Goal: Communication & Community: Answer question/provide support

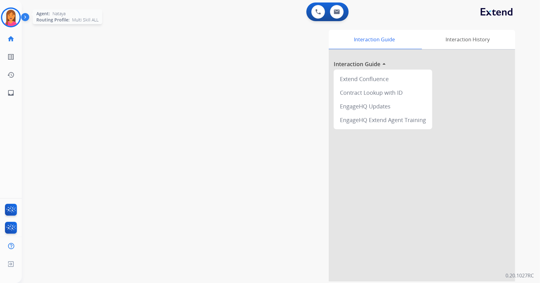
click at [20, 17] on div at bounding box center [11, 17] width 20 height 20
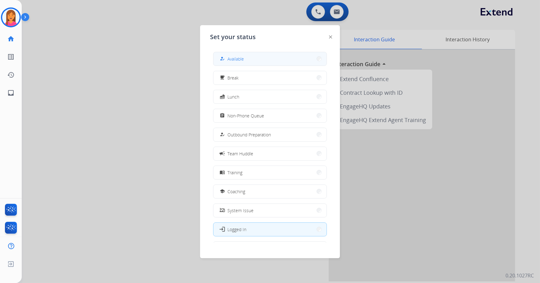
click at [245, 63] on button "how_to_reg Available" at bounding box center [269, 58] width 113 height 13
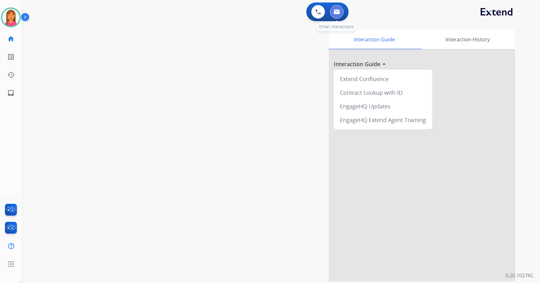
click at [334, 9] on button at bounding box center [337, 12] width 14 height 14
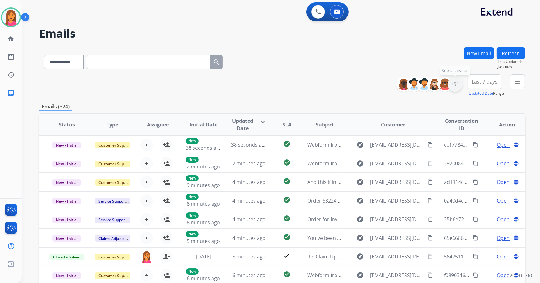
click at [457, 88] on div "+91" at bounding box center [455, 84] width 15 height 15
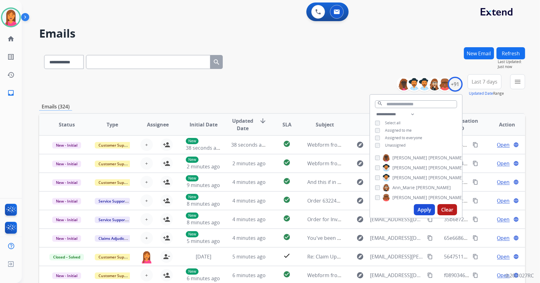
click at [424, 207] on button "Apply" at bounding box center [424, 209] width 21 height 11
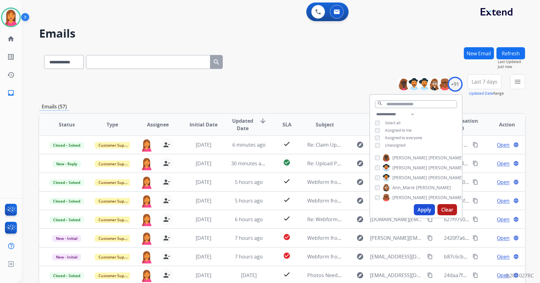
click at [210, 60] on input "text" at bounding box center [148, 62] width 124 height 14
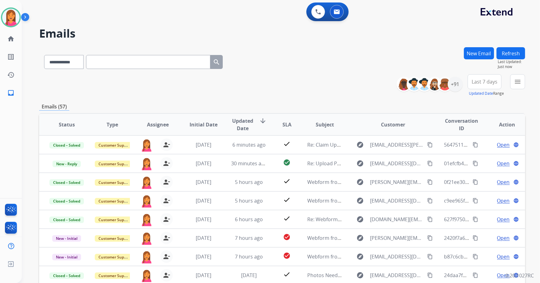
click at [274, 73] on div "**********" at bounding box center [282, 60] width 486 height 27
click at [462, 84] on div "**********" at bounding box center [463, 85] width 124 height 22
click at [457, 85] on div "+91" at bounding box center [455, 84] width 15 height 15
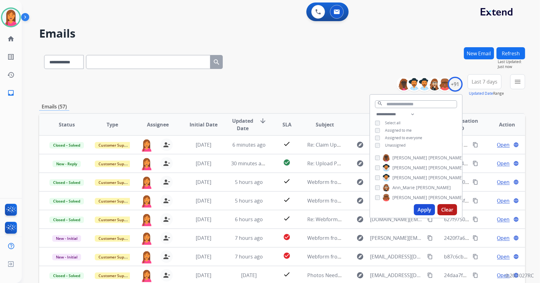
click at [382, 71] on div "**********" at bounding box center [282, 60] width 486 height 27
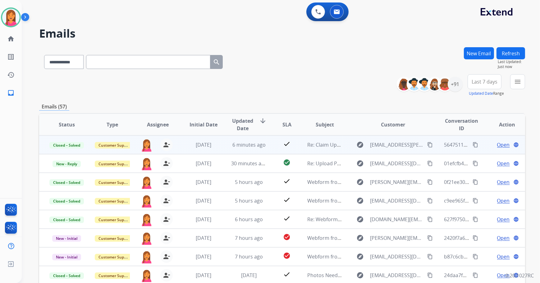
click at [297, 145] on td "Re: Claim Update" at bounding box center [320, 144] width 46 height 19
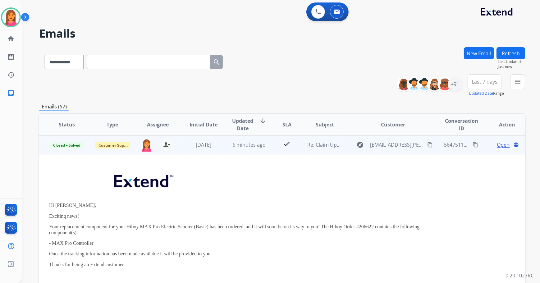
click at [297, 145] on td "Re: Claim Update" at bounding box center [320, 144] width 46 height 19
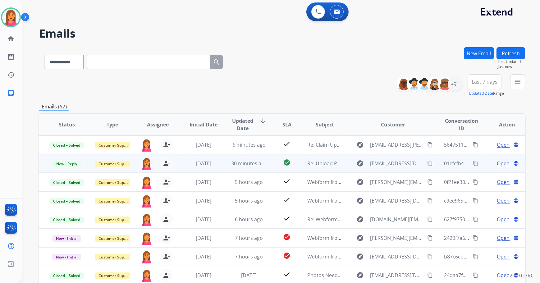
click at [297, 160] on td "Re: Upload Photos" at bounding box center [320, 163] width 46 height 19
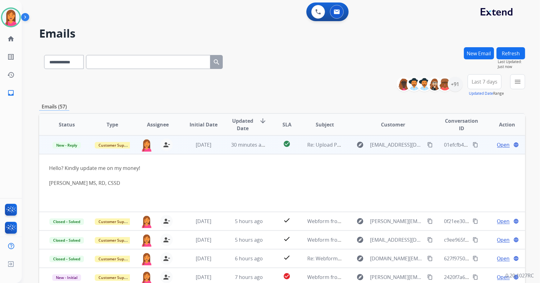
click at [297, 150] on td "Re: Upload Photos" at bounding box center [320, 144] width 46 height 19
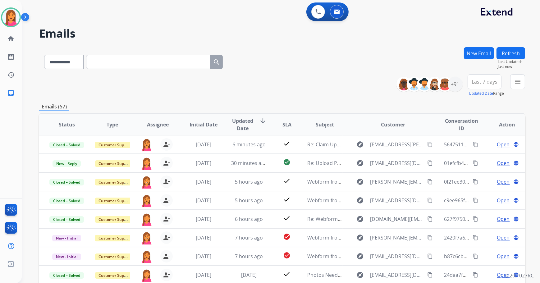
click at [506, 52] on button "Refresh" at bounding box center [510, 53] width 29 height 12
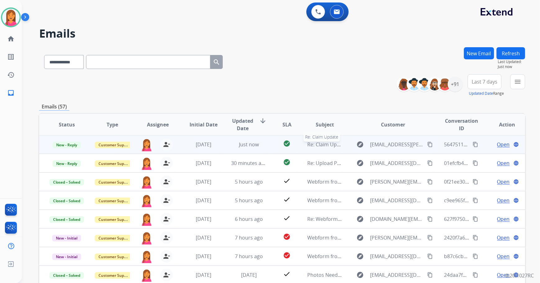
click at [338, 143] on span "Re: Claim Update" at bounding box center [327, 144] width 40 height 7
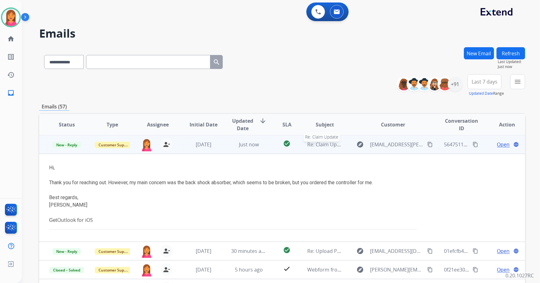
scroll to position [0, 0]
click at [346, 143] on td "explore [EMAIL_ADDRESS][PERSON_NAME][DOMAIN_NAME] content_copy" at bounding box center [388, 144] width 91 height 19
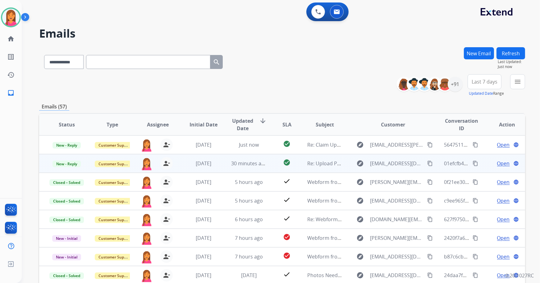
click at [343, 166] on td "explore [EMAIL_ADDRESS][DOMAIN_NAME] content_copy" at bounding box center [388, 163] width 91 height 19
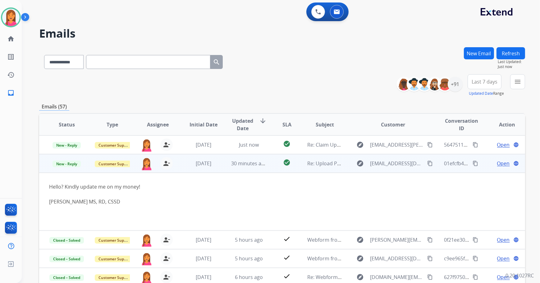
scroll to position [19, 0]
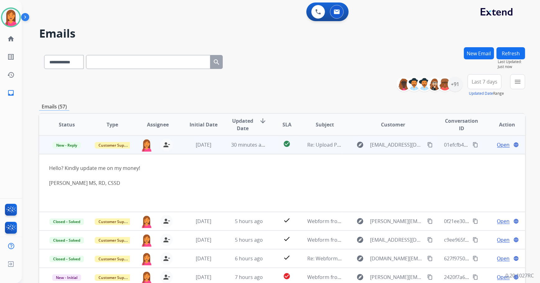
click at [501, 144] on span "Open" at bounding box center [503, 144] width 13 height 7
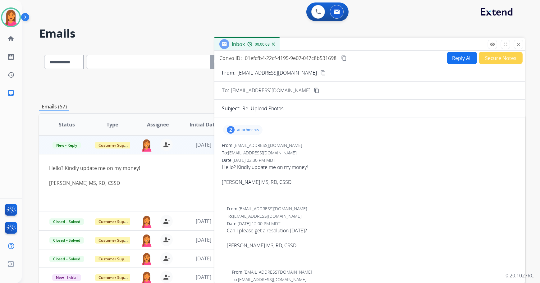
scroll to position [0, 0]
click at [516, 45] on mat-icon "close" at bounding box center [519, 45] width 6 height 6
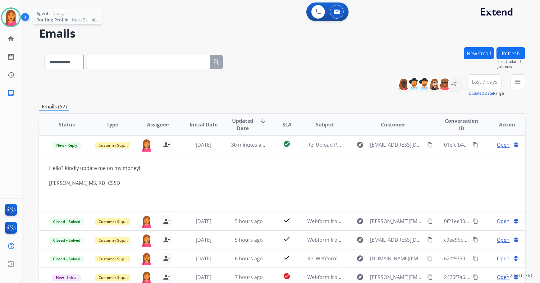
click at [8, 23] on img at bounding box center [10, 17] width 17 height 17
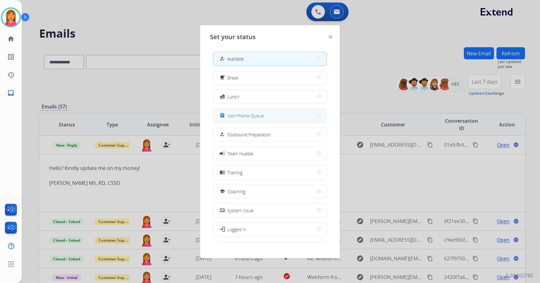
click at [258, 115] on span "Non-Phone Queue" at bounding box center [245, 115] width 37 height 7
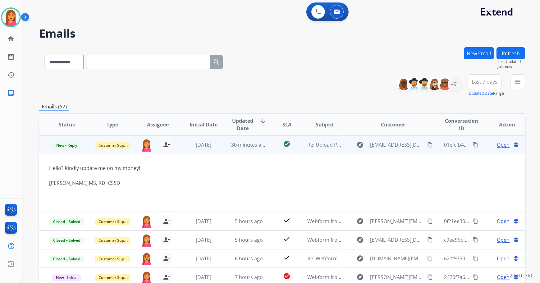
click at [499, 146] on span "Open" at bounding box center [503, 144] width 13 height 7
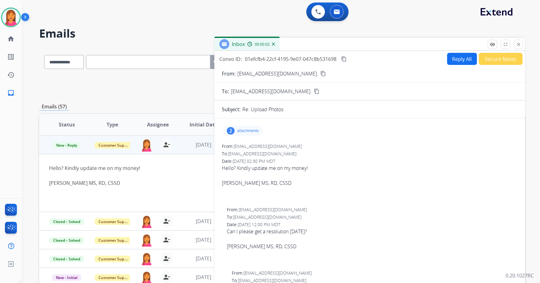
click at [320, 72] on mat-icon "content_copy" at bounding box center [323, 74] width 6 height 6
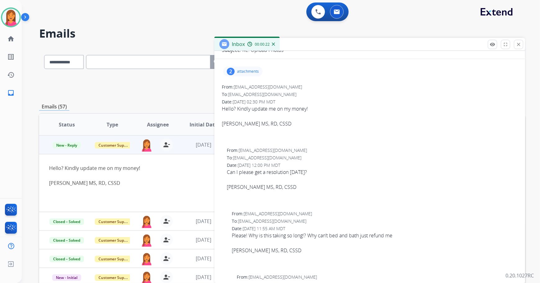
scroll to position [56, 0]
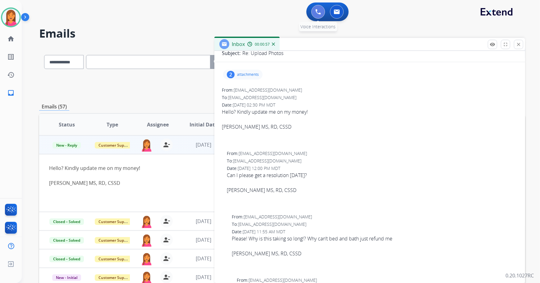
click at [318, 11] on img at bounding box center [318, 12] width 6 height 6
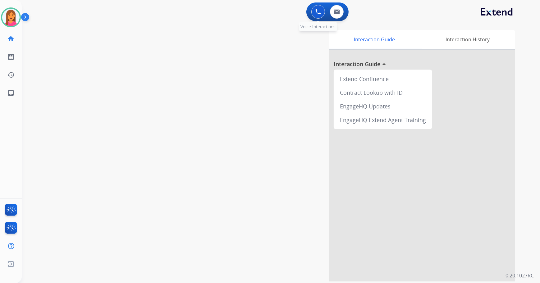
click at [314, 18] on div "0 Voice Interactions" at bounding box center [318, 12] width 19 height 14
click at [315, 14] on img at bounding box center [318, 12] width 6 height 6
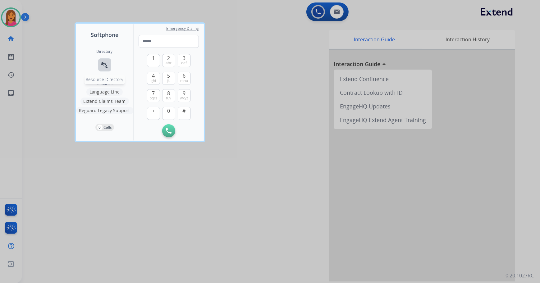
click at [101, 64] on mat-icon "connect_without_contact" at bounding box center [104, 64] width 7 height 7
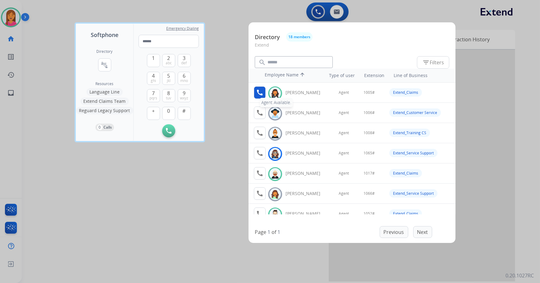
click at [257, 93] on mat-icon "call" at bounding box center [259, 92] width 7 height 7
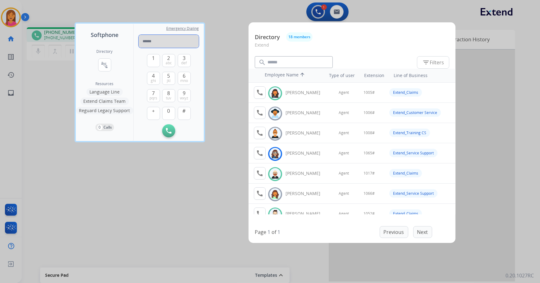
click at [152, 42] on input "tel" at bounding box center [169, 41] width 60 height 13
click at [183, 116] on button "#" at bounding box center [184, 113] width 13 height 13
type input "*****"
click at [190, 169] on div at bounding box center [270, 141] width 540 height 283
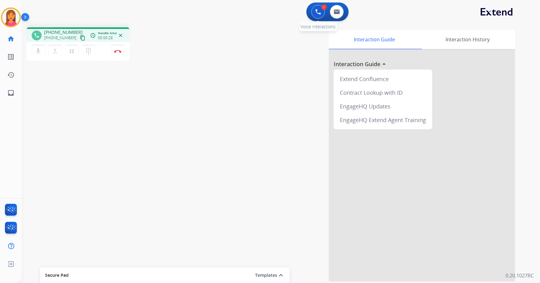
click at [317, 16] on button at bounding box center [318, 12] width 14 height 14
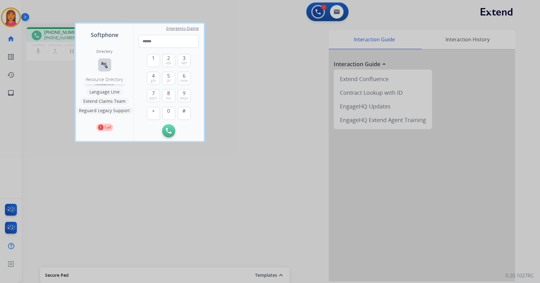
click at [103, 67] on mat-icon "connect_without_contact" at bounding box center [104, 64] width 7 height 7
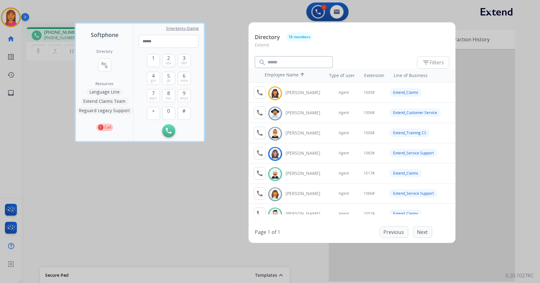
click at [219, 147] on div at bounding box center [270, 141] width 540 height 283
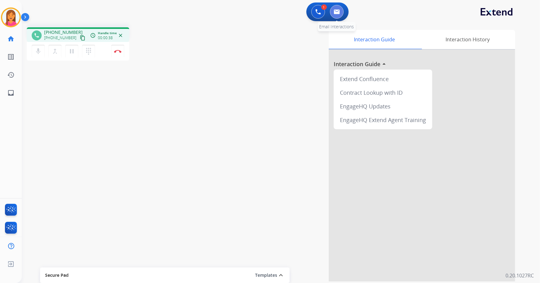
click at [339, 16] on button at bounding box center [337, 12] width 14 height 14
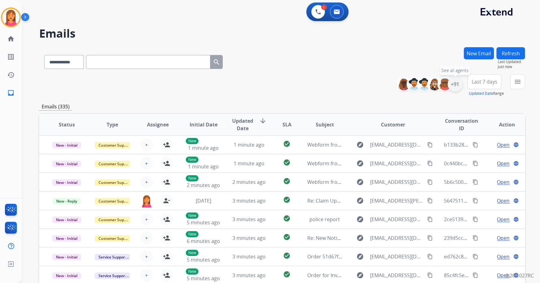
click at [458, 86] on div "+91" at bounding box center [455, 84] width 15 height 15
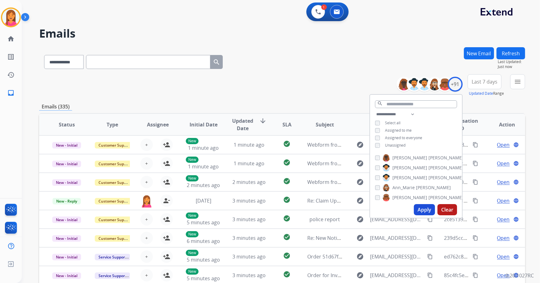
click at [424, 210] on button "Apply" at bounding box center [424, 209] width 21 height 11
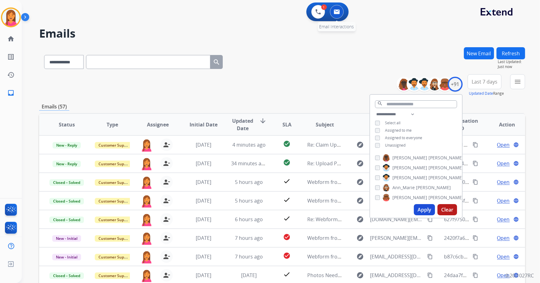
click at [333, 9] on button at bounding box center [337, 12] width 14 height 14
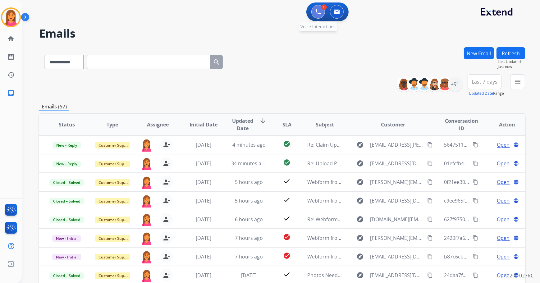
click at [322, 12] on button at bounding box center [318, 12] width 14 height 14
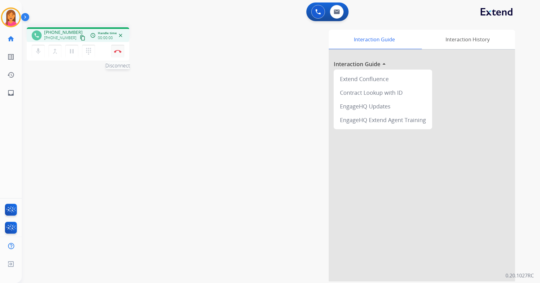
drag, startPoint x: 113, startPoint y: 44, endPoint x: 112, endPoint y: 48, distance: 3.3
click at [112, 47] on button "Disconnect" at bounding box center [117, 51] width 13 height 13
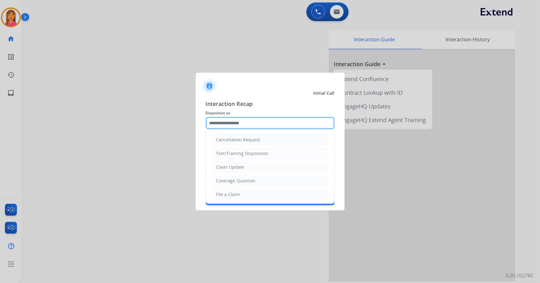
click at [233, 120] on input "text" at bounding box center [270, 123] width 129 height 12
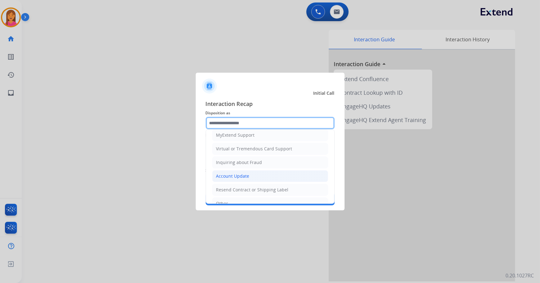
scroll to position [85, 0]
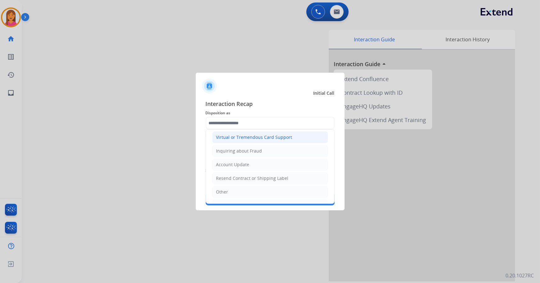
click at [228, 137] on div "Virtual or Tremendous Card Support" at bounding box center [254, 137] width 76 height 6
type input "**********"
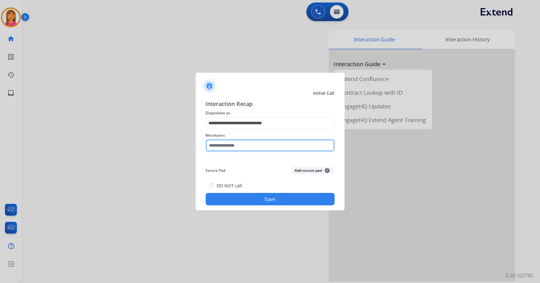
click at [223, 149] on input "text" at bounding box center [270, 145] width 129 height 12
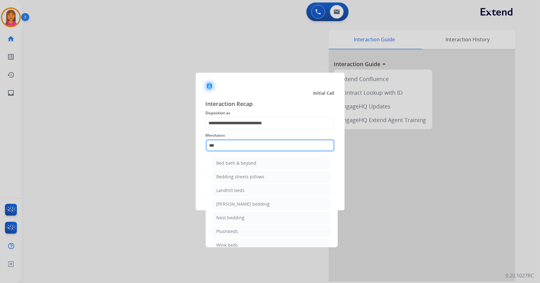
click at [234, 150] on input "***" at bounding box center [270, 145] width 129 height 12
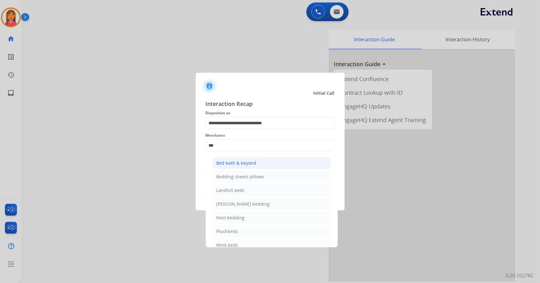
click at [235, 163] on div "Bed bath & beyond" at bounding box center [237, 163] width 40 height 6
type input "**********"
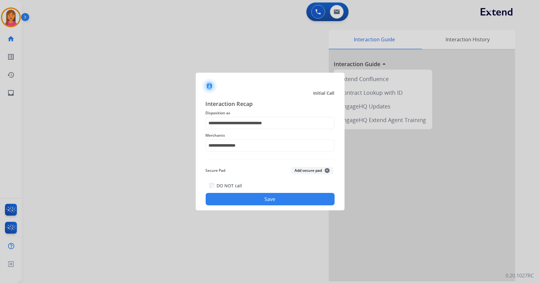
click at [249, 195] on button "Save" at bounding box center [270, 199] width 129 height 12
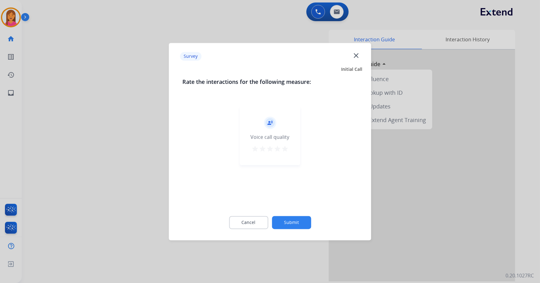
click at [286, 150] on mat-icon "star" at bounding box center [284, 148] width 7 height 7
click at [300, 224] on button "Submit" at bounding box center [291, 222] width 39 height 13
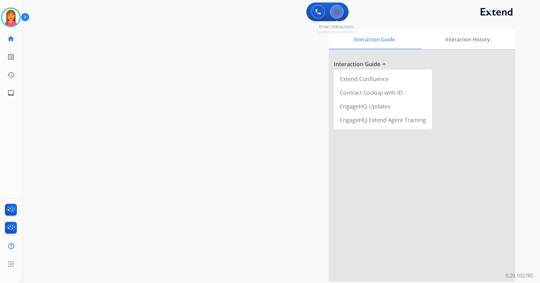
click at [336, 15] on button at bounding box center [337, 12] width 14 height 14
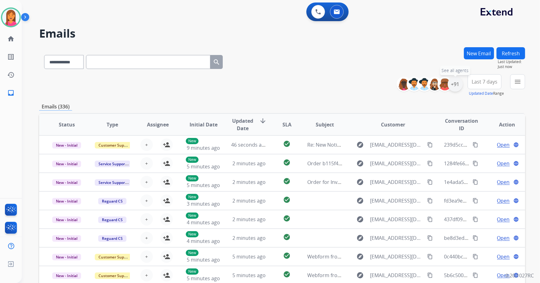
click at [456, 88] on div "+91" at bounding box center [455, 84] width 15 height 15
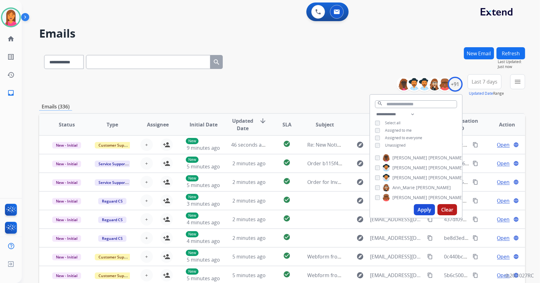
click at [376, 142] on div "**********" at bounding box center [416, 131] width 92 height 40
click at [378, 148] on div "**********" at bounding box center [416, 131] width 92 height 40
click at [419, 213] on button "Apply" at bounding box center [424, 209] width 21 height 11
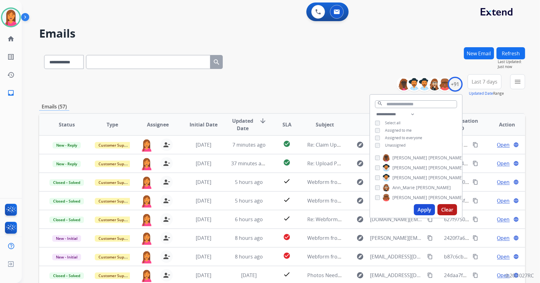
click at [282, 84] on div "**********" at bounding box center [282, 85] width 486 height 22
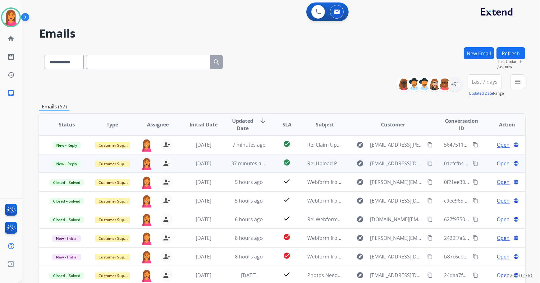
click at [323, 169] on td "Re: Upload Photos" at bounding box center [320, 163] width 46 height 19
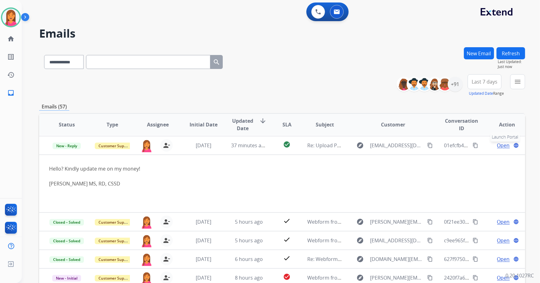
scroll to position [19, 0]
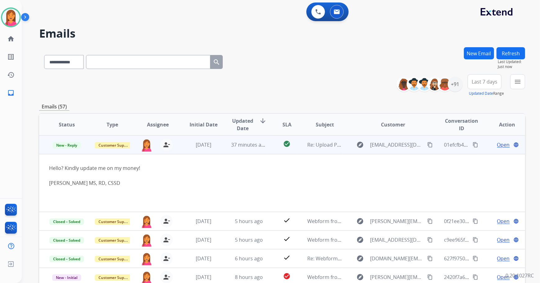
click at [497, 146] on span "Open" at bounding box center [503, 144] width 13 height 7
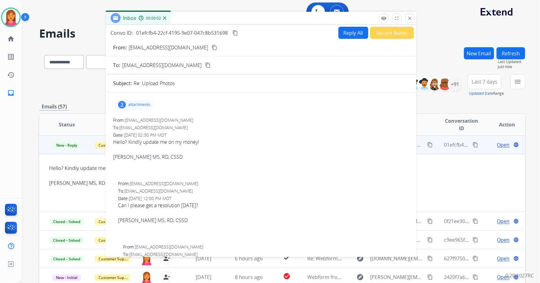
drag, startPoint x: 412, startPoint y: 48, endPoint x: 303, endPoint y: 22, distance: 111.8
click at [303, 22] on div "Inbox 00:00:02" at bounding box center [261, 18] width 311 height 13
click at [340, 37] on button "Reply All" at bounding box center [353, 33] width 30 height 12
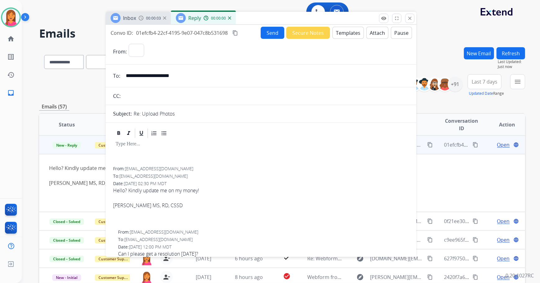
select select "**********"
click at [336, 34] on button "Templates" at bounding box center [347, 33] width 31 height 12
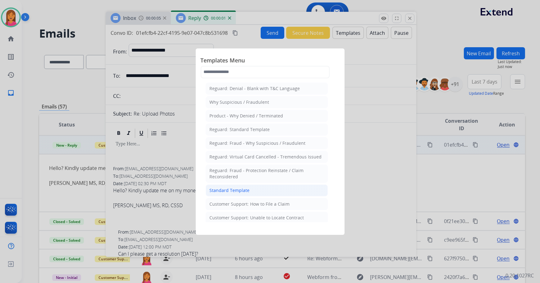
click at [215, 191] on div "Standard Template" at bounding box center [230, 190] width 40 height 6
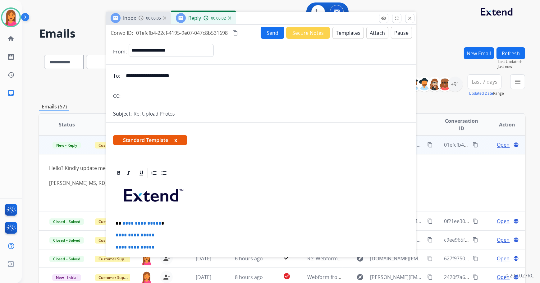
click at [174, 140] on span "Standard Template x" at bounding box center [150, 140] width 74 height 10
click at [177, 136] on span "Standard Template x" at bounding box center [150, 140] width 74 height 10
click at [177, 138] on button "x" at bounding box center [175, 139] width 3 height 7
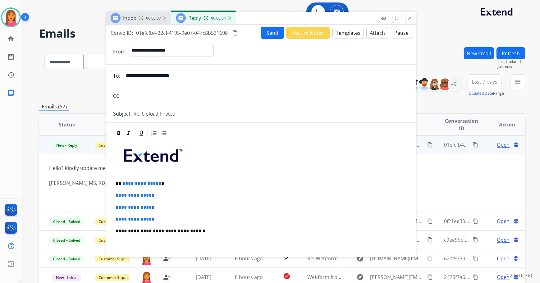
click at [168, 181] on p "**********" at bounding box center [259, 184] width 286 height 6
drag, startPoint x: 168, startPoint y: 215, endPoint x: 113, endPoint y: 196, distance: 58.2
click at [113, 196] on div "**********" at bounding box center [261, 246] width 296 height 214
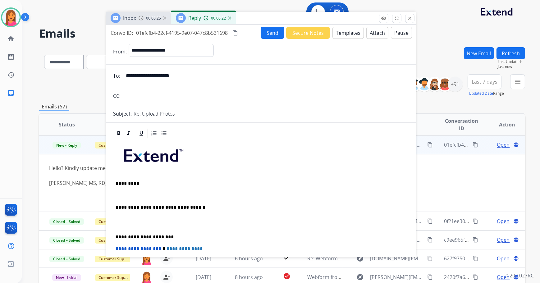
click at [127, 186] on div "**********" at bounding box center [261, 234] width 296 height 190
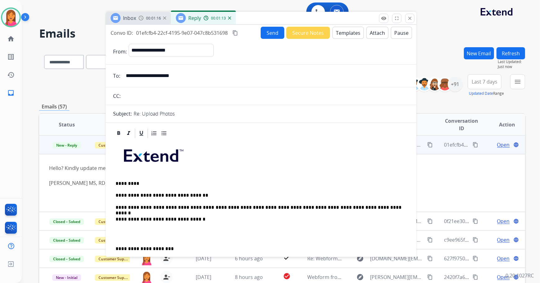
click at [115, 247] on div "**********" at bounding box center [261, 240] width 296 height 202
click at [367, 208] on p "**********" at bounding box center [259, 208] width 286 height 6
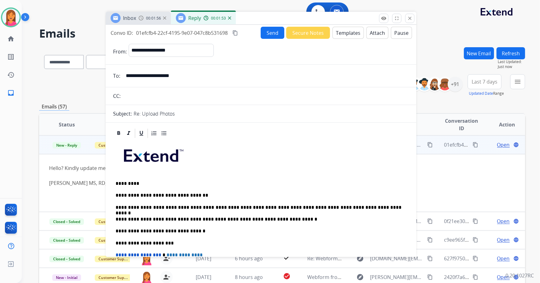
click at [264, 36] on button "Send" at bounding box center [273, 33] width 24 height 12
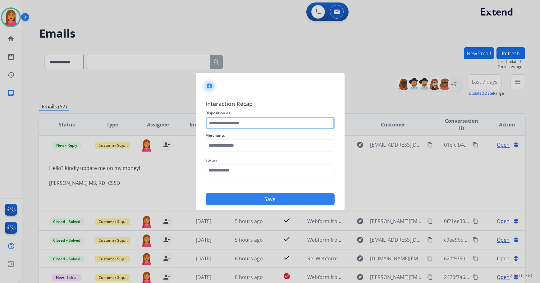
click at [246, 125] on input "text" at bounding box center [270, 123] width 129 height 12
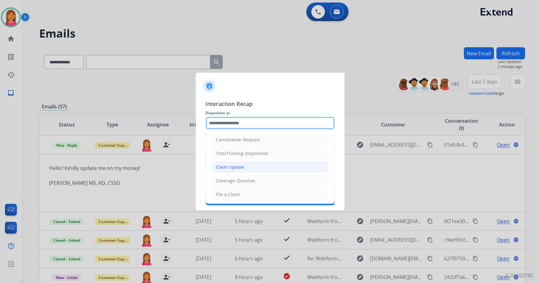
scroll to position [28, 0]
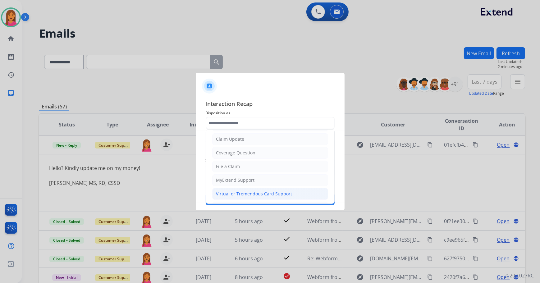
click at [245, 190] on li "Virtual or Tremendous Card Support" at bounding box center [270, 194] width 116 height 12
type input "**********"
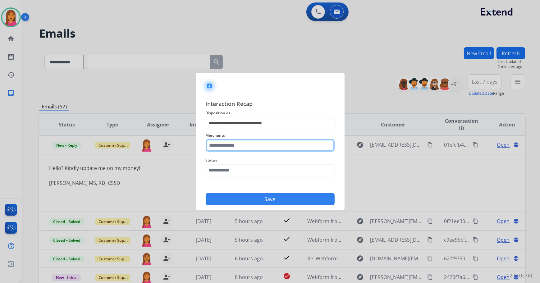
click at [240, 147] on input "text" at bounding box center [270, 145] width 129 height 12
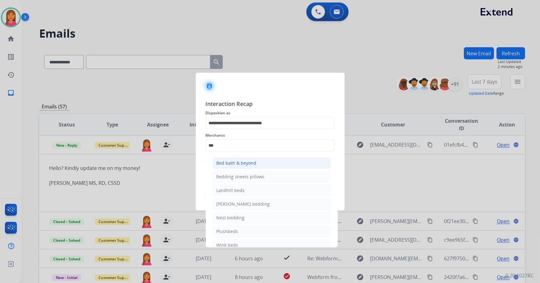
click at [235, 168] on li "Bed bath & beyond" at bounding box center [272, 163] width 118 height 12
type input "**********"
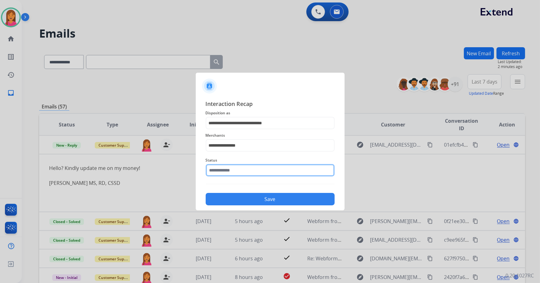
click at [235, 169] on input "text" at bounding box center [270, 170] width 129 height 12
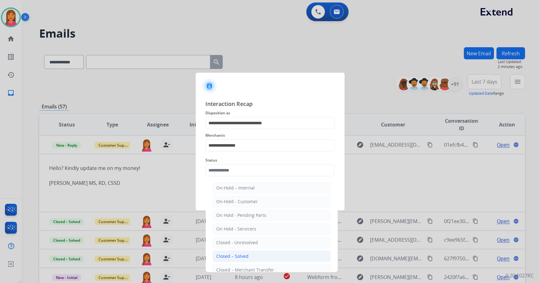
click at [255, 250] on li "Closed – Solved" at bounding box center [272, 256] width 118 height 12
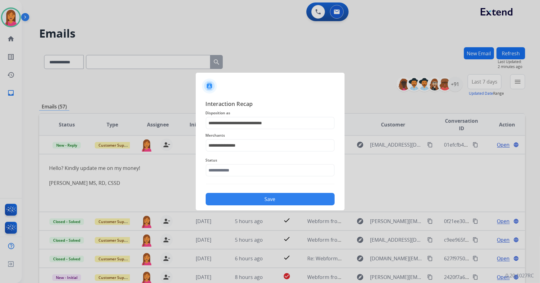
type input "**********"
click at [247, 199] on button "Save" at bounding box center [270, 199] width 129 height 12
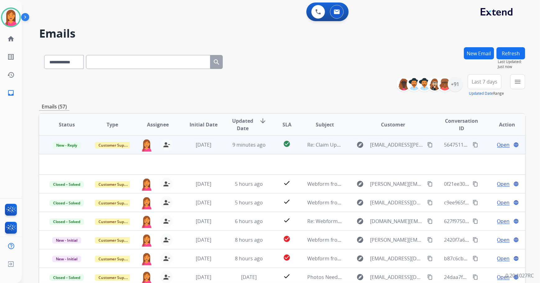
click at [327, 149] on td "Re: Claim Update" at bounding box center [320, 144] width 46 height 19
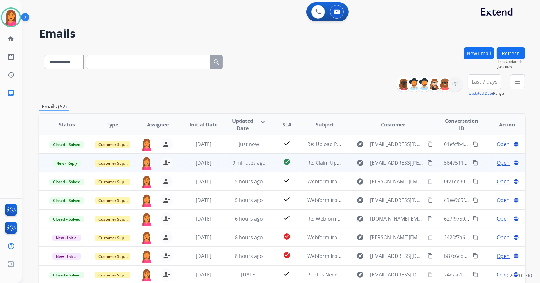
scroll to position [0, 0]
click at [339, 171] on td "Re: Claim Update" at bounding box center [320, 163] width 46 height 19
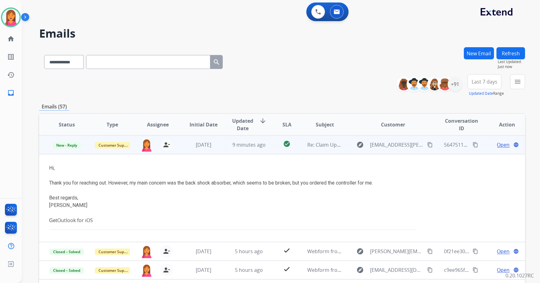
click at [497, 145] on span "Open" at bounding box center [503, 144] width 13 height 7
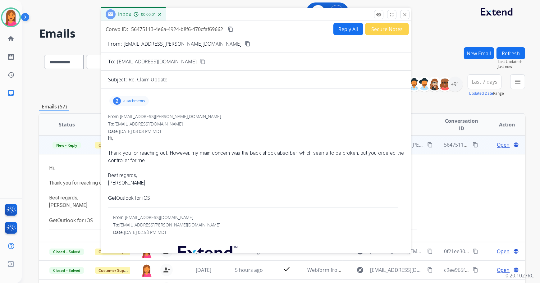
drag, startPoint x: 322, startPoint y: 44, endPoint x: 208, endPoint y: 14, distance: 117.6
click at [208, 14] on div "Inbox 00:00:01" at bounding box center [256, 14] width 311 height 13
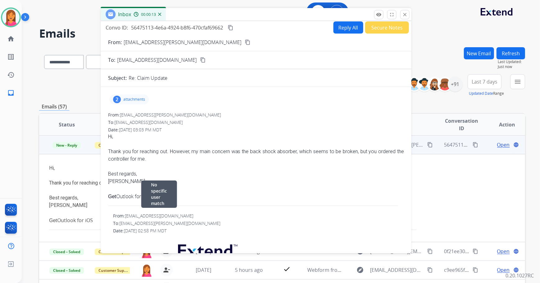
scroll to position [0, 0]
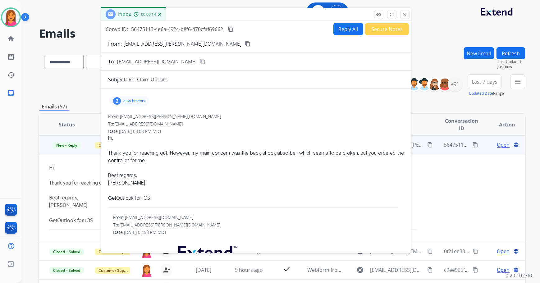
click at [124, 103] on div "2 attachments" at bounding box center [128, 101] width 39 height 10
click at [124, 103] on div "2 attachments Outlook-signature_.png download Outlook-signature_.png download" at bounding box center [128, 101] width 39 height 10
click at [408, 13] on button "close Close" at bounding box center [404, 14] width 9 height 9
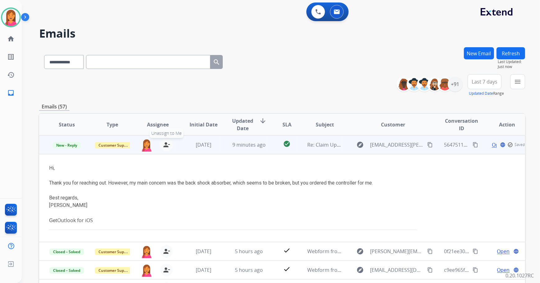
click at [168, 148] on mat-icon "person_remove" at bounding box center [166, 144] width 7 height 7
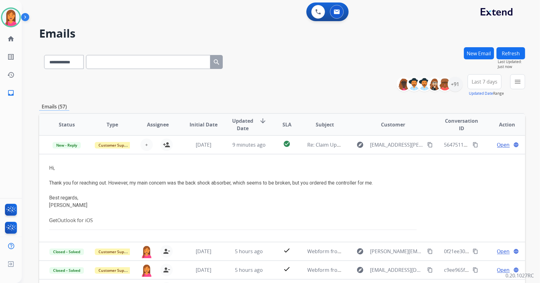
click at [507, 55] on button "Refresh" at bounding box center [510, 53] width 29 height 12
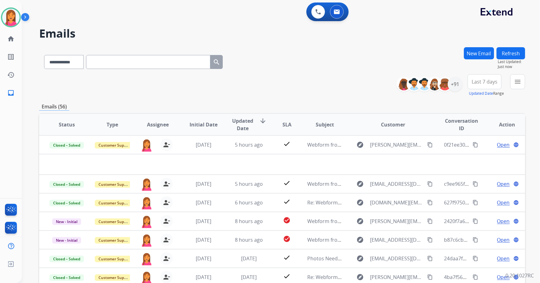
scroll to position [21, 0]
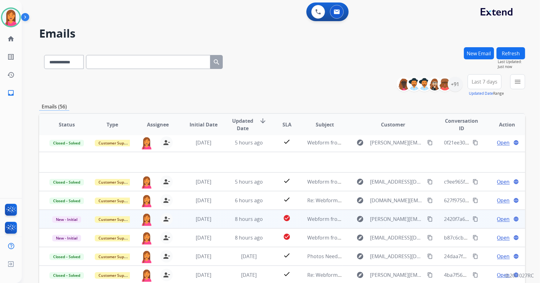
click at [248, 223] on td "8 hours ago" at bounding box center [244, 219] width 46 height 19
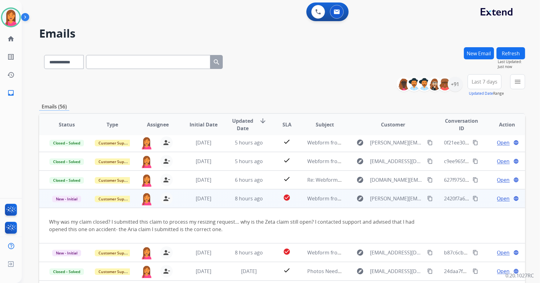
scroll to position [36, 0]
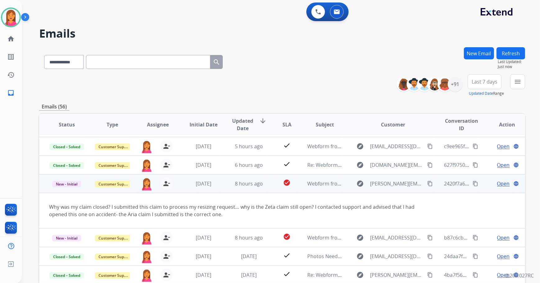
click at [498, 186] on span "Open" at bounding box center [503, 183] width 13 height 7
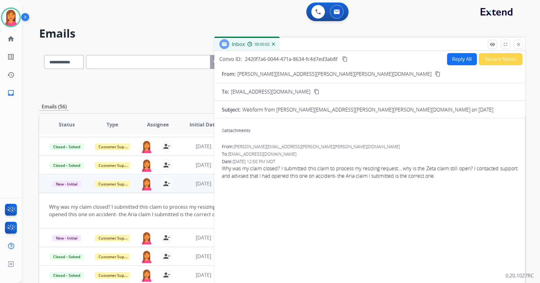
click at [435, 73] on mat-icon "content_copy" at bounding box center [438, 74] width 6 height 6
click at [168, 182] on mat-icon "person_remove" at bounding box center [166, 183] width 7 height 7
click at [516, 45] on mat-icon "close" at bounding box center [519, 45] width 6 height 6
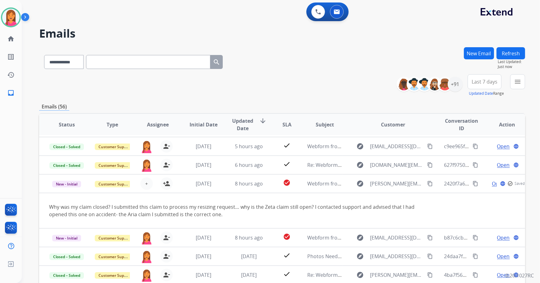
click at [511, 53] on button "Refresh" at bounding box center [510, 53] width 29 height 12
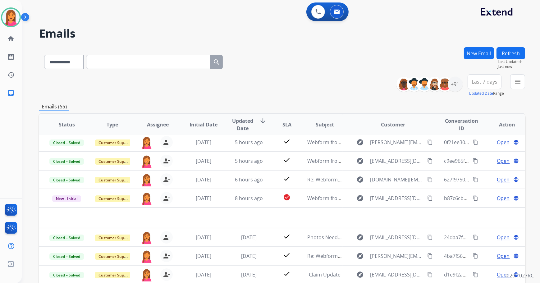
scroll to position [21, 0]
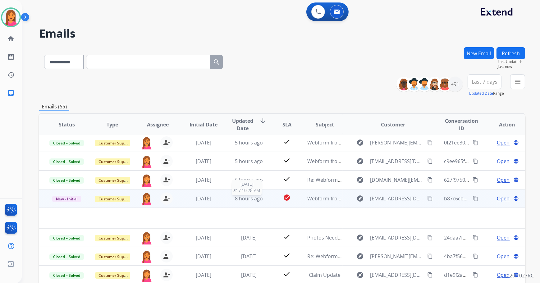
click at [260, 201] on span "8 hours ago" at bounding box center [249, 198] width 28 height 7
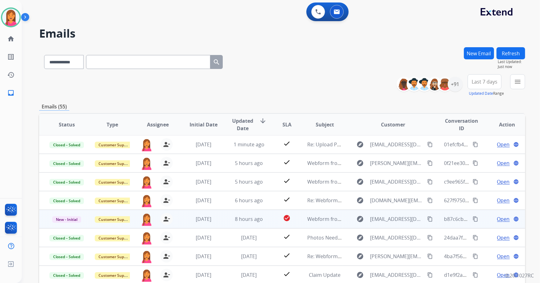
click at [267, 221] on td "check_circle" at bounding box center [282, 219] width 30 height 19
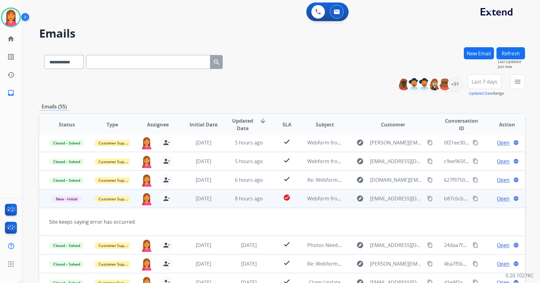
scroll to position [28, 0]
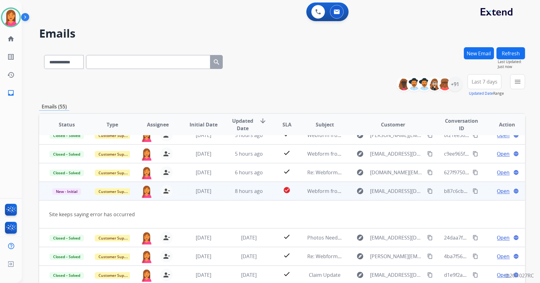
click at [498, 193] on span "Open" at bounding box center [503, 190] width 13 height 7
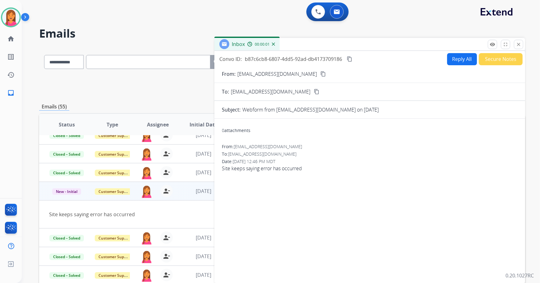
click at [320, 72] on mat-icon "content_copy" at bounding box center [323, 74] width 6 height 6
click at [453, 59] on button "Reply All" at bounding box center [462, 59] width 30 height 12
select select "**********"
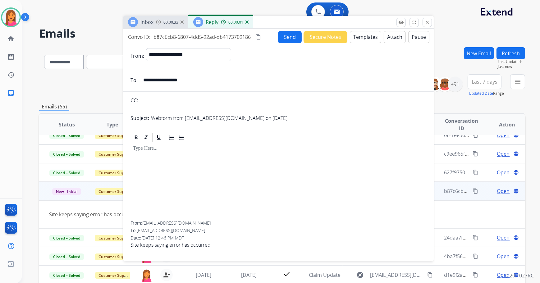
drag, startPoint x: 437, startPoint y: 47, endPoint x: 344, endPoint y: 32, distance: 94.1
click at [344, 29] on div "Inbox 00:00:33 Reply 00:00:01" at bounding box center [278, 22] width 311 height 13
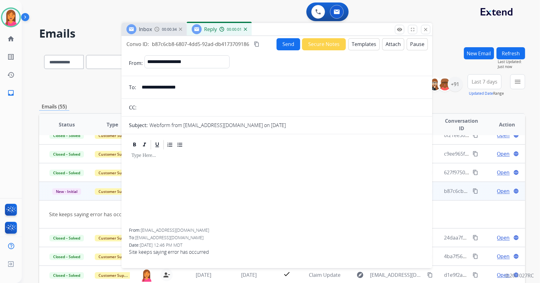
click at [359, 48] on button "Templates" at bounding box center [363, 44] width 31 height 12
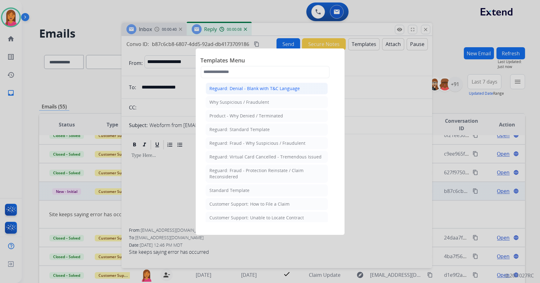
click at [269, 89] on div "Reguard: Denial - Blank with T&C Language" at bounding box center [255, 88] width 90 height 6
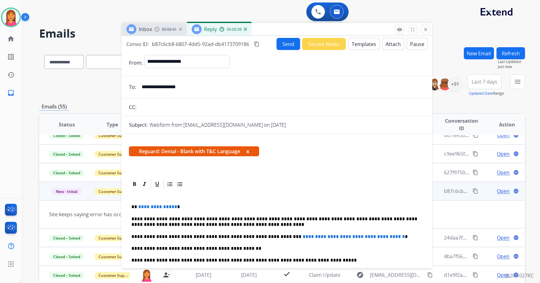
click at [247, 152] on span "Reguard: Denial - Blank with T&C Language x" at bounding box center [194, 151] width 130 height 10
click at [248, 152] on span "Reguard: Denial - Blank with T&C Language x" at bounding box center [194, 151] width 130 height 10
click at [249, 150] on button "x" at bounding box center [247, 151] width 3 height 7
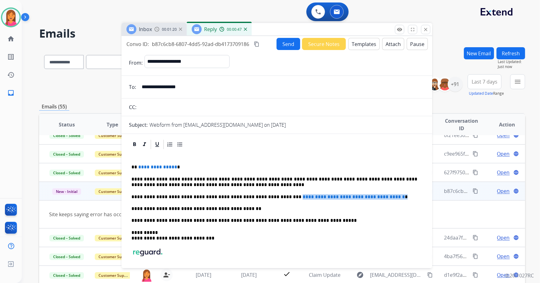
drag, startPoint x: 391, startPoint y: 198, endPoint x: 268, endPoint y: 199, distance: 123.7
click at [268, 199] on p "**********" at bounding box center [274, 197] width 286 height 6
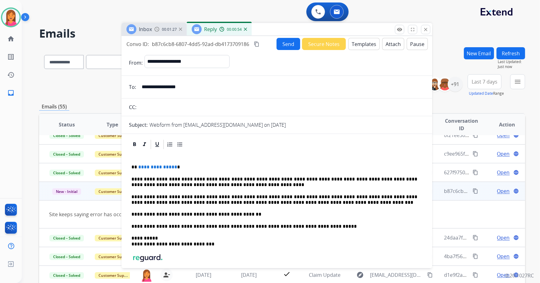
click at [275, 197] on p "**********" at bounding box center [274, 199] width 286 height 11
click at [181, 163] on div "**********" at bounding box center [277, 229] width 296 height 158
click at [383, 47] on button "Attach" at bounding box center [393, 44] width 22 height 12
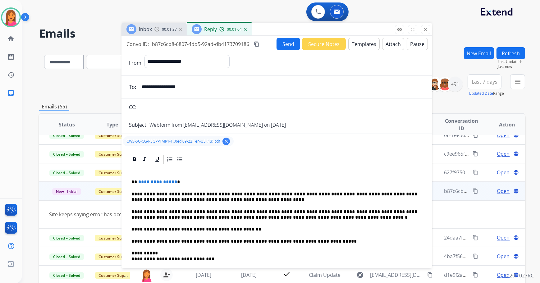
click at [177, 186] on div "**********" at bounding box center [277, 244] width 296 height 158
click at [177, 183] on p "**********" at bounding box center [274, 182] width 286 height 6
click at [148, 184] on div "**********" at bounding box center [277, 244] width 296 height 158
click at [147, 182] on p "**" at bounding box center [274, 182] width 286 height 6
click at [284, 43] on button "Send" at bounding box center [289, 44] width 24 height 12
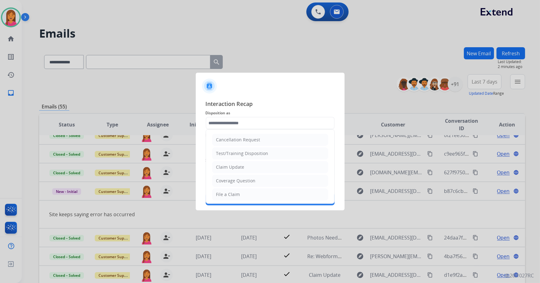
click at [231, 120] on input "text" at bounding box center [270, 123] width 129 height 12
click at [250, 171] on li "Claim Update" at bounding box center [270, 167] width 116 height 12
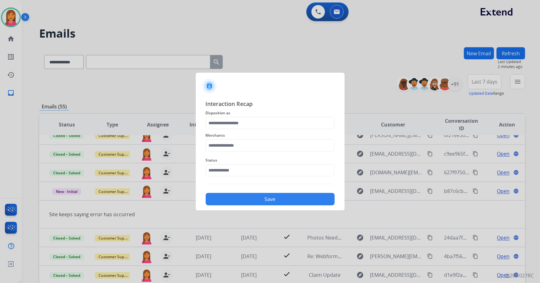
type input "**********"
click at [237, 147] on input "text" at bounding box center [270, 145] width 129 height 12
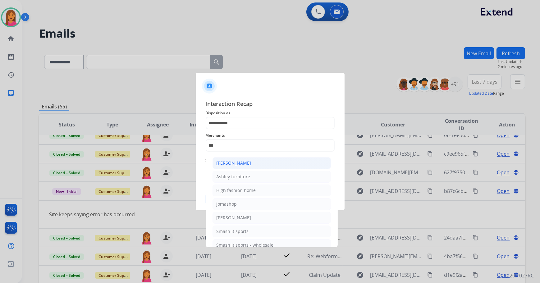
click at [280, 165] on li "[PERSON_NAME]" at bounding box center [272, 163] width 118 height 12
type input "**********"
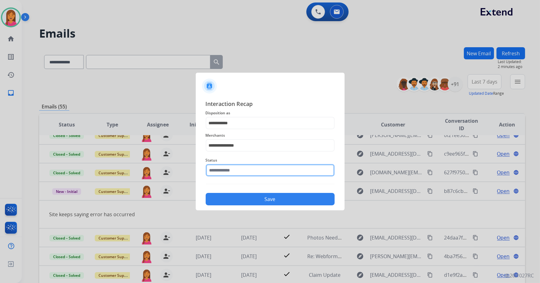
click at [276, 173] on input "text" at bounding box center [270, 170] width 129 height 12
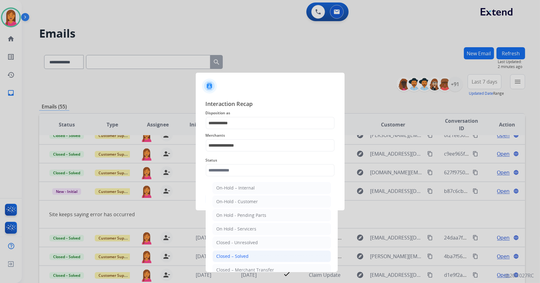
click at [223, 259] on li "Closed – Solved" at bounding box center [272, 256] width 118 height 12
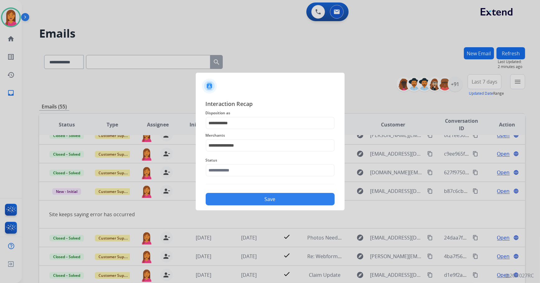
type input "**********"
click at [220, 196] on button "Save" at bounding box center [270, 199] width 129 height 12
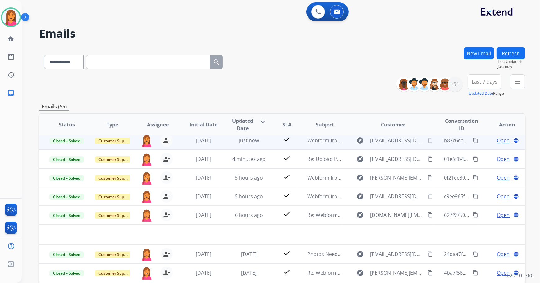
scroll to position [0, 0]
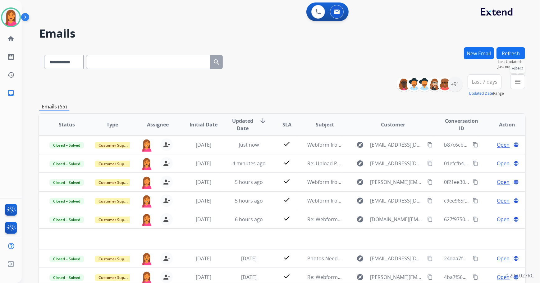
click at [514, 85] on mat-icon "menu" at bounding box center [517, 81] width 7 height 7
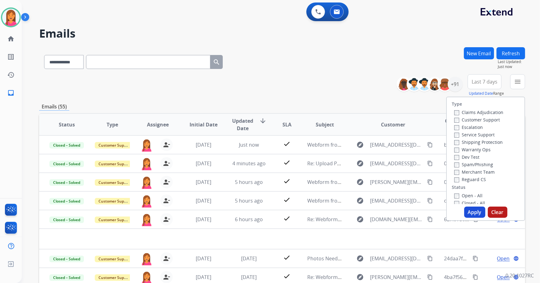
click at [470, 203] on label "Closed - All" at bounding box center [469, 203] width 31 height 6
click at [470, 214] on button "Apply" at bounding box center [474, 212] width 21 height 11
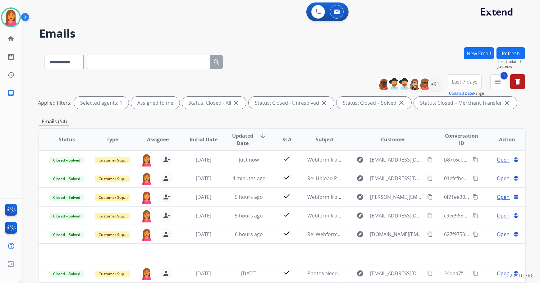
click at [472, 83] on span "Last 7 days" at bounding box center [465, 81] width 26 height 2
click at [457, 105] on div "Custom" at bounding box center [463, 104] width 34 height 9
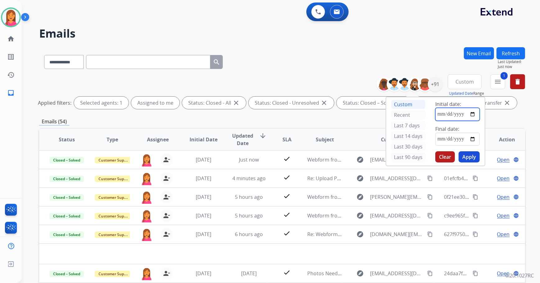
click at [469, 112] on input "date" at bounding box center [457, 114] width 44 height 13
click at [472, 112] on input "date" at bounding box center [457, 114] width 44 height 13
type input "**********"
click at [471, 138] on input "date" at bounding box center [457, 139] width 44 height 13
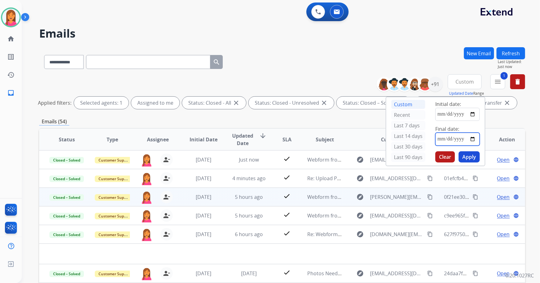
type input "**********"
click at [448, 192] on div "0f21ee30-3642-42c5-adec-5622f0774f32 content_copy" at bounding box center [461, 196] width 35 height 17
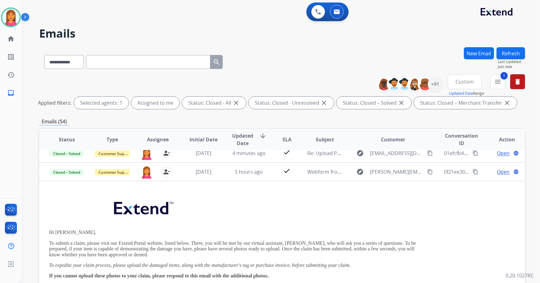
scroll to position [37, 0]
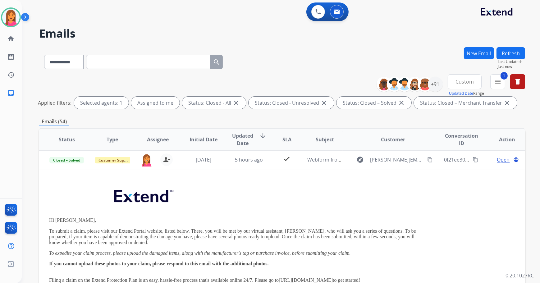
click at [472, 83] on span "Custom" at bounding box center [464, 81] width 18 height 2
click at [452, 103] on div "Custom" at bounding box center [463, 104] width 34 height 9
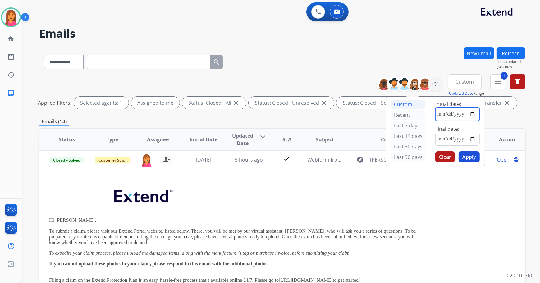
click at [466, 114] on input "date" at bounding box center [457, 114] width 44 height 13
type input "**********"
click at [463, 135] on input "date" at bounding box center [457, 139] width 44 height 13
type input "**********"
click at [473, 155] on button "Apply" at bounding box center [469, 156] width 21 height 11
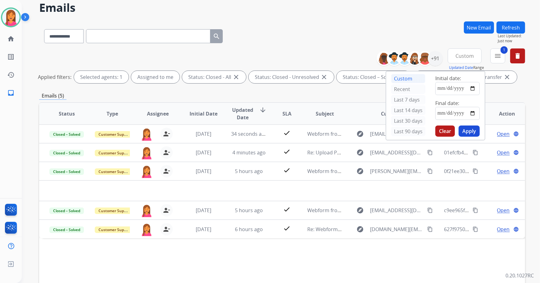
scroll to position [0, 0]
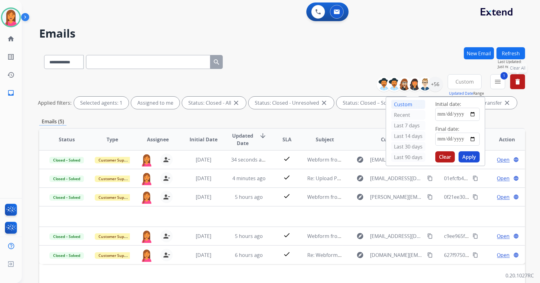
click at [515, 84] on mat-icon "delete" at bounding box center [517, 81] width 7 height 7
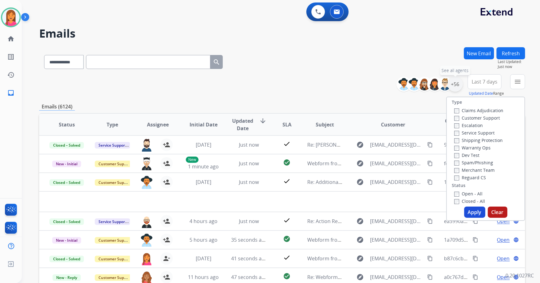
click at [457, 88] on div "+56" at bounding box center [455, 84] width 15 height 15
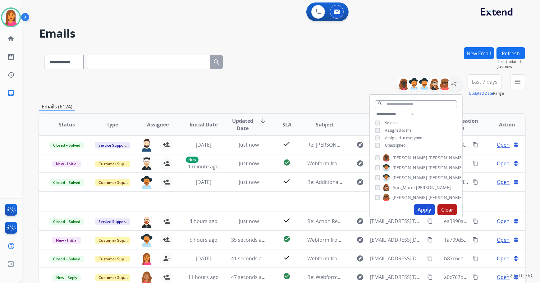
click at [420, 210] on button "Apply" at bounding box center [424, 209] width 21 height 11
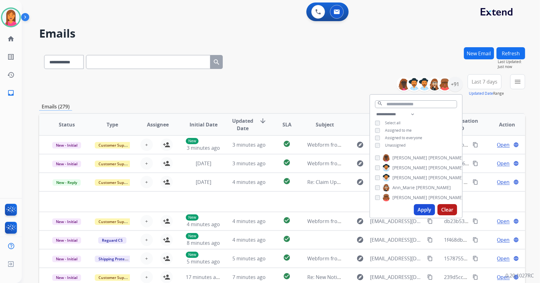
click at [474, 103] on div "Emails (279)" at bounding box center [282, 107] width 486 height 8
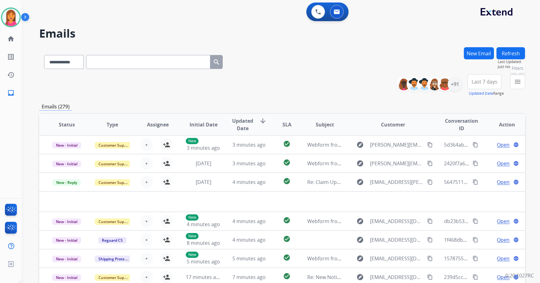
click at [517, 81] on mat-icon "menu" at bounding box center [517, 81] width 7 height 7
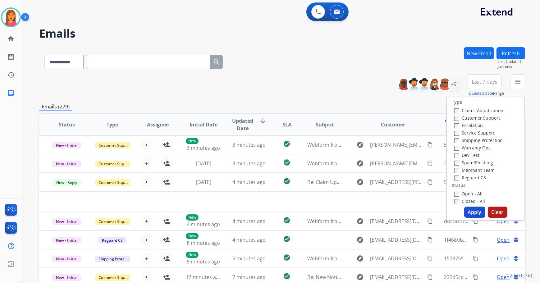
click at [459, 194] on label "Open - All" at bounding box center [468, 194] width 28 height 6
click at [452, 117] on div "Claims Adjudication Customer Support Escalation Service Support Shipping Protec…" at bounding box center [478, 144] width 52 height 75
click at [454, 122] on div "Escalation" at bounding box center [478, 124] width 49 height 7
click at [454, 121] on div "Escalation" at bounding box center [478, 124] width 49 height 7
click at [473, 209] on button "Apply" at bounding box center [474, 212] width 21 height 11
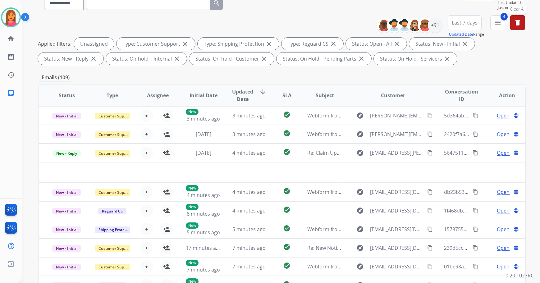
scroll to position [16, 0]
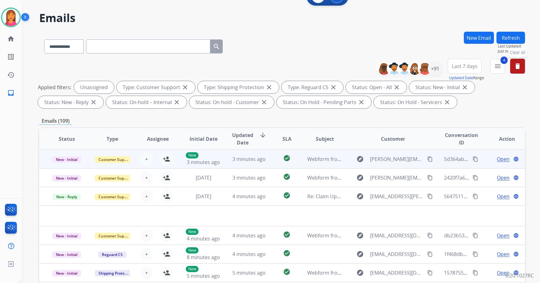
click at [267, 160] on td "check_circle" at bounding box center [282, 159] width 30 height 19
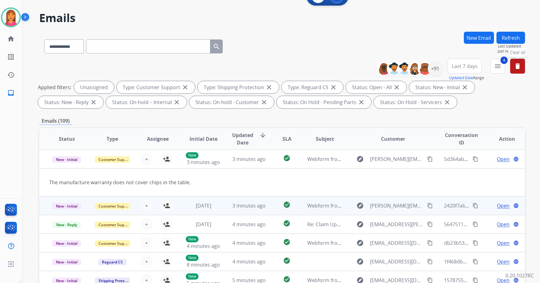
click at [267, 204] on td "check_circle" at bounding box center [282, 205] width 30 height 19
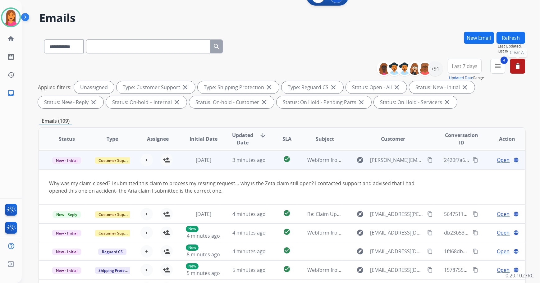
scroll to position [19, 0]
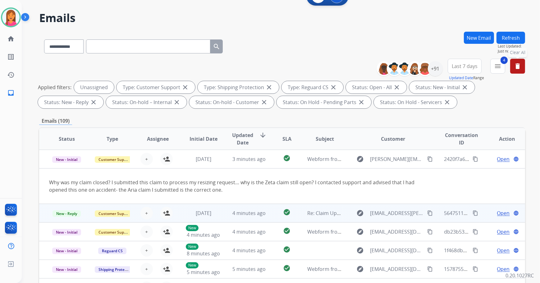
click at [267, 211] on td "check_circle" at bounding box center [282, 213] width 30 height 19
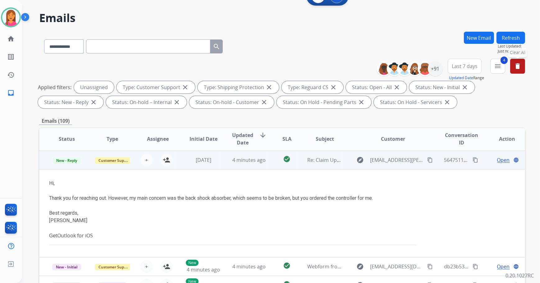
scroll to position [37, 0]
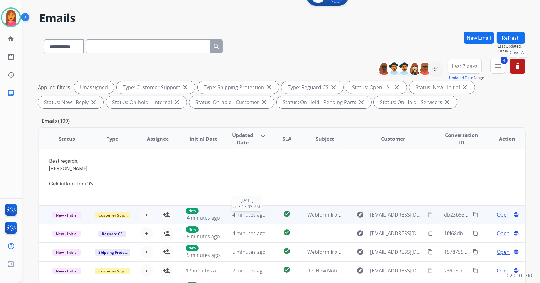
click at [264, 213] on div "4 minutes ago" at bounding box center [248, 214] width 35 height 7
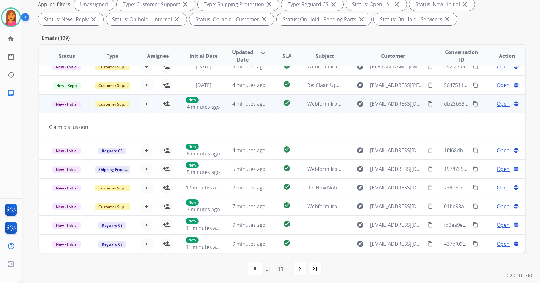
scroll to position [100, 0]
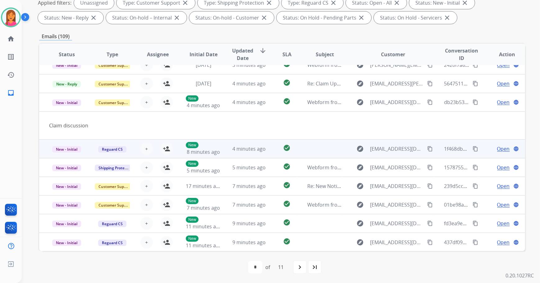
click at [262, 153] on td "4 minutes ago" at bounding box center [244, 148] width 46 height 19
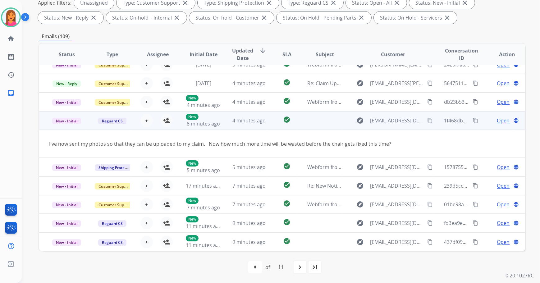
scroll to position [28, 0]
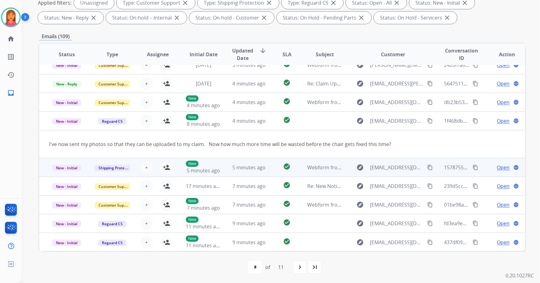
click at [262, 162] on td "5 minutes ago" at bounding box center [244, 167] width 46 height 19
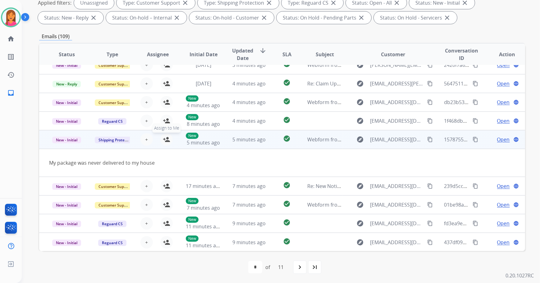
click at [169, 139] on button "person_add Assign to Me" at bounding box center [166, 139] width 12 height 12
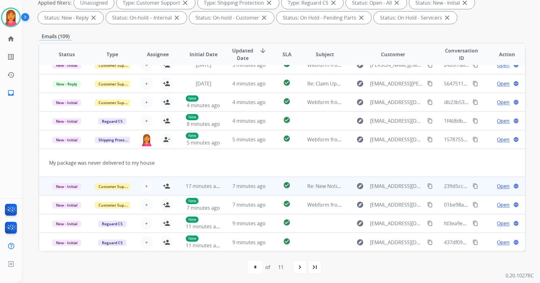
click at [216, 190] on td "17 minutes ago" at bounding box center [199, 186] width 46 height 19
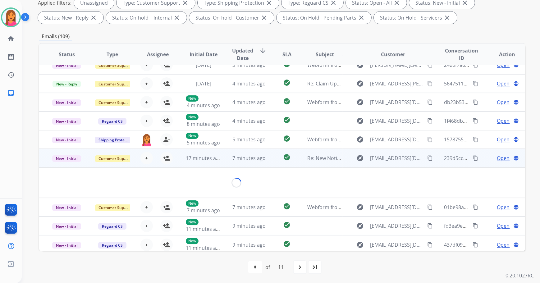
scroll to position [43, 0]
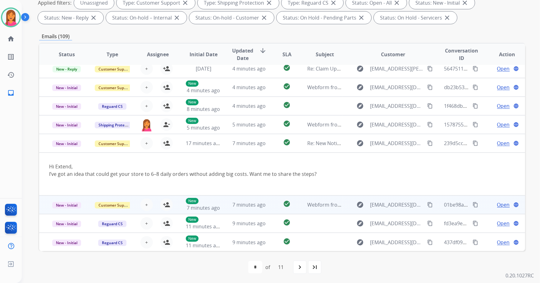
click at [221, 203] on td "7 minutes ago" at bounding box center [244, 204] width 46 height 19
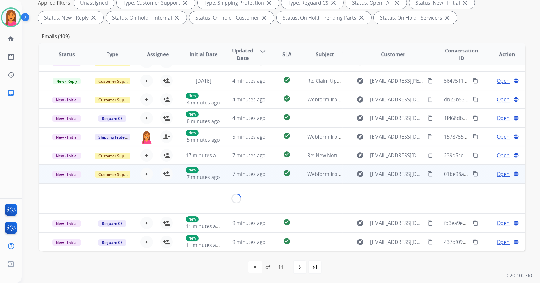
scroll to position [28, 0]
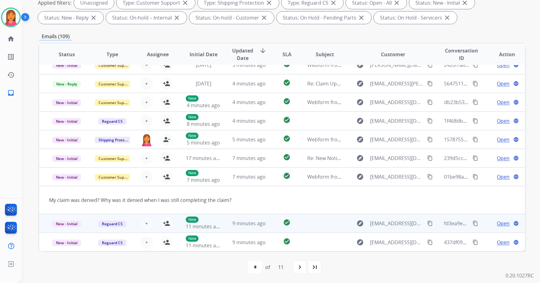
click at [225, 222] on td "9 minutes ago" at bounding box center [244, 223] width 46 height 19
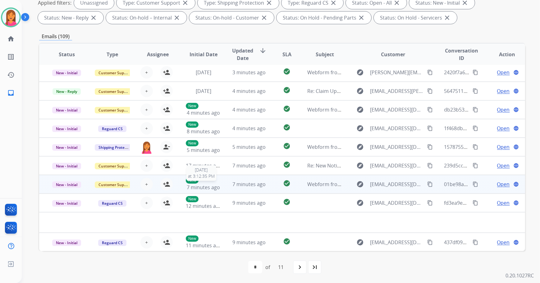
click at [202, 185] on span "7 minutes ago" at bounding box center [203, 187] width 33 height 7
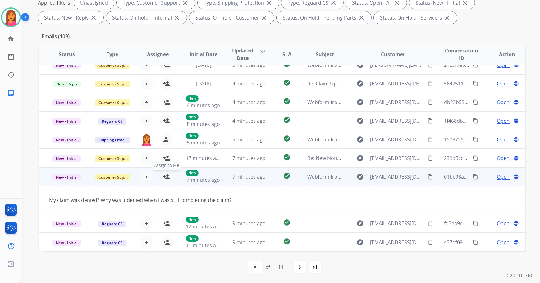
click at [167, 175] on mat-icon "person_add" at bounding box center [166, 176] width 7 height 7
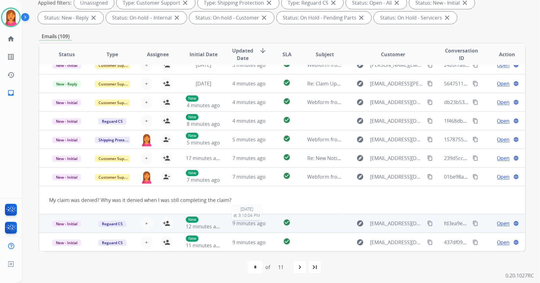
click at [232, 226] on span "9 minutes ago" at bounding box center [248, 223] width 33 height 7
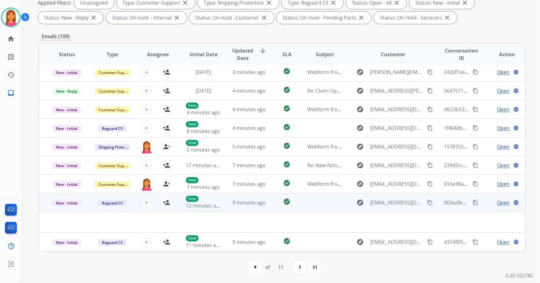
scroll to position [21, 0]
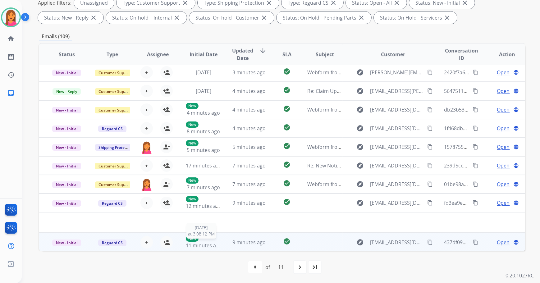
click at [218, 242] on span "11 minutes ago" at bounding box center [204, 245] width 36 height 7
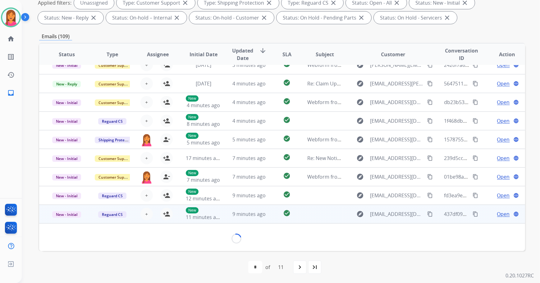
scroll to position [21, 0]
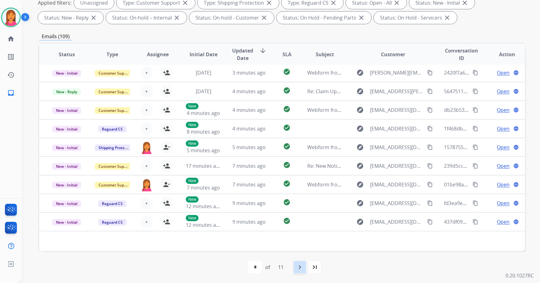
click at [300, 269] on mat-icon "navigate_next" at bounding box center [299, 266] width 7 height 7
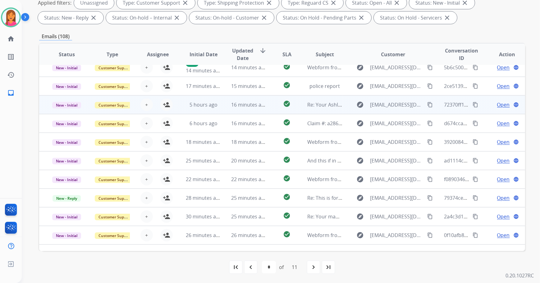
scroll to position [0, 0]
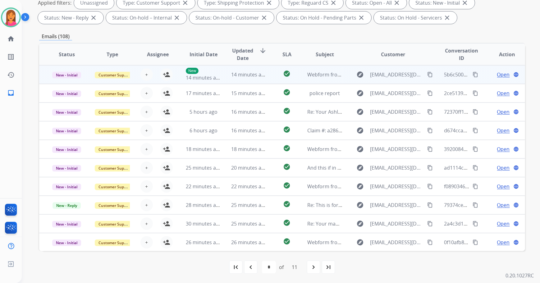
click at [258, 79] on td "14 minutes ago" at bounding box center [244, 74] width 46 height 19
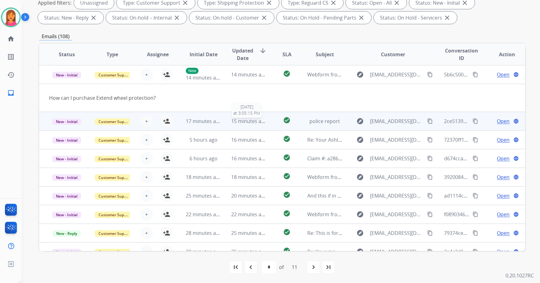
click at [248, 123] on span "15 minutes ago" at bounding box center [249, 121] width 36 height 7
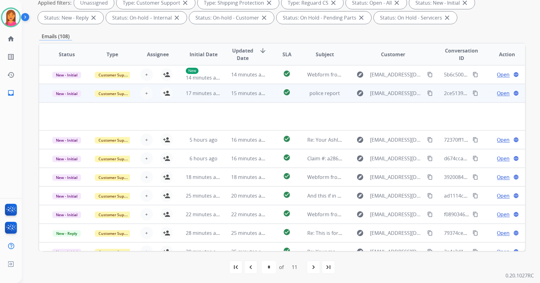
scroll to position [19, 0]
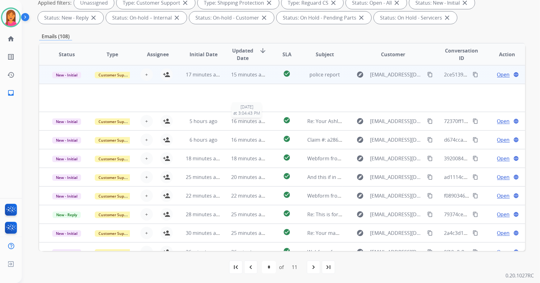
click at [248, 123] on span "16 minutes ago" at bounding box center [249, 121] width 36 height 7
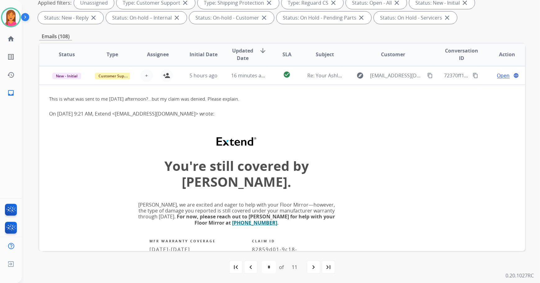
scroll to position [37, 0]
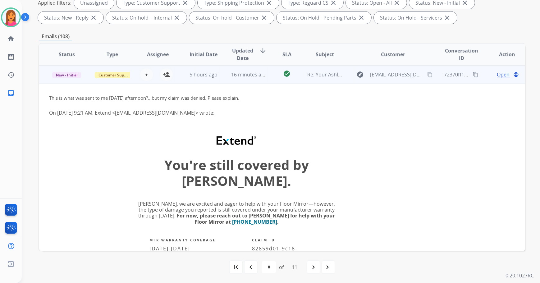
click at [245, 81] on td "16 minutes ago" at bounding box center [244, 74] width 46 height 19
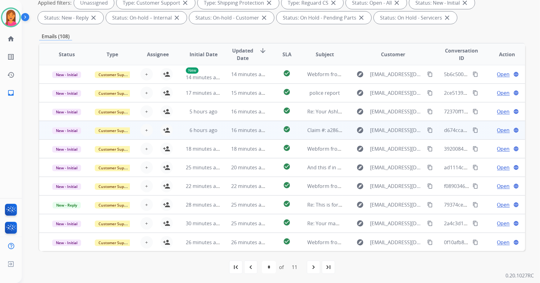
click at [255, 122] on td "16 minutes ago" at bounding box center [244, 130] width 46 height 19
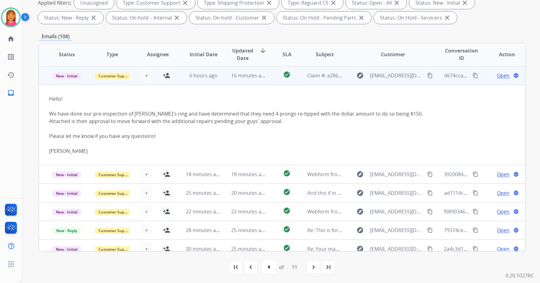
scroll to position [56, 0]
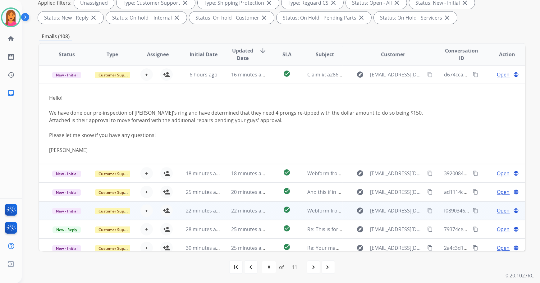
click at [262, 178] on td "18 minutes ago" at bounding box center [244, 173] width 46 height 19
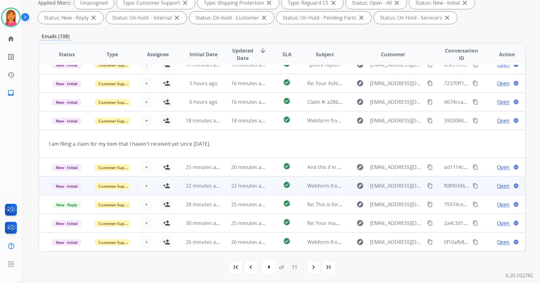
scroll to position [28, 0]
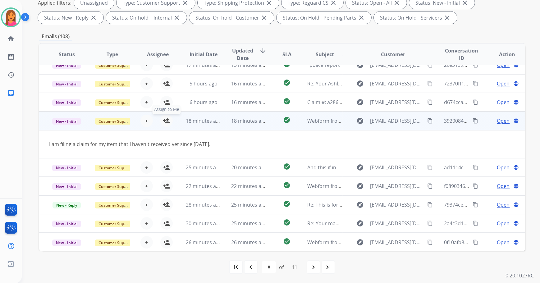
click at [169, 122] on mat-icon "person_add" at bounding box center [166, 120] width 7 height 7
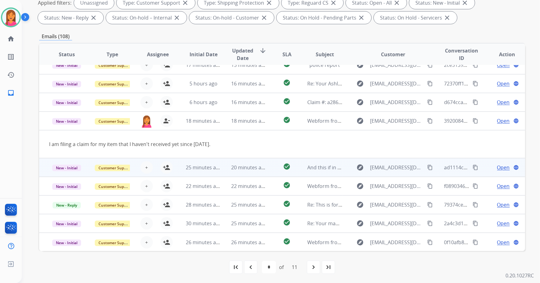
click at [215, 173] on td "25 minutes ago" at bounding box center [199, 167] width 46 height 19
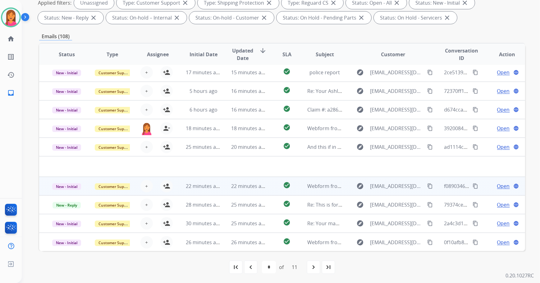
click at [222, 187] on td "22 minutes ago" at bounding box center [244, 186] width 46 height 19
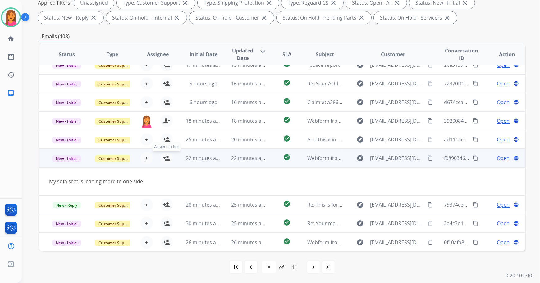
click at [165, 159] on mat-icon "person_add" at bounding box center [166, 157] width 7 height 7
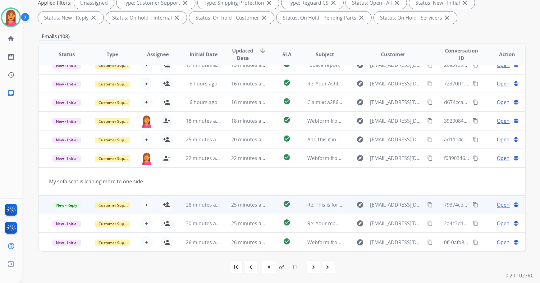
click at [225, 207] on td "25 minutes ago" at bounding box center [244, 204] width 46 height 19
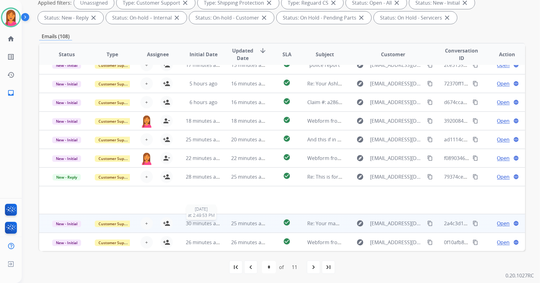
click at [214, 224] on span "30 minutes ago" at bounding box center [204, 223] width 36 height 7
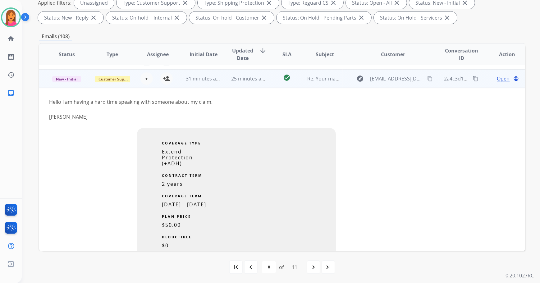
scroll to position [149, 0]
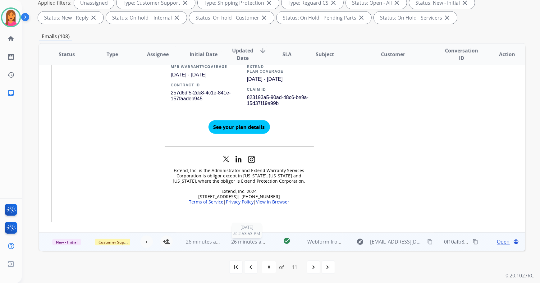
click at [245, 239] on span "26 minutes ago" at bounding box center [249, 241] width 36 height 7
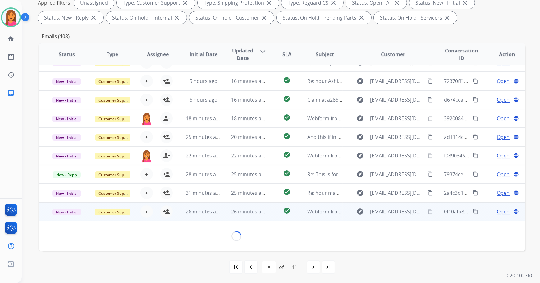
scroll to position [28, 0]
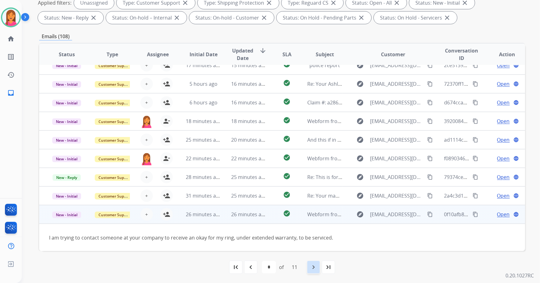
click at [310, 267] on div "navigate_next" at bounding box center [314, 267] width 14 height 14
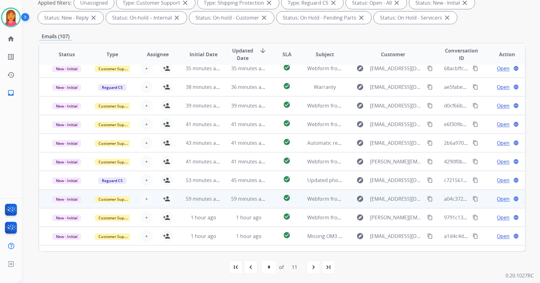
scroll to position [0, 0]
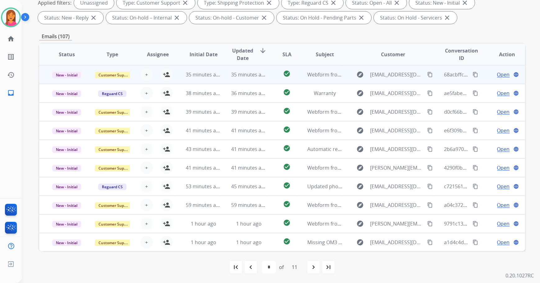
click at [267, 73] on td "check_circle" at bounding box center [282, 74] width 30 height 19
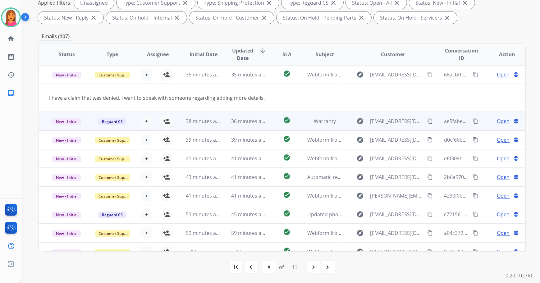
click at [268, 122] on td "check_circle" at bounding box center [282, 121] width 30 height 19
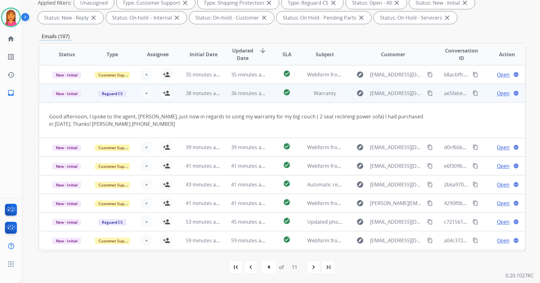
scroll to position [19, 0]
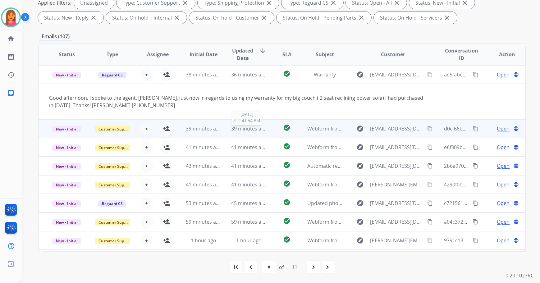
click at [259, 127] on span "39 minutes ago" at bounding box center [249, 128] width 36 height 7
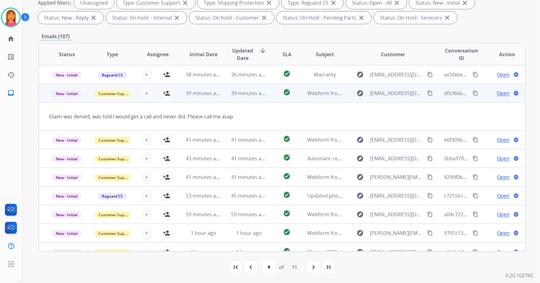
scroll to position [28, 0]
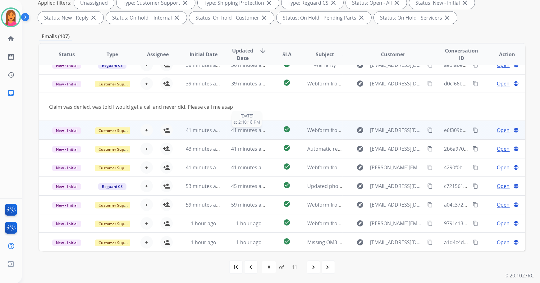
click at [263, 130] on span "41 minutes ago" at bounding box center [249, 130] width 36 height 7
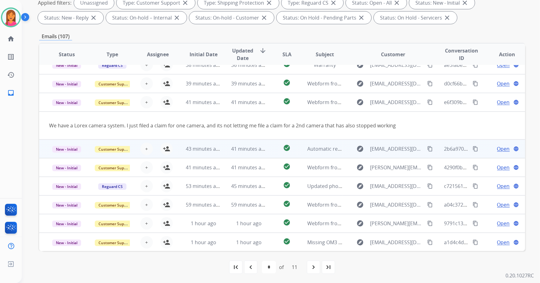
click at [268, 146] on td "check_circle" at bounding box center [282, 148] width 30 height 19
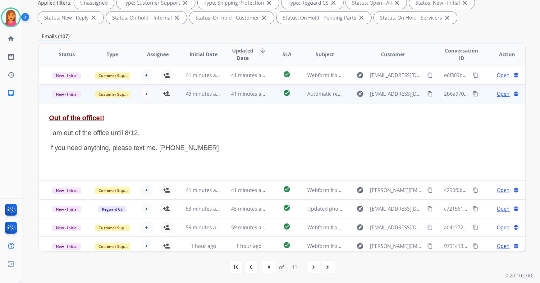
scroll to position [75, 0]
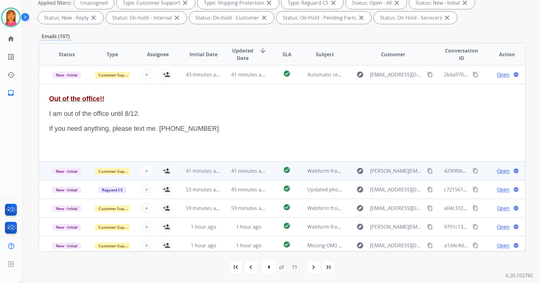
click at [268, 168] on td "check_circle" at bounding box center [282, 171] width 30 height 19
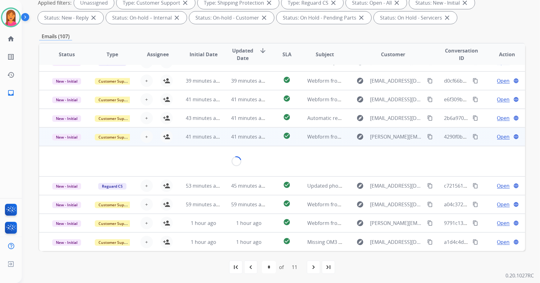
scroll to position [28, 0]
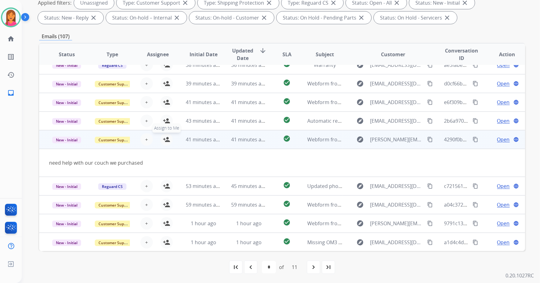
click at [170, 138] on button "person_add Assign to Me" at bounding box center [166, 139] width 12 height 12
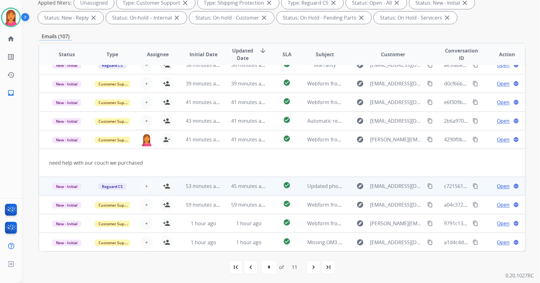
click at [267, 187] on td "check_circle" at bounding box center [282, 186] width 30 height 19
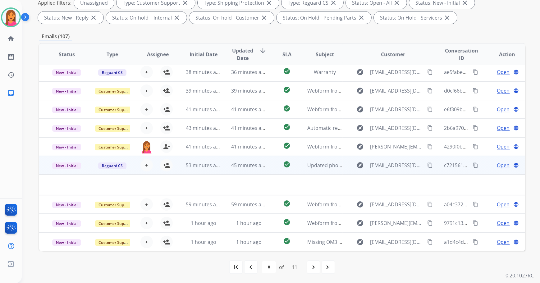
scroll to position [21, 0]
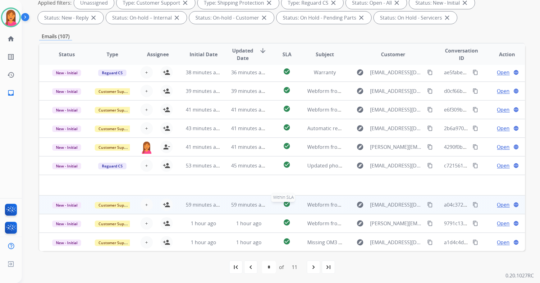
click at [277, 208] on div "check_circle" at bounding box center [287, 204] width 20 height 9
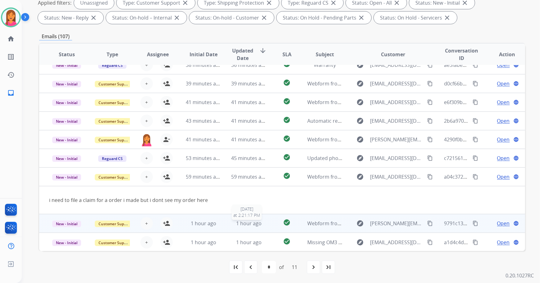
click at [258, 221] on span "1 hour ago" at bounding box center [248, 223] width 25 height 7
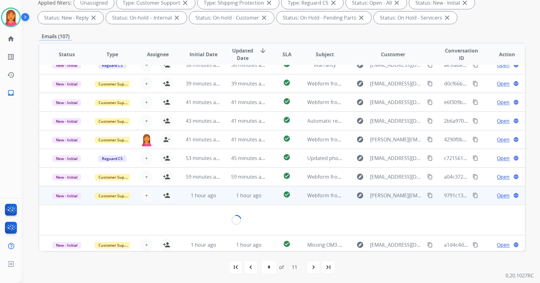
scroll to position [43, 0]
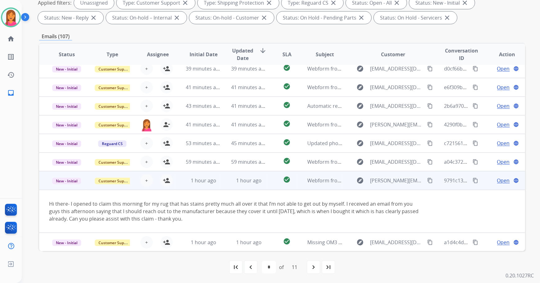
click at [270, 185] on td "check_circle" at bounding box center [282, 180] width 30 height 19
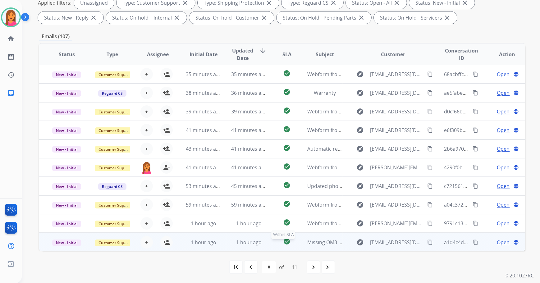
click at [277, 245] on div "check_circle" at bounding box center [287, 242] width 20 height 9
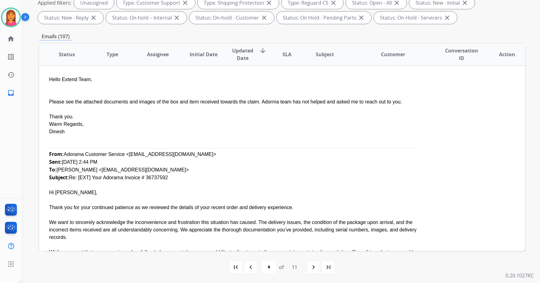
scroll to position [196, 0]
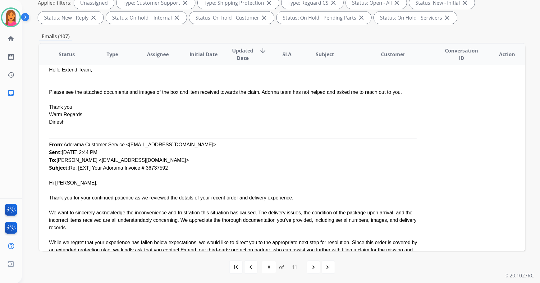
click at [313, 268] on mat-icon "navigate_next" at bounding box center [313, 266] width 7 height 7
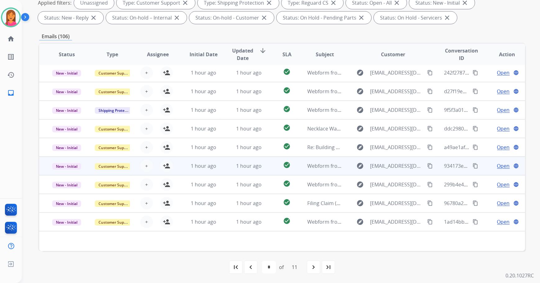
scroll to position [0, 0]
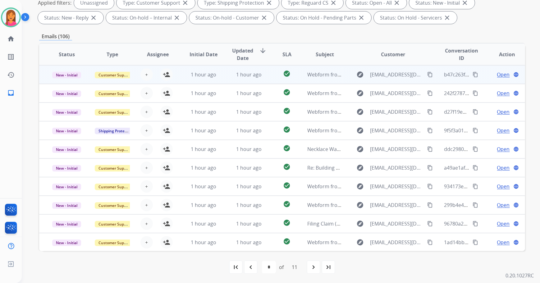
click at [267, 82] on td "check_circle" at bounding box center [282, 74] width 30 height 19
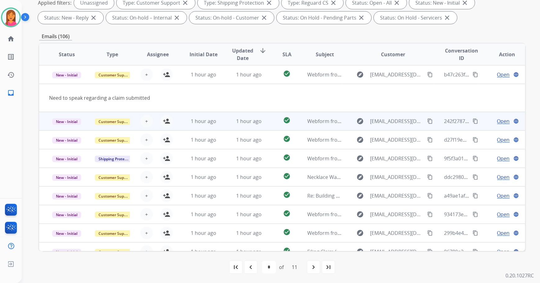
click at [260, 117] on td "1 hour ago" at bounding box center [244, 121] width 46 height 19
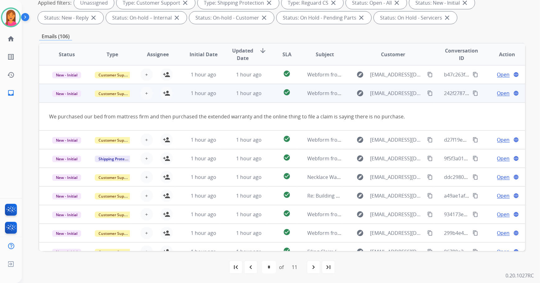
scroll to position [19, 0]
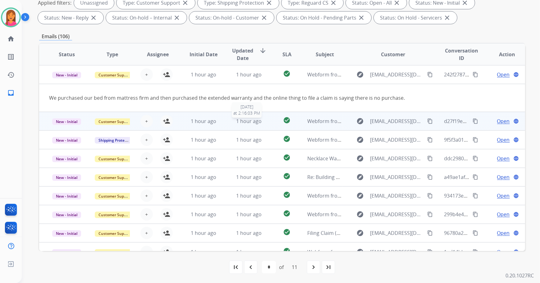
click at [260, 118] on div "1 hour ago" at bounding box center [248, 120] width 35 height 7
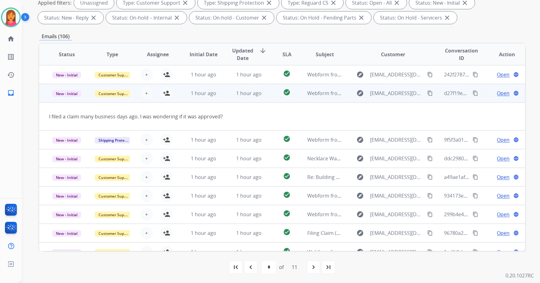
scroll to position [28, 0]
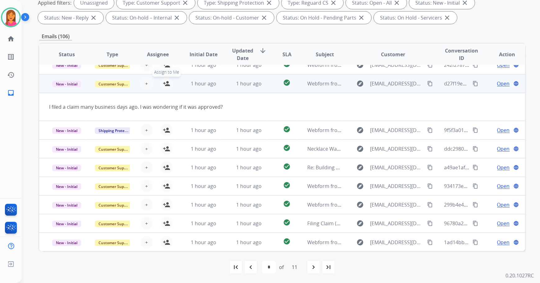
click at [170, 83] on button "person_add Assign to Me" at bounding box center [166, 83] width 12 height 12
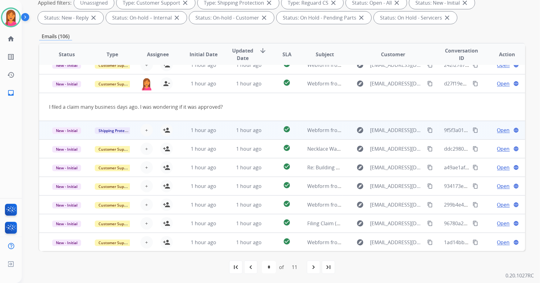
click at [273, 132] on td "check_circle" at bounding box center [282, 130] width 30 height 19
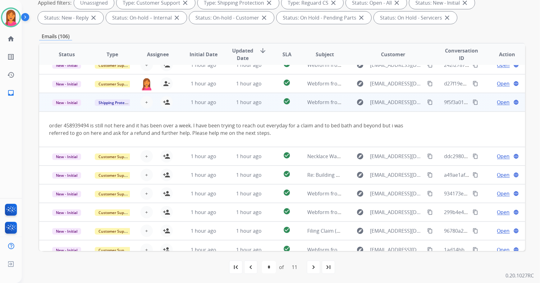
scroll to position [36, 0]
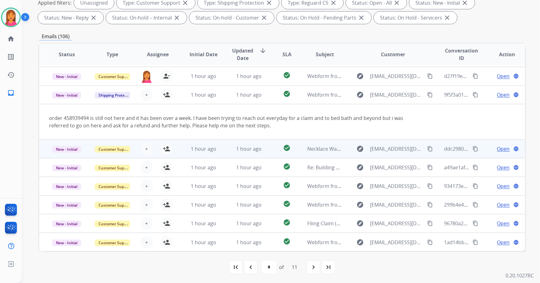
click at [272, 140] on td "check_circle" at bounding box center [282, 148] width 30 height 19
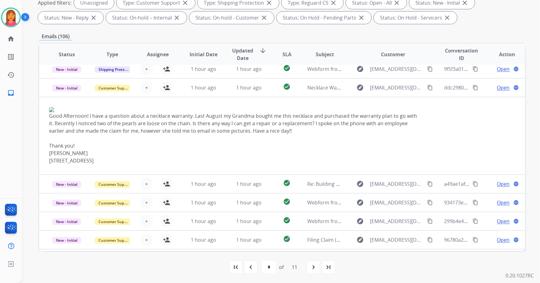
scroll to position [75, 0]
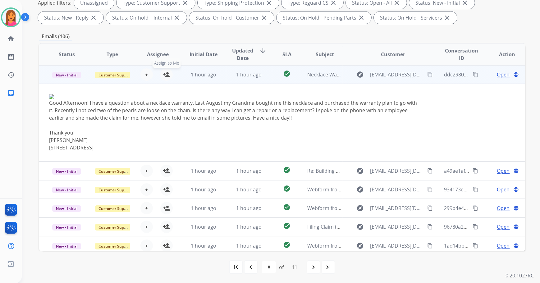
click at [161, 73] on button "person_add Assign to Me" at bounding box center [166, 74] width 12 height 12
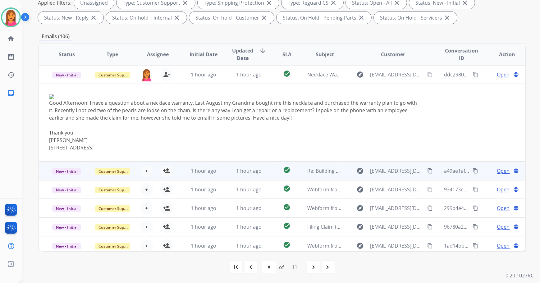
click at [258, 175] on td "1 hour ago" at bounding box center [244, 171] width 46 height 19
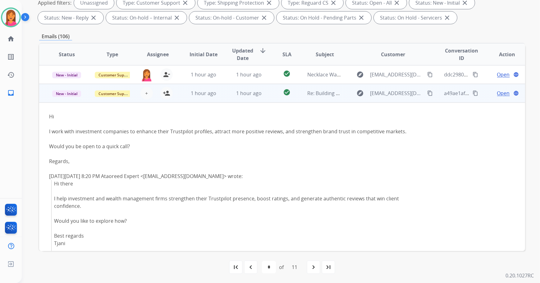
scroll to position [65, 0]
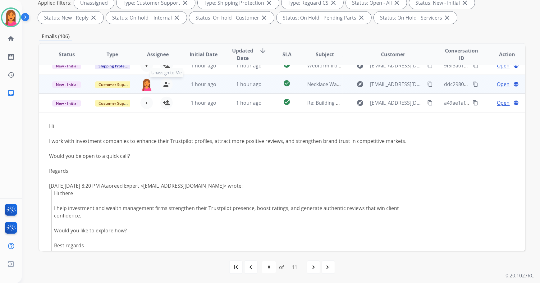
click at [168, 84] on mat-icon "person_remove" at bounding box center [166, 83] width 7 height 7
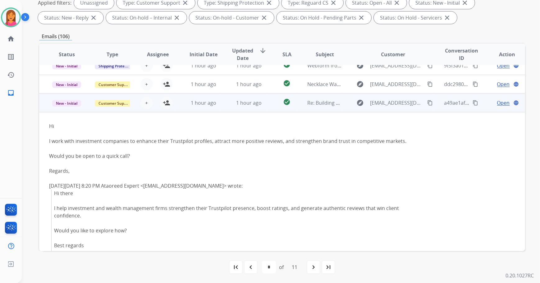
click at [255, 109] on td "1 hour ago" at bounding box center [244, 103] width 46 height 19
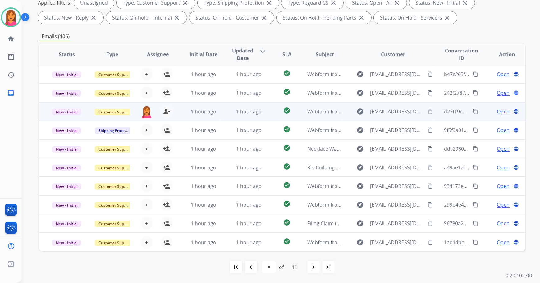
click at [258, 117] on td "1 hour ago" at bounding box center [244, 111] width 46 height 19
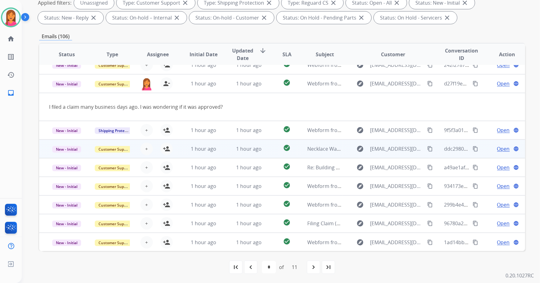
click at [267, 154] on td "check_circle" at bounding box center [282, 148] width 30 height 19
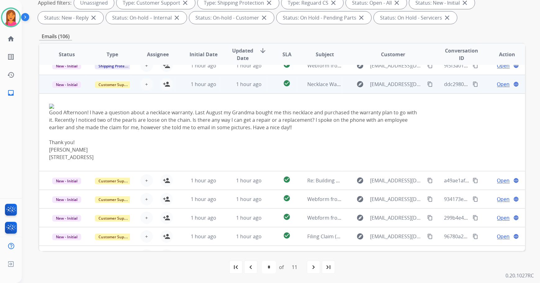
scroll to position [75, 0]
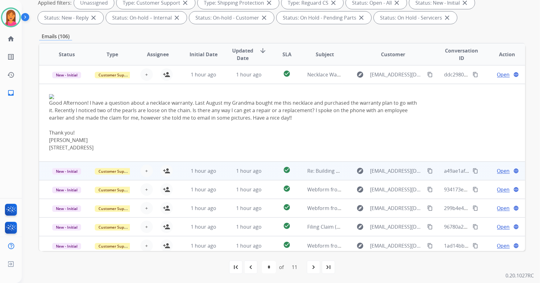
click at [267, 177] on td "check_circle" at bounding box center [282, 171] width 30 height 19
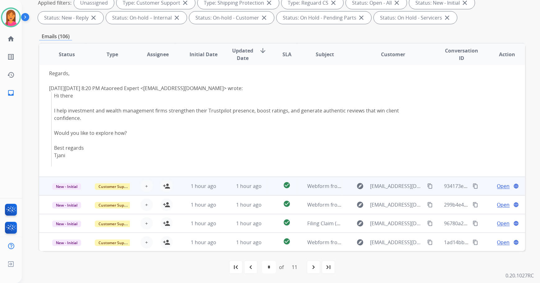
click at [267, 186] on td "check_circle" at bounding box center [282, 186] width 30 height 19
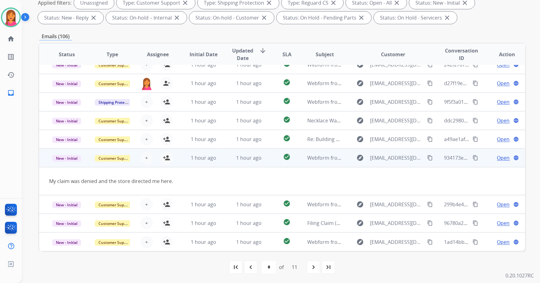
scroll to position [28, 0]
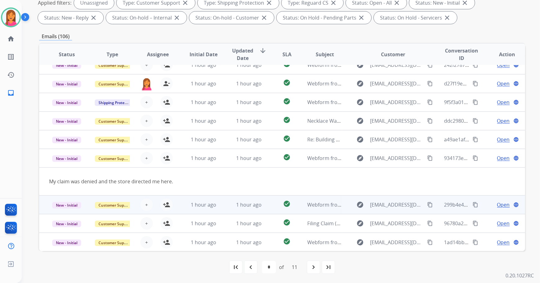
click at [222, 206] on td "1 hour ago" at bounding box center [244, 204] width 46 height 19
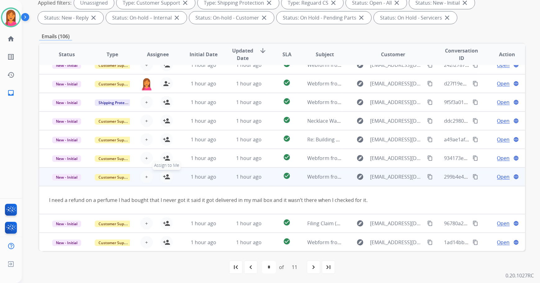
click at [167, 176] on mat-icon "person_add" at bounding box center [166, 176] width 7 height 7
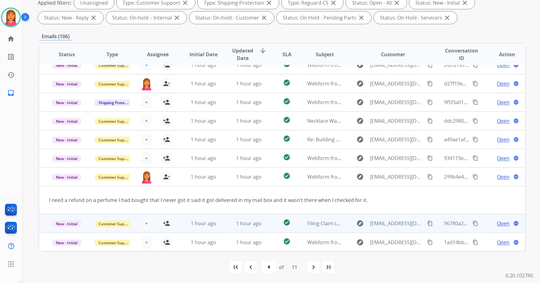
click at [225, 225] on td "1 hour ago" at bounding box center [244, 223] width 46 height 19
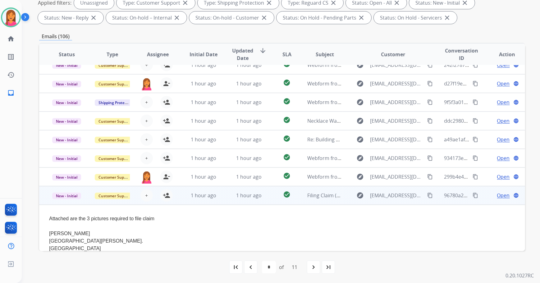
scroll to position [73, 0]
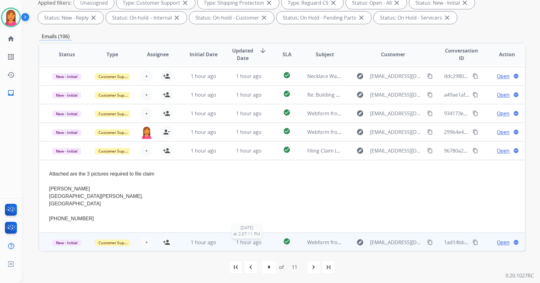
click at [231, 239] on div "1 hour ago" at bounding box center [248, 242] width 35 height 7
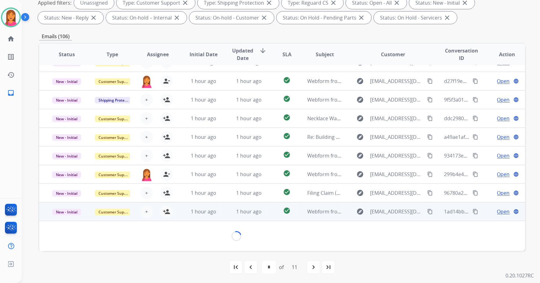
scroll to position [28, 0]
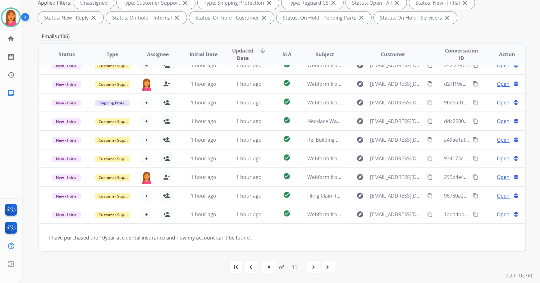
click at [311, 266] on div "navigate_next" at bounding box center [314, 267] width 14 height 14
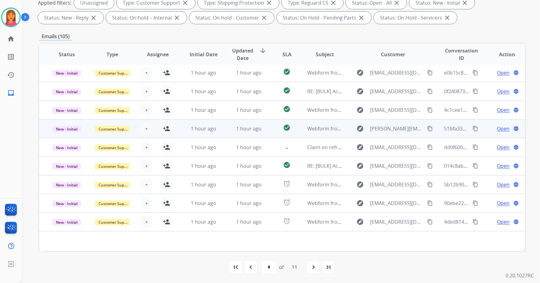
scroll to position [0, 0]
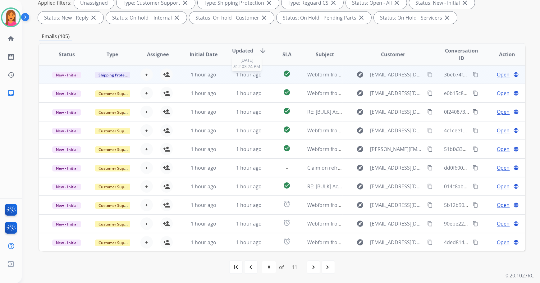
click at [249, 74] on span "1 hour ago" at bounding box center [248, 74] width 25 height 7
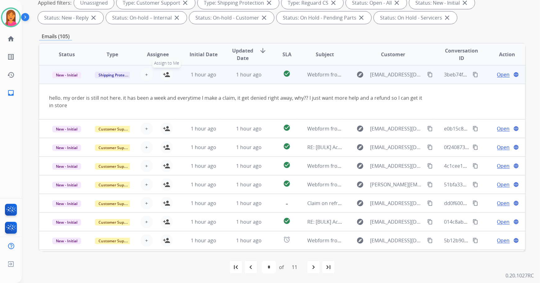
click at [164, 73] on mat-icon "person_add" at bounding box center [166, 74] width 7 height 7
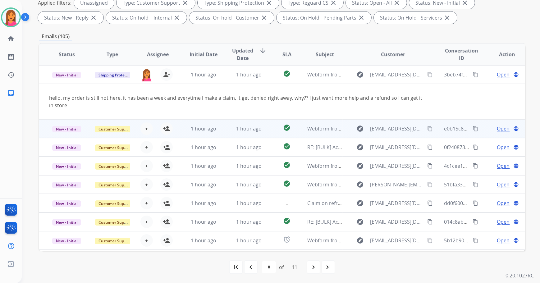
click at [267, 131] on td "check_circle" at bounding box center [282, 128] width 30 height 19
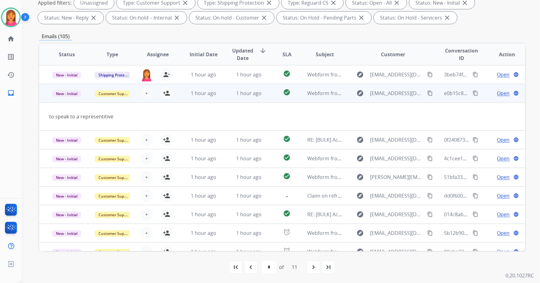
scroll to position [19, 0]
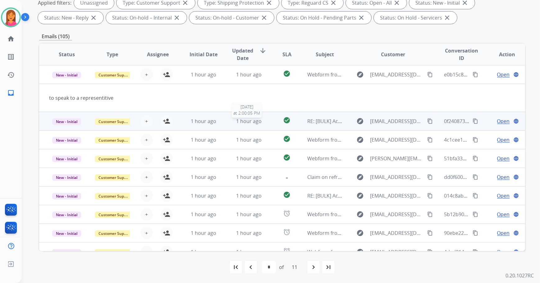
click at [261, 121] on div "1 hour ago" at bounding box center [248, 120] width 35 height 7
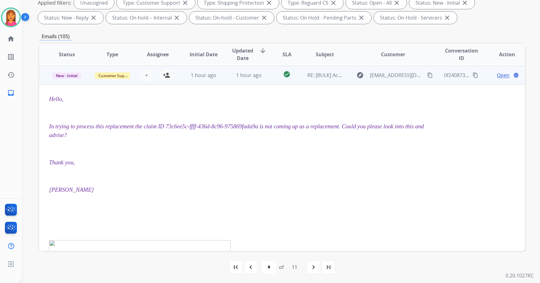
scroll to position [37, 0]
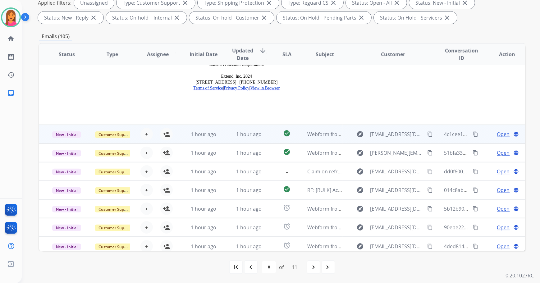
click at [263, 136] on td "1 hour ago" at bounding box center [244, 134] width 46 height 19
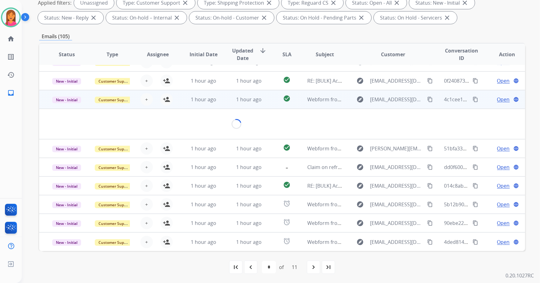
scroll to position [28, 0]
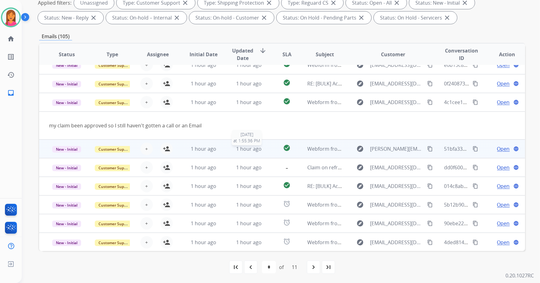
click at [263, 146] on div "1 hour ago" at bounding box center [248, 148] width 35 height 7
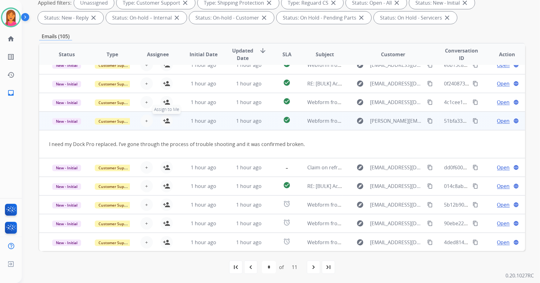
click at [169, 121] on mat-icon "person_add" at bounding box center [166, 120] width 7 height 7
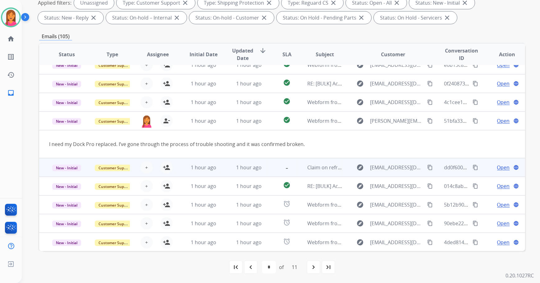
click at [226, 173] on td "1 hour ago" at bounding box center [244, 167] width 46 height 19
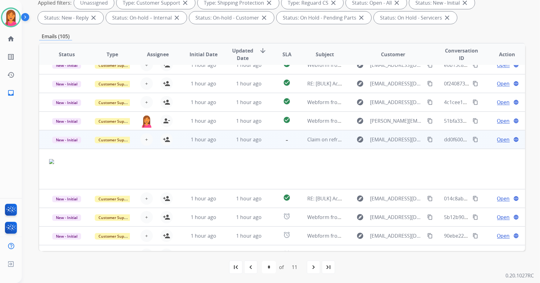
scroll to position [41, 0]
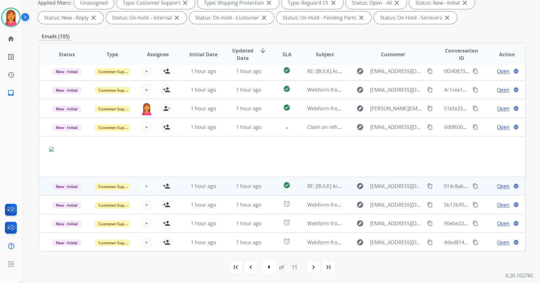
click at [234, 190] on td "1 hour ago" at bounding box center [244, 186] width 46 height 19
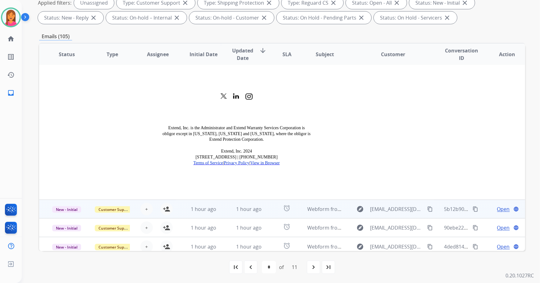
click at [226, 203] on td "1 hour ago" at bounding box center [244, 209] width 46 height 19
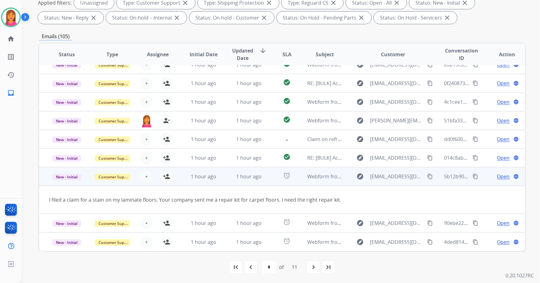
scroll to position [28, 0]
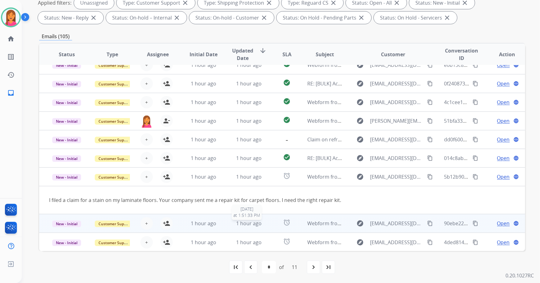
click at [231, 222] on div "1 hour ago" at bounding box center [248, 223] width 35 height 7
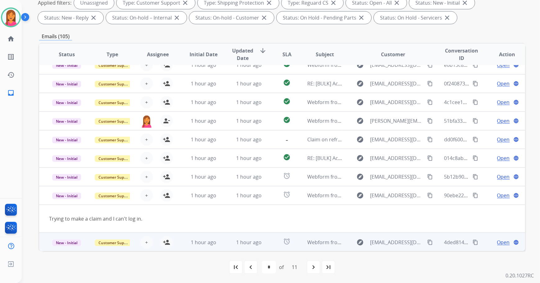
click at [227, 242] on td "1 hour ago" at bounding box center [244, 242] width 46 height 19
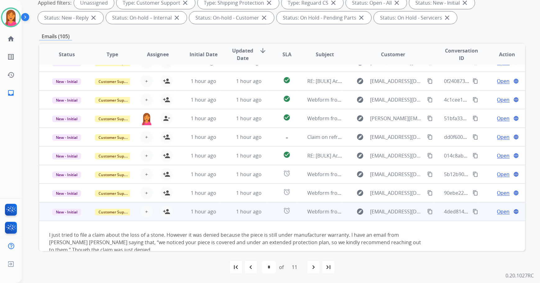
scroll to position [43, 0]
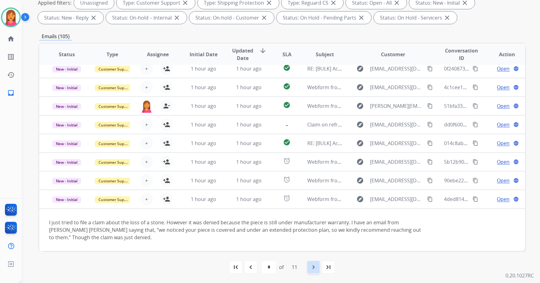
click at [310, 266] on div "navigate_next" at bounding box center [314, 267] width 14 height 14
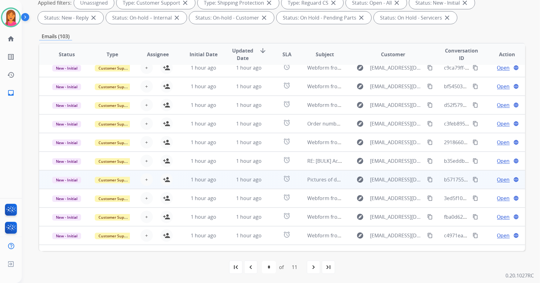
scroll to position [0, 0]
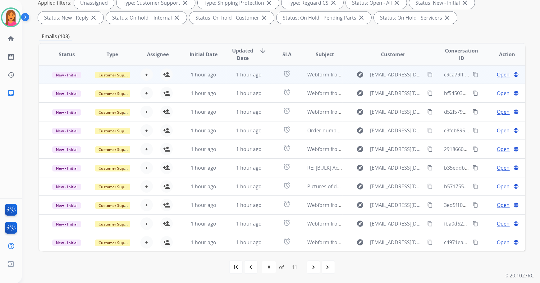
click at [260, 69] on td "1 hour ago" at bounding box center [244, 74] width 46 height 19
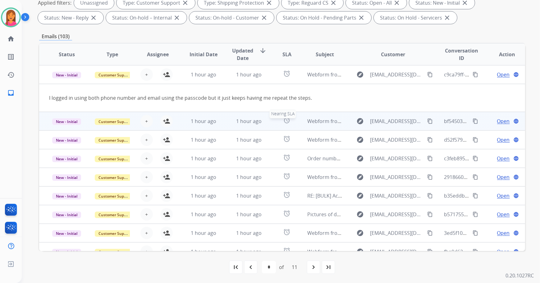
click at [277, 122] on div "alarm" at bounding box center [287, 121] width 20 height 9
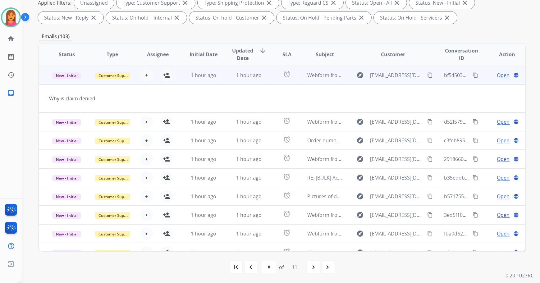
scroll to position [19, 0]
click at [168, 75] on mat-icon "person_add" at bounding box center [166, 74] width 7 height 7
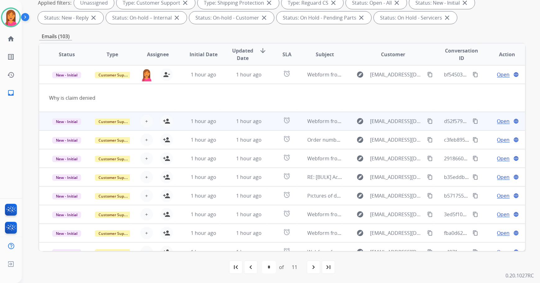
click at [267, 125] on td "alarm" at bounding box center [282, 121] width 30 height 19
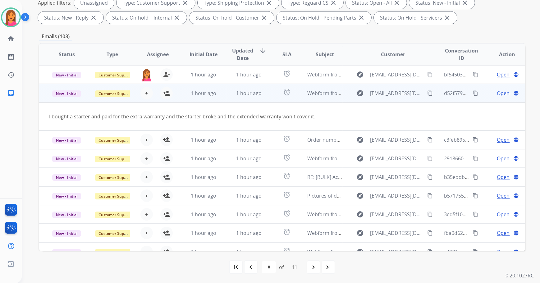
scroll to position [28, 0]
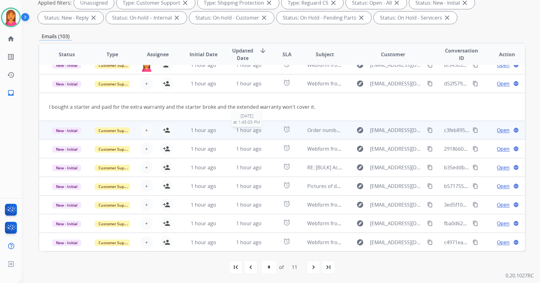
click at [263, 130] on div "1 hour ago" at bounding box center [248, 129] width 35 height 7
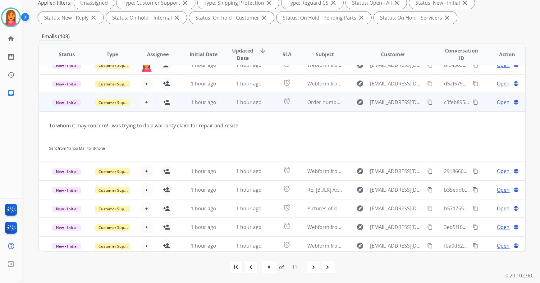
scroll to position [51, 0]
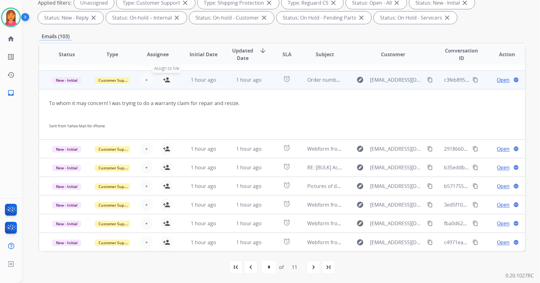
click at [165, 78] on mat-icon "person_add" at bounding box center [166, 79] width 7 height 7
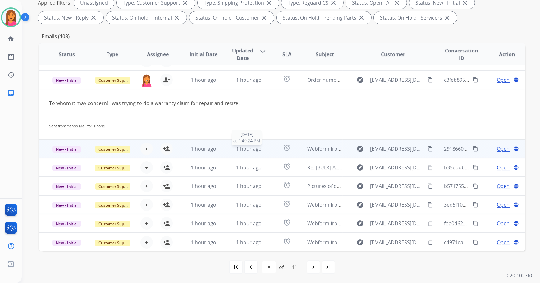
click at [261, 147] on div "1 hour ago" at bounding box center [248, 148] width 35 height 7
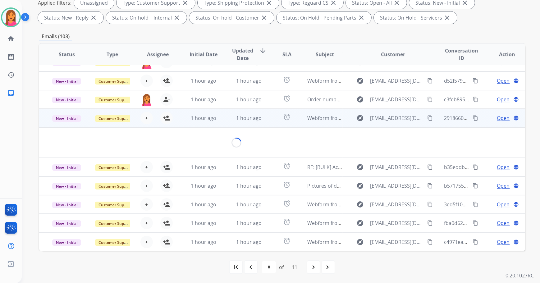
scroll to position [28, 0]
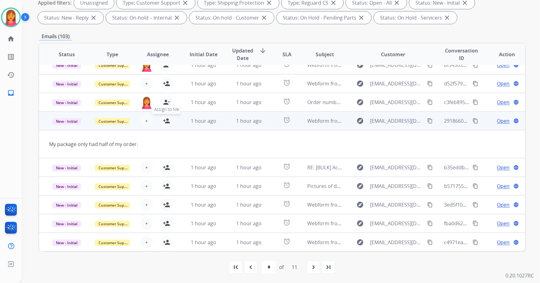
click at [160, 117] on button "person_add Assign to Me" at bounding box center [166, 121] width 12 height 12
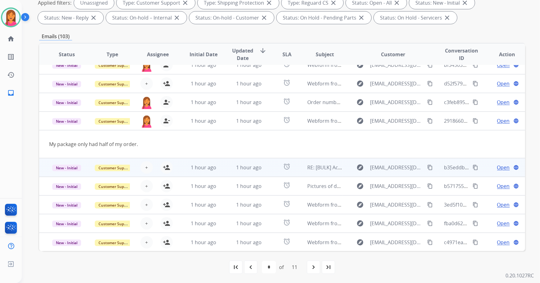
click at [267, 169] on td "alarm" at bounding box center [282, 167] width 30 height 19
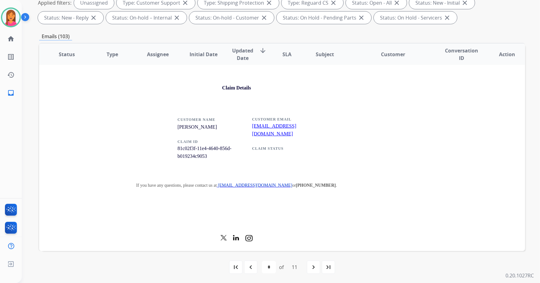
scroll to position [790, 0]
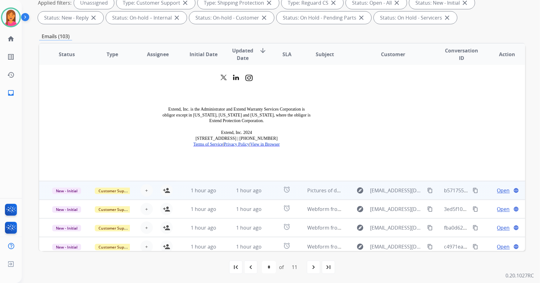
click at [270, 181] on td "alarm" at bounding box center [282, 190] width 30 height 19
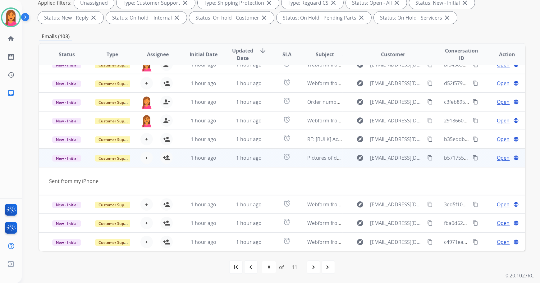
scroll to position [28, 0]
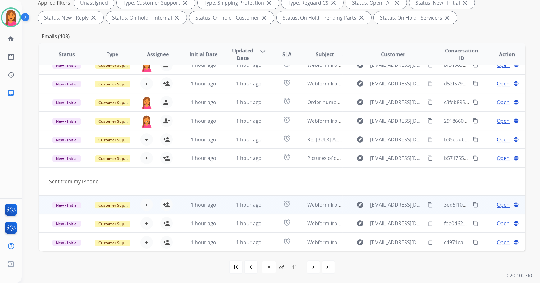
click at [275, 211] on td "alarm" at bounding box center [282, 204] width 30 height 19
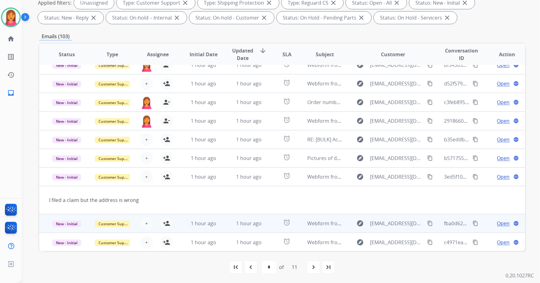
click at [269, 220] on td "alarm" at bounding box center [282, 223] width 30 height 19
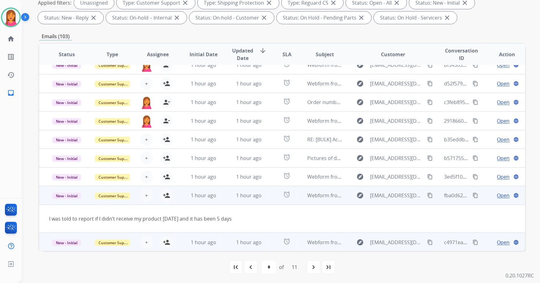
click at [271, 235] on td "alarm" at bounding box center [282, 242] width 30 height 19
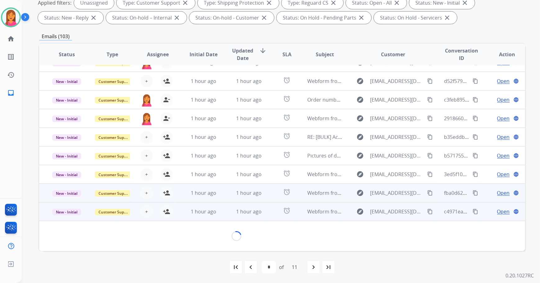
scroll to position [28, 0]
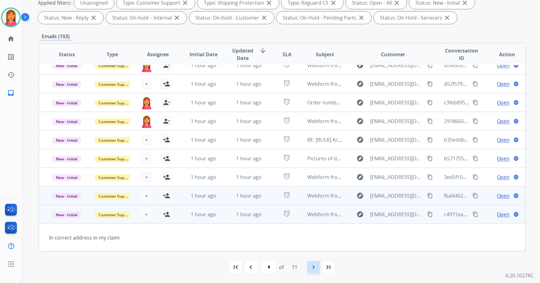
click at [313, 268] on mat-icon "navigate_next" at bounding box center [313, 266] width 7 height 7
select select "*"
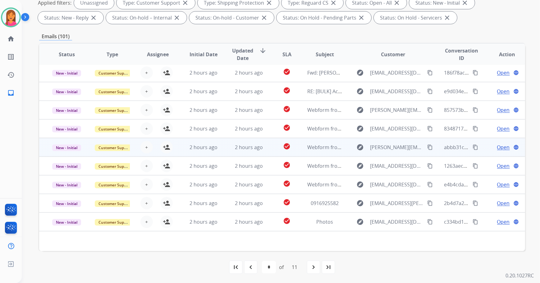
scroll to position [0, 0]
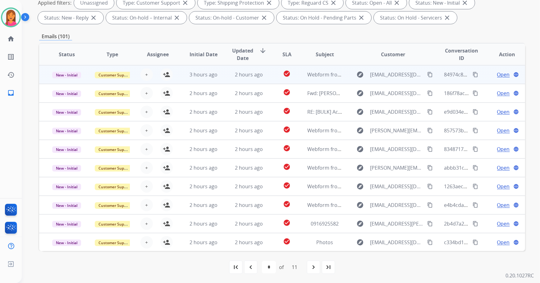
click at [270, 81] on td "check_circle" at bounding box center [282, 74] width 30 height 19
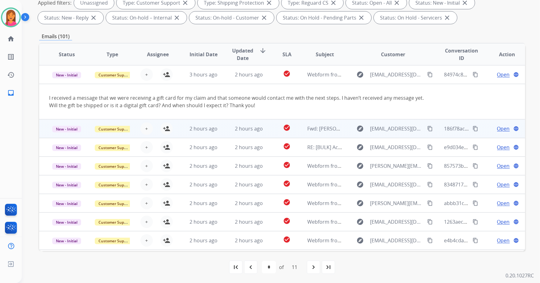
click at [268, 127] on td "check_circle" at bounding box center [282, 128] width 30 height 19
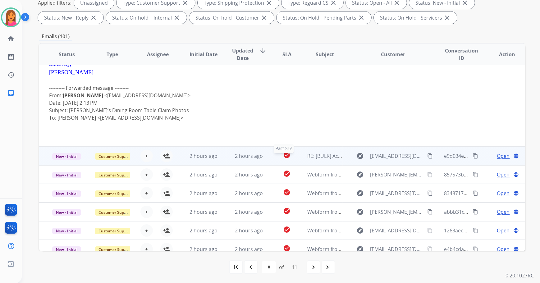
click at [277, 158] on div "check_circle" at bounding box center [287, 155] width 20 height 9
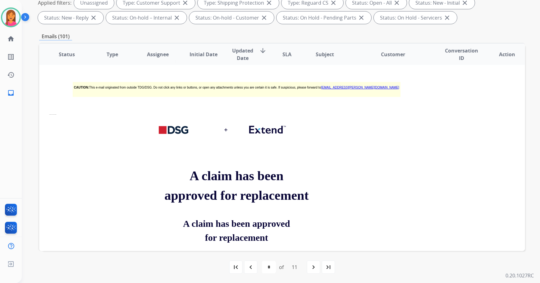
drag, startPoint x: 272, startPoint y: 157, endPoint x: 271, endPoint y: 161, distance: 3.5
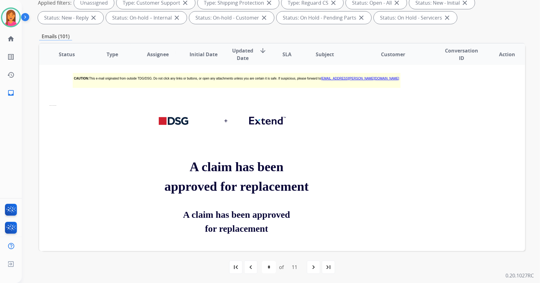
drag, startPoint x: 271, startPoint y: 161, endPoint x: 242, endPoint y: 155, distance: 29.8
click at [242, 157] on p "A claim has been approved for replacement" at bounding box center [236, 176] width 149 height 39
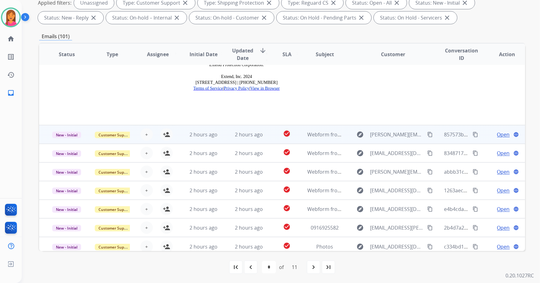
click at [261, 136] on td "2 hours ago" at bounding box center [244, 134] width 46 height 19
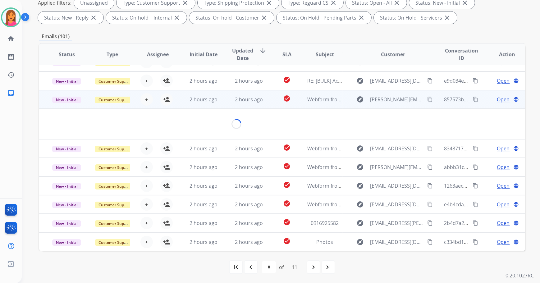
scroll to position [28, 0]
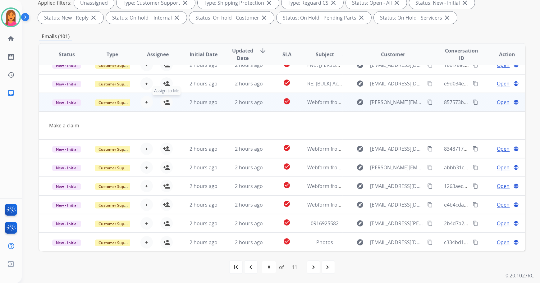
click at [169, 103] on button "person_add Assign to Me" at bounding box center [166, 102] width 12 height 12
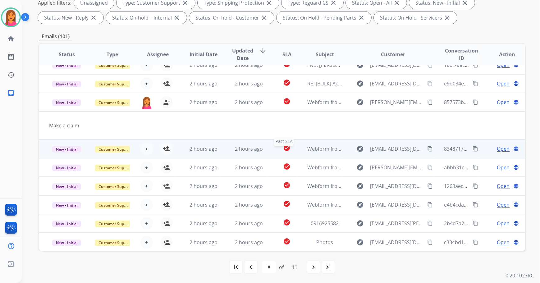
click at [279, 148] on div "check_circle" at bounding box center [287, 148] width 20 height 9
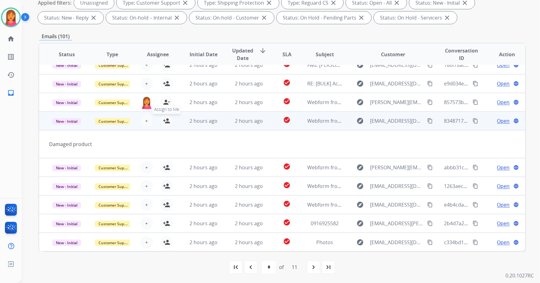
click at [165, 122] on mat-icon "person_add" at bounding box center [166, 120] width 7 height 7
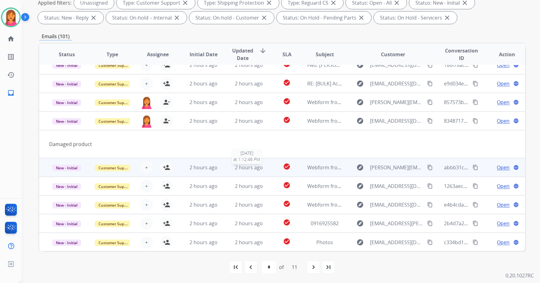
click at [261, 168] on div "2 hours ago" at bounding box center [248, 167] width 35 height 7
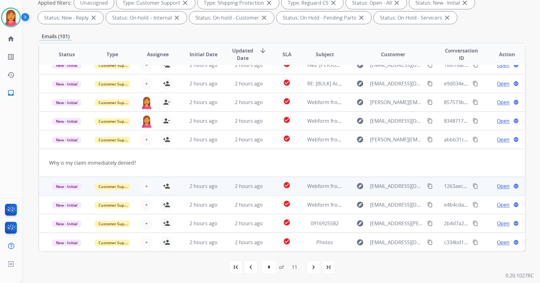
click at [183, 185] on td "2 hours ago" at bounding box center [199, 186] width 46 height 19
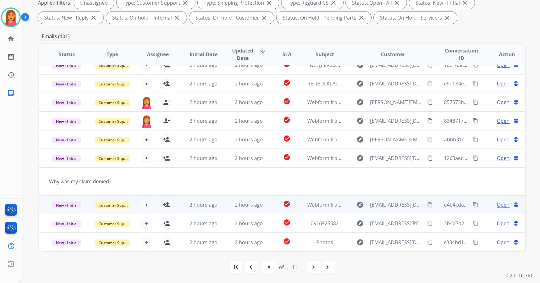
click at [179, 207] on td "2 hours ago" at bounding box center [199, 204] width 46 height 19
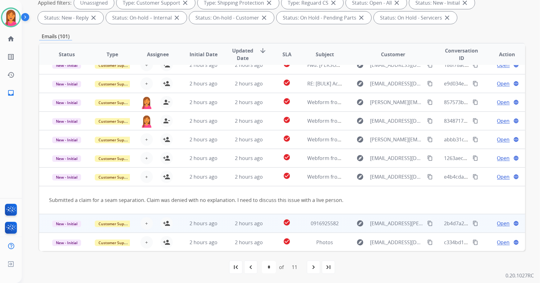
click at [178, 220] on td "2 hours ago" at bounding box center [199, 223] width 46 height 19
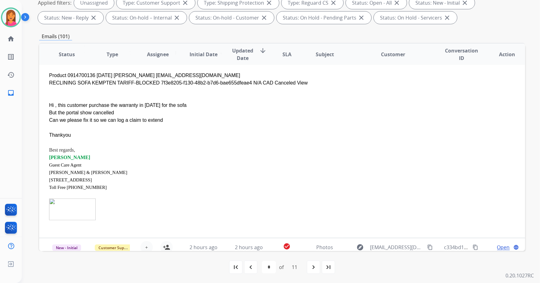
scroll to position [251, 0]
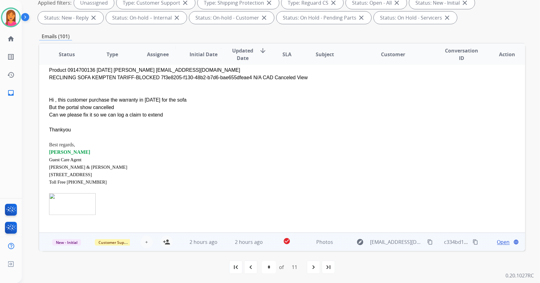
click at [183, 244] on td "2 hours ago" at bounding box center [199, 242] width 46 height 19
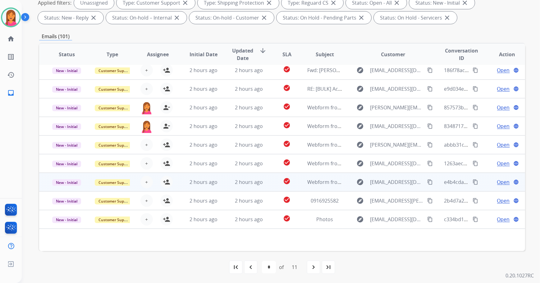
scroll to position [0, 0]
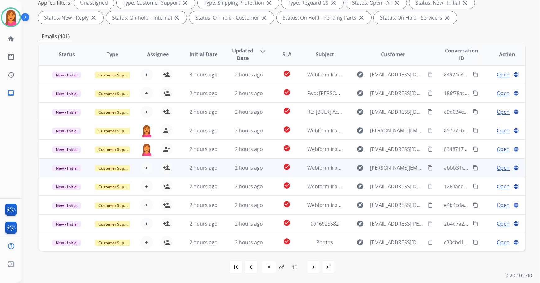
click at [177, 168] on td "2 hours ago" at bounding box center [199, 167] width 46 height 19
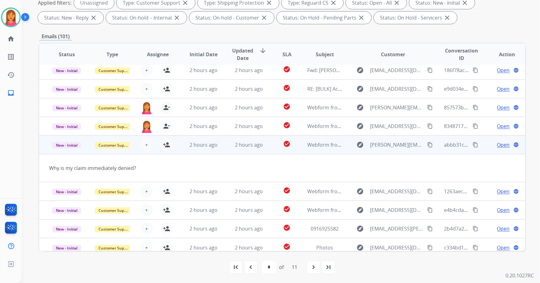
scroll to position [28, 0]
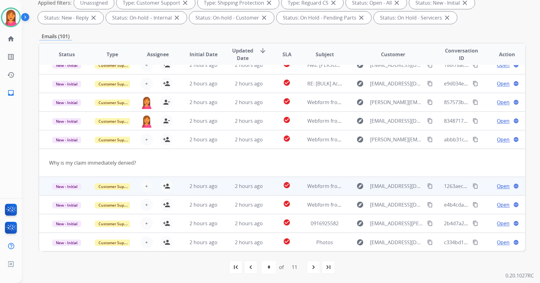
click at [178, 193] on td "2 hours ago" at bounding box center [199, 186] width 46 height 19
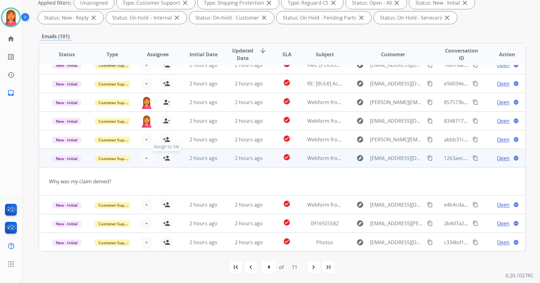
click at [166, 158] on mat-icon "person_add" at bounding box center [166, 157] width 7 height 7
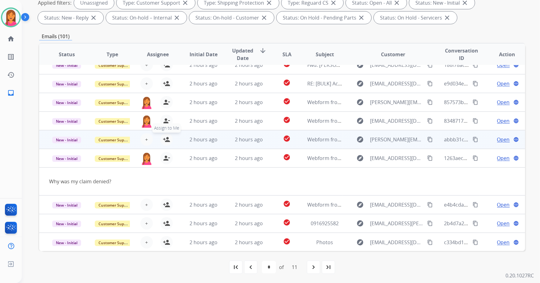
click at [165, 139] on mat-icon "person_add" at bounding box center [166, 139] width 7 height 7
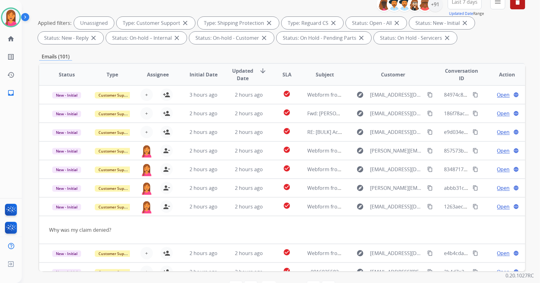
scroll to position [0, 0]
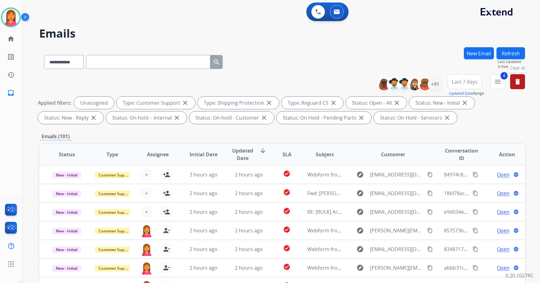
click at [518, 81] on mat-icon "delete" at bounding box center [517, 81] width 7 height 7
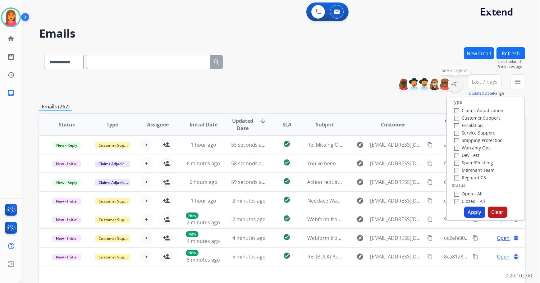
click at [460, 88] on div "+91" at bounding box center [455, 84] width 15 height 15
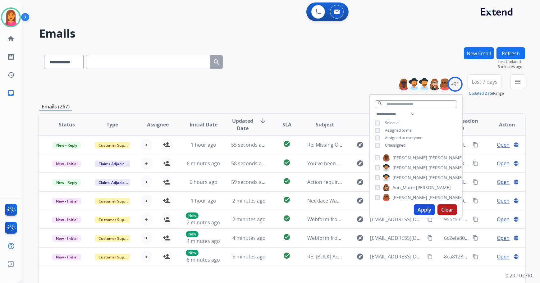
click at [423, 212] on button "Apply" at bounding box center [424, 209] width 21 height 11
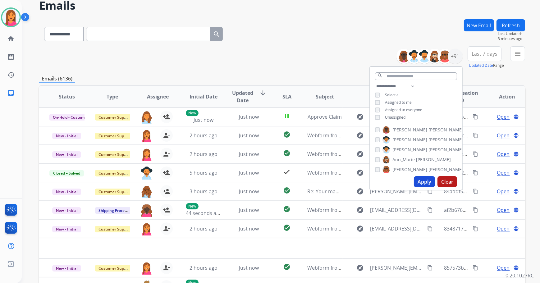
click at [310, 57] on div "**********" at bounding box center [282, 57] width 486 height 22
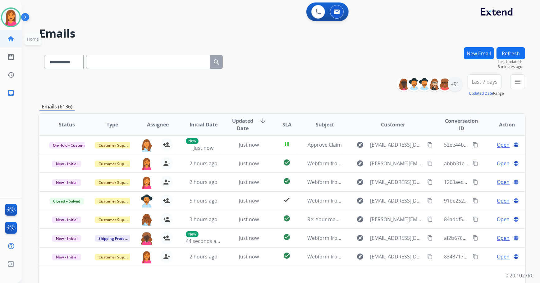
click at [8, 42] on mat-icon "home" at bounding box center [10, 38] width 7 height 7
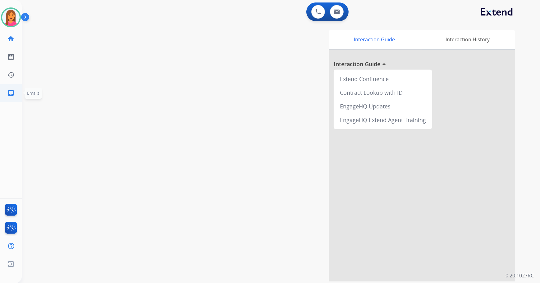
click at [12, 93] on mat-icon "inbox" at bounding box center [10, 92] width 7 height 7
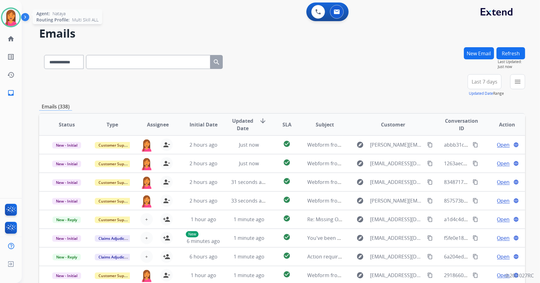
click at [13, 14] on img at bounding box center [10, 17] width 17 height 17
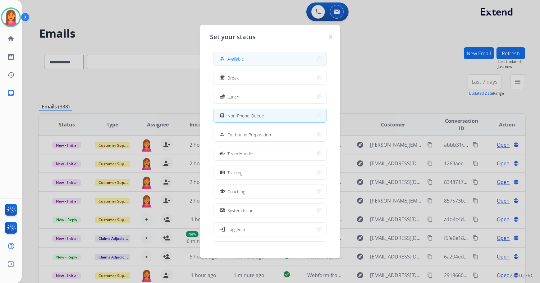
click at [249, 61] on button "how_to_reg Available" at bounding box center [269, 58] width 113 height 13
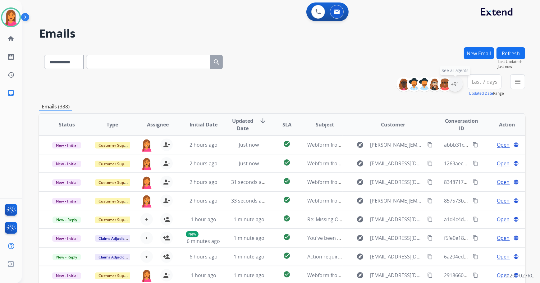
click at [454, 83] on div "+91" at bounding box center [455, 84] width 15 height 15
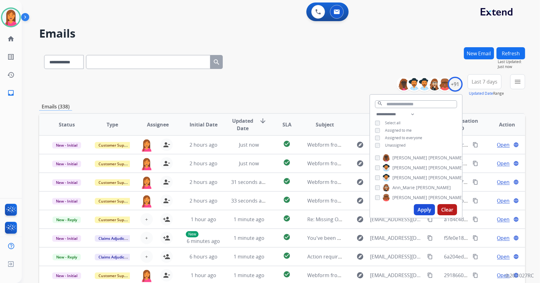
click at [391, 143] on span "Unassigned" at bounding box center [395, 145] width 21 height 5
click at [421, 205] on button "Apply" at bounding box center [424, 209] width 21 height 11
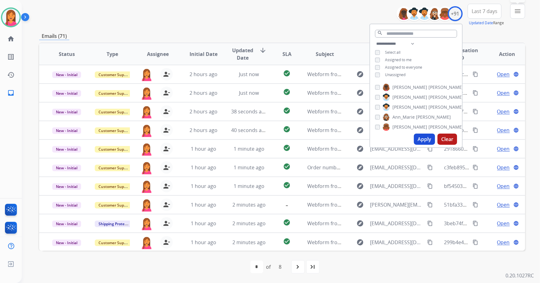
click at [518, 12] on mat-icon "menu" at bounding box center [517, 10] width 7 height 7
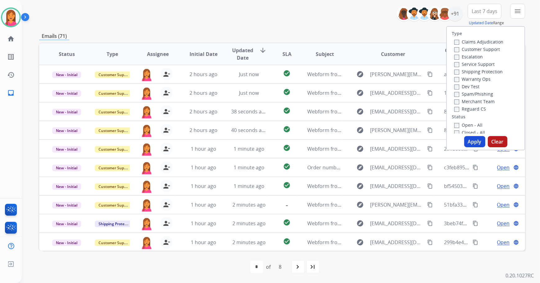
click at [460, 126] on label "Open - All" at bounding box center [468, 125] width 28 height 6
click at [470, 142] on button "Apply" at bounding box center [474, 141] width 21 height 11
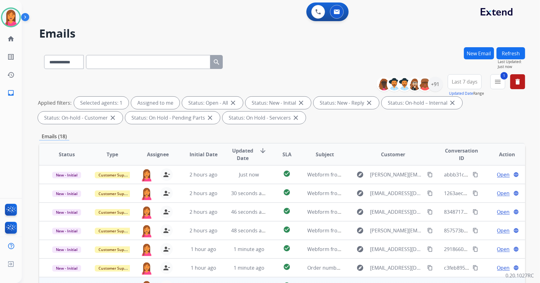
scroll to position [100, 0]
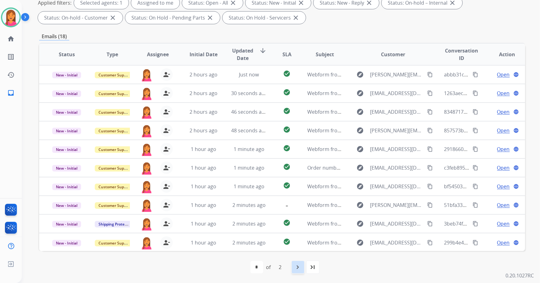
click at [296, 261] on div "navigate_next" at bounding box center [298, 267] width 14 height 14
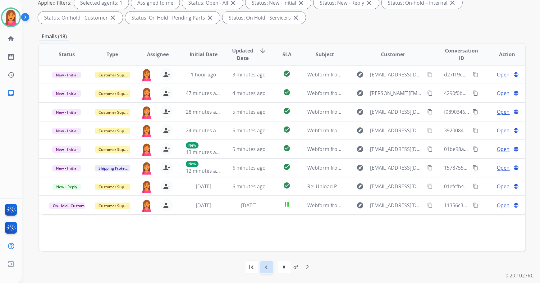
click at [270, 267] on div "navigate_before" at bounding box center [267, 267] width 14 height 14
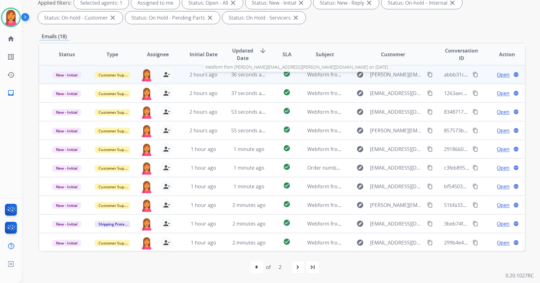
click at [308, 77] on span "Webform from [PERSON_NAME][EMAIL_ADDRESS][PERSON_NAME][DOMAIN_NAME] on [DATE]" at bounding box center [416, 74] width 218 height 7
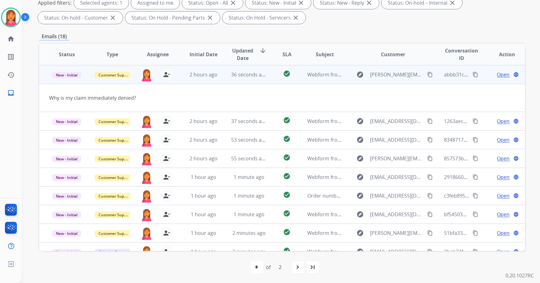
click at [427, 73] on mat-icon "content_copy" at bounding box center [430, 75] width 6 height 6
click at [497, 76] on span "Open" at bounding box center [503, 74] width 13 height 7
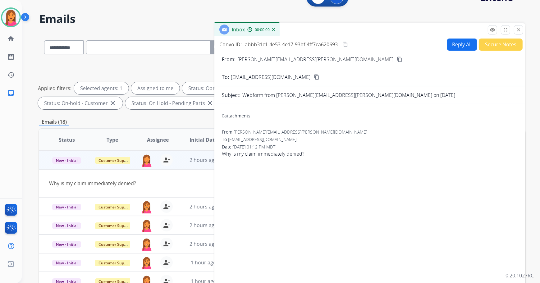
scroll to position [0, 0]
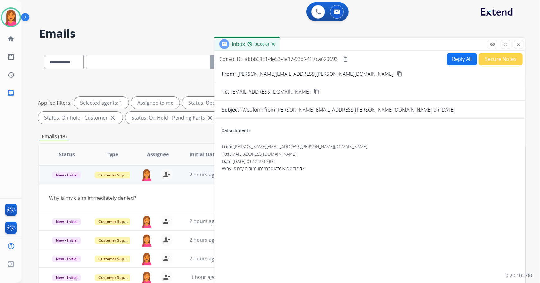
click at [456, 62] on button "Reply All" at bounding box center [462, 59] width 30 height 12
select select "**********"
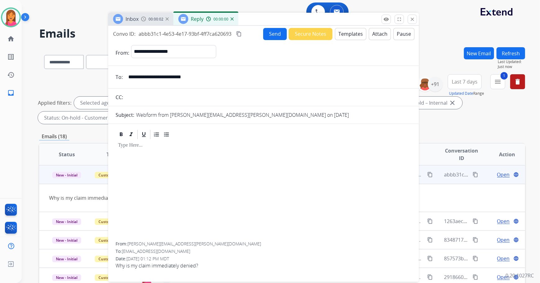
drag, startPoint x: 436, startPoint y: 41, endPoint x: 330, endPoint y: 16, distance: 109.2
click at [330, 16] on div "Inbox 00:00:02 Reply 00:00:00" at bounding box center [263, 19] width 311 height 13
click at [342, 36] on button "Templates" at bounding box center [350, 34] width 31 height 12
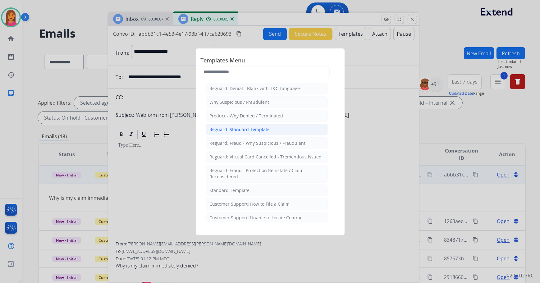
click at [236, 129] on div "Reguard: Standard Template" at bounding box center [240, 129] width 60 height 6
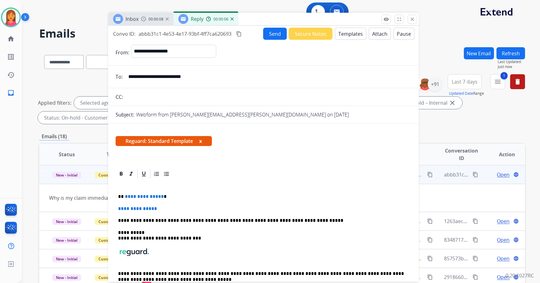
click at [202, 140] on button "x" at bounding box center [200, 140] width 3 height 7
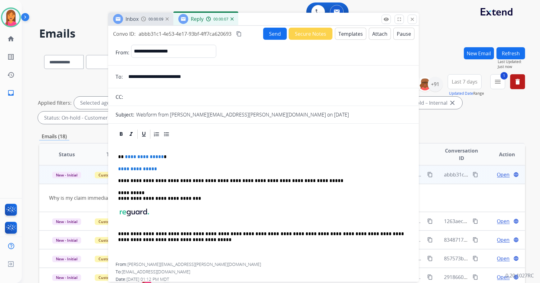
click at [165, 154] on p "**********" at bounding box center [261, 157] width 286 height 6
drag, startPoint x: 163, startPoint y: 168, endPoint x: 115, endPoint y: 164, distance: 48.6
click at [115, 164] on div "**********" at bounding box center [263, 212] width 311 height 166
click at [135, 169] on p at bounding box center [263, 169] width 291 height 6
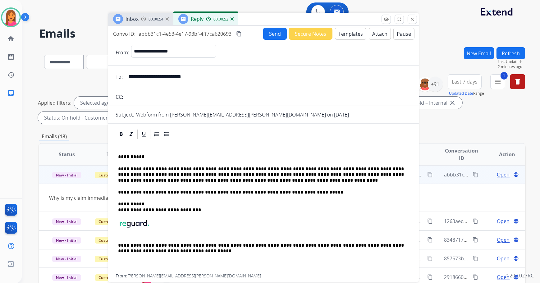
click at [190, 169] on p "**********" at bounding box center [261, 174] width 286 height 17
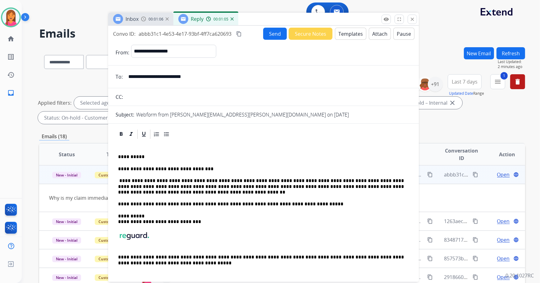
click at [376, 181] on p "**********" at bounding box center [261, 186] width 286 height 17
click at [245, 186] on p "**********" at bounding box center [261, 186] width 286 height 17
click at [246, 186] on p "**********" at bounding box center [261, 186] width 286 height 17
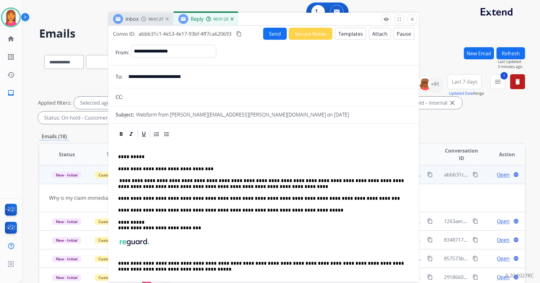
click at [276, 35] on button "Send" at bounding box center [275, 34] width 24 height 12
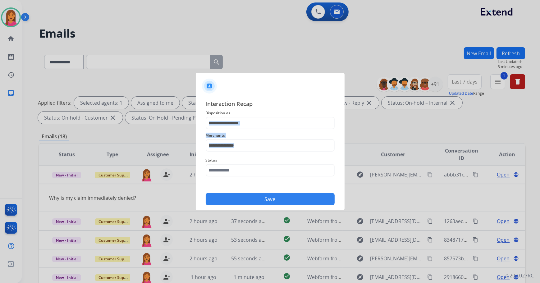
drag, startPoint x: 244, startPoint y: 190, endPoint x: 237, endPoint y: 165, distance: 26.3
click at [245, 122] on input "text" at bounding box center [270, 123] width 129 height 12
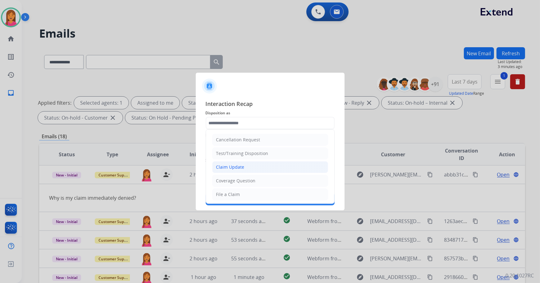
click at [246, 164] on li "Claim Update" at bounding box center [270, 167] width 116 height 12
type input "**********"
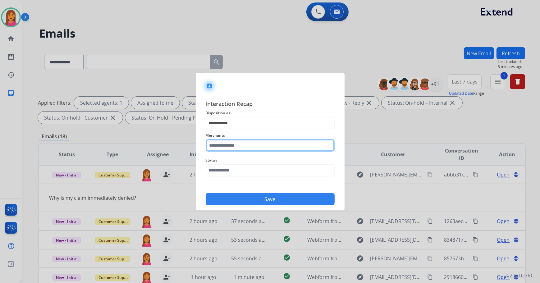
click at [240, 151] on input "text" at bounding box center [270, 145] width 129 height 12
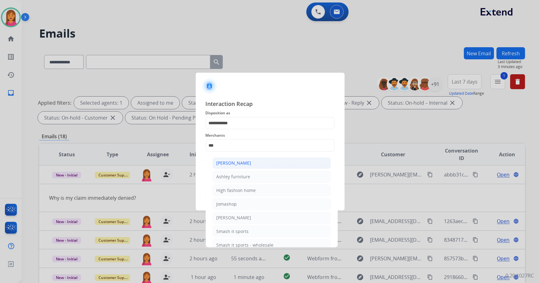
click at [241, 160] on div "[PERSON_NAME]" at bounding box center [234, 163] width 35 height 6
type input "**********"
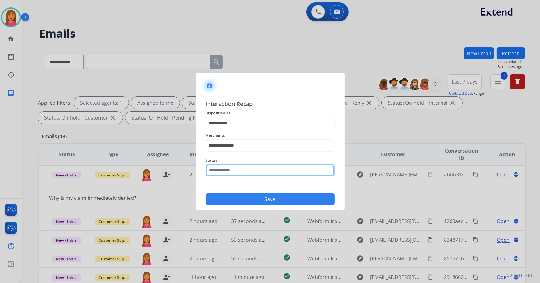
click at [240, 169] on input "text" at bounding box center [270, 170] width 129 height 12
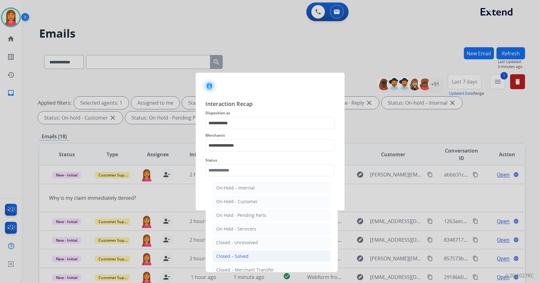
click at [240, 253] on div "Closed – Solved" at bounding box center [233, 256] width 32 height 6
type input "**********"
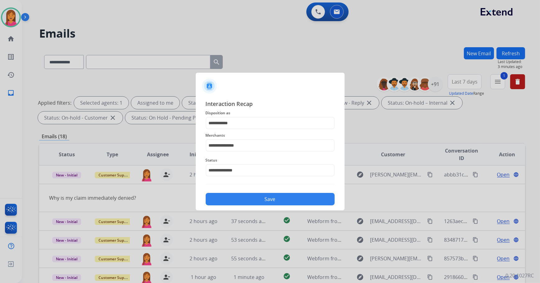
click at [240, 199] on button "Save" at bounding box center [270, 199] width 129 height 12
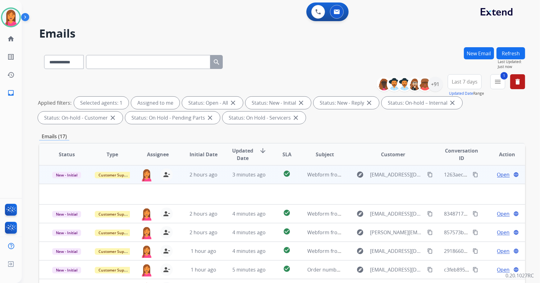
click at [267, 176] on td "check_circle" at bounding box center [282, 174] width 30 height 19
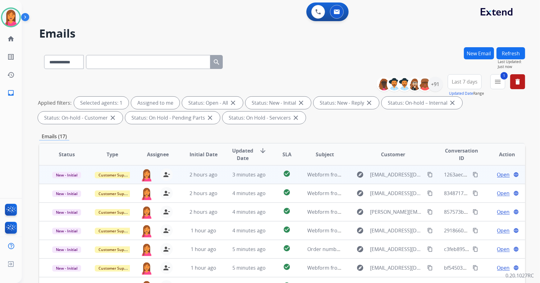
click at [267, 176] on td "check_circle" at bounding box center [282, 174] width 30 height 19
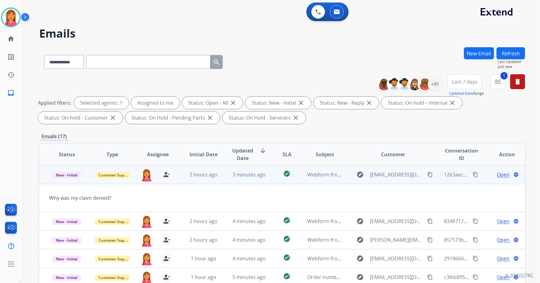
click at [428, 173] on mat-icon "content_copy" at bounding box center [430, 175] width 6 height 6
click at [501, 174] on span "Open" at bounding box center [503, 174] width 13 height 7
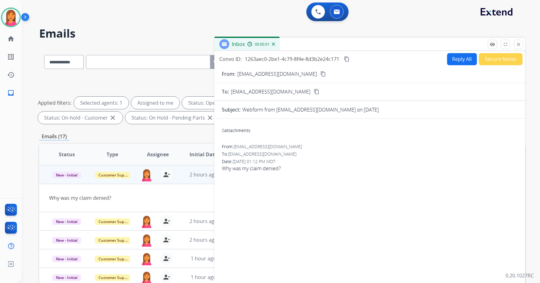
click at [455, 60] on button "Reply All" at bounding box center [462, 59] width 30 height 12
select select "**********"
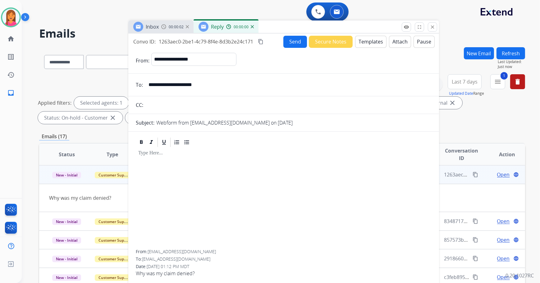
drag, startPoint x: 446, startPoint y: 45, endPoint x: 356, endPoint y: 15, distance: 94.8
click at [356, 21] on div "Inbox 00:00:02 Reply 00:00:00" at bounding box center [283, 27] width 311 height 13
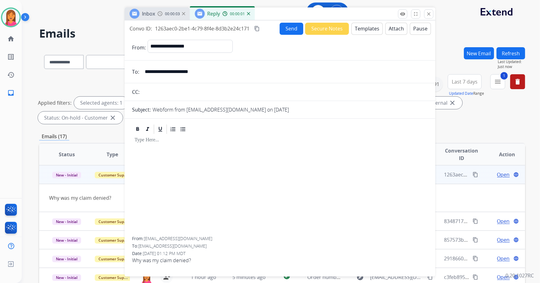
click at [345, 31] on div "Send Secure Notes Templates Attach Pause" at bounding box center [355, 29] width 151 height 12
click at [352, 28] on button "Templates" at bounding box center [366, 29] width 31 height 12
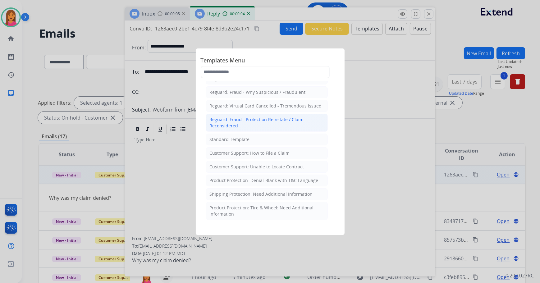
scroll to position [85, 0]
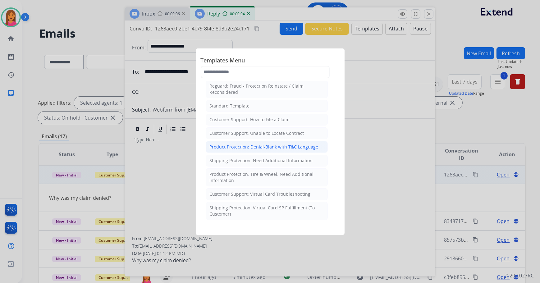
click at [255, 150] on li "Product Protection: Denial-Blank with T&C Language" at bounding box center [267, 147] width 122 height 12
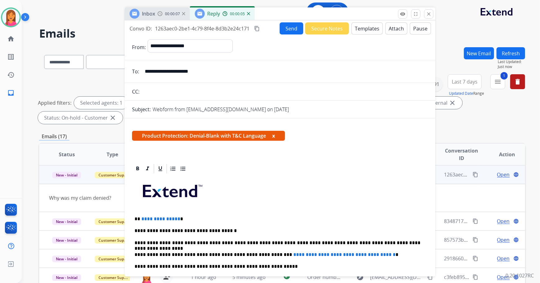
click at [275, 135] on button "x" at bounding box center [273, 135] width 3 height 7
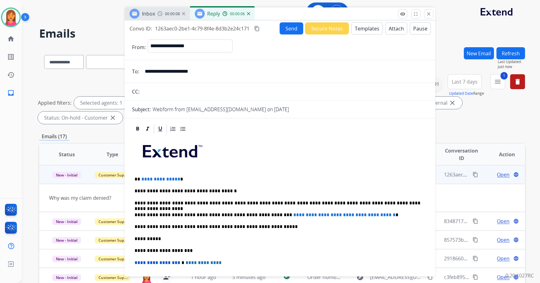
click at [189, 176] on p "**********" at bounding box center [278, 179] width 286 height 6
drag, startPoint x: 389, startPoint y: 215, endPoint x: 255, endPoint y: 209, distance: 134.4
click at [261, 214] on p "**********" at bounding box center [278, 215] width 286 height 6
click at [391, 26] on button "Attach" at bounding box center [396, 28] width 22 height 12
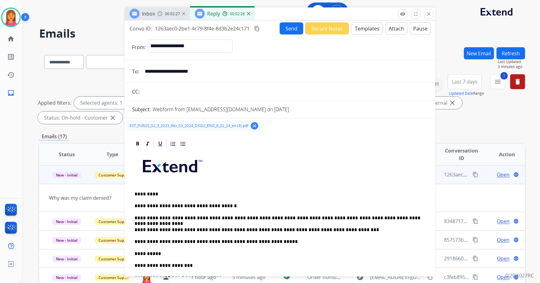
click at [283, 27] on button "Send" at bounding box center [292, 28] width 24 height 12
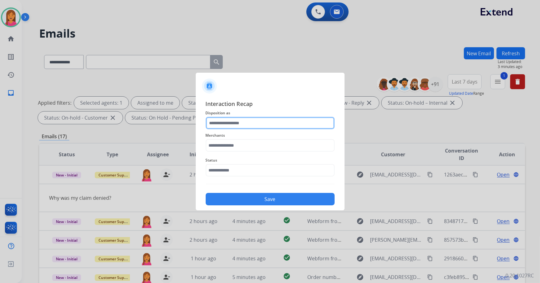
click at [256, 125] on input "text" at bounding box center [270, 123] width 129 height 12
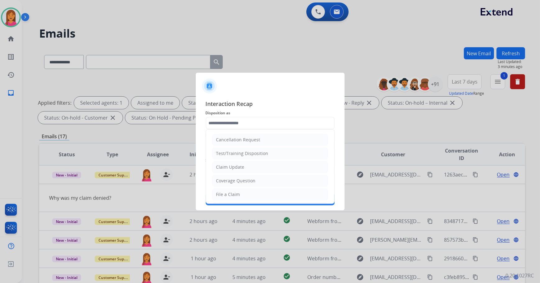
click at [247, 166] on li "Claim Update" at bounding box center [270, 167] width 116 height 12
type input "**********"
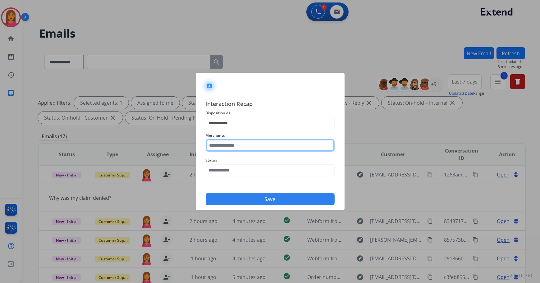
click at [242, 142] on input "text" at bounding box center [270, 145] width 129 height 12
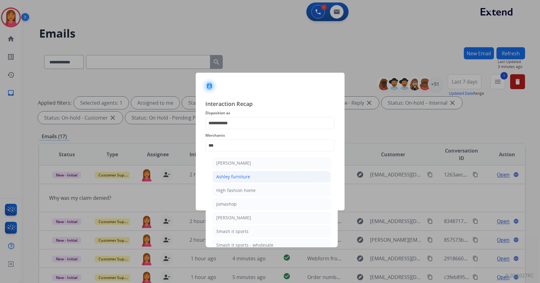
click at [241, 178] on div "Ashley furniture" at bounding box center [234, 177] width 34 height 6
type input "**********"
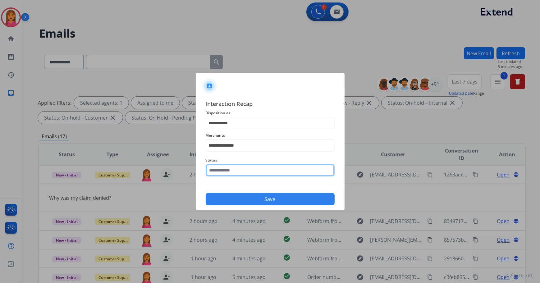
click at [238, 169] on input "text" at bounding box center [270, 170] width 129 height 12
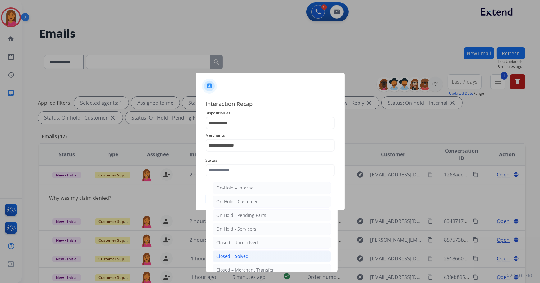
click at [248, 256] on li "Closed – Solved" at bounding box center [272, 256] width 118 height 12
type input "**********"
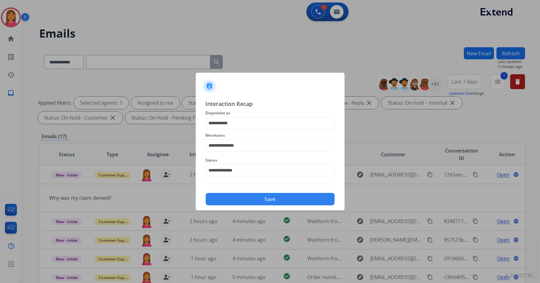
click at [242, 191] on div "Save" at bounding box center [270, 197] width 129 height 16
click at [242, 201] on button "Save" at bounding box center [270, 199] width 129 height 12
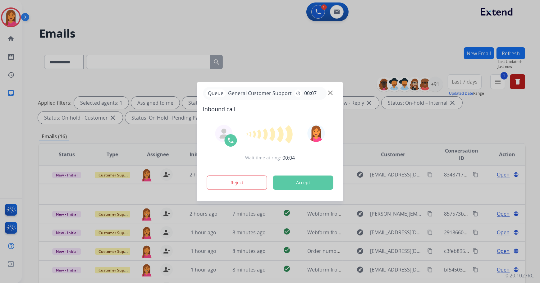
click at [292, 177] on button "Accept" at bounding box center [303, 183] width 60 height 14
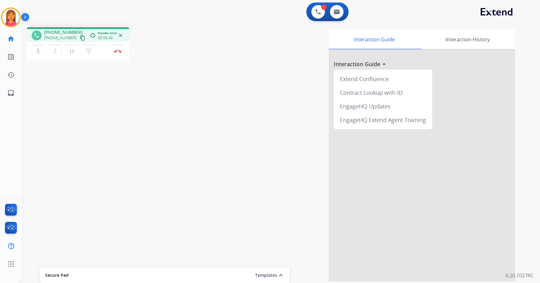
click at [80, 36] on mat-icon "content_copy" at bounding box center [83, 38] width 6 height 6
click at [80, 39] on mat-icon "content_copy" at bounding box center [83, 38] width 6 height 6
click at [111, 53] on div "mic Mute merge_type Bridge pause Hold dialpad Dialpad Disconnect" at bounding box center [78, 51] width 103 height 19
click at [115, 50] on img at bounding box center [117, 51] width 7 height 3
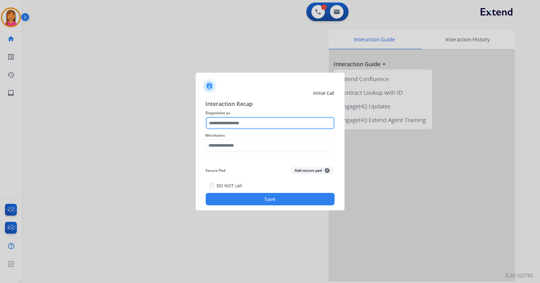
click at [219, 117] on input "text" at bounding box center [270, 123] width 129 height 12
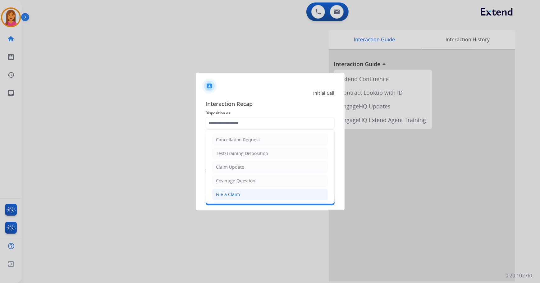
click at [235, 192] on li "File a Claim" at bounding box center [270, 195] width 116 height 12
type input "**********"
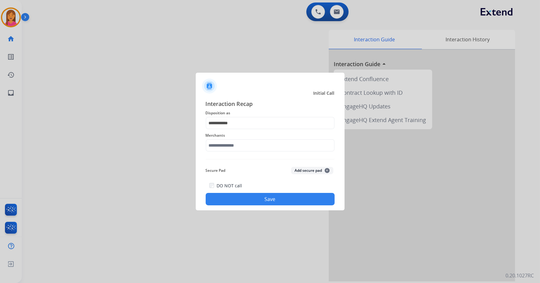
click at [231, 152] on div "Merchants" at bounding box center [270, 141] width 129 height 25
click at [230, 148] on input "text" at bounding box center [270, 145] width 129 height 12
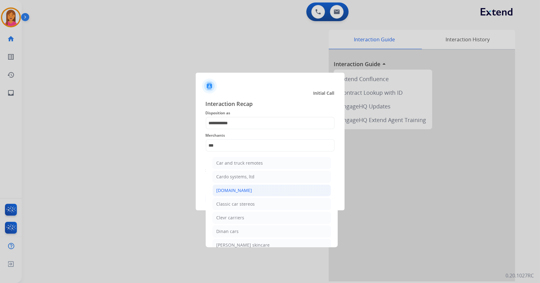
click at [230, 190] on div "[DOMAIN_NAME]" at bounding box center [235, 190] width 36 height 6
type input "**********"
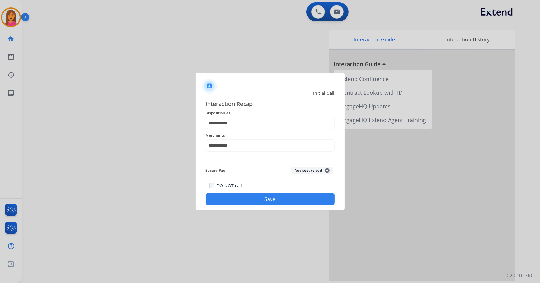
click at [237, 196] on button "Save" at bounding box center [270, 199] width 129 height 12
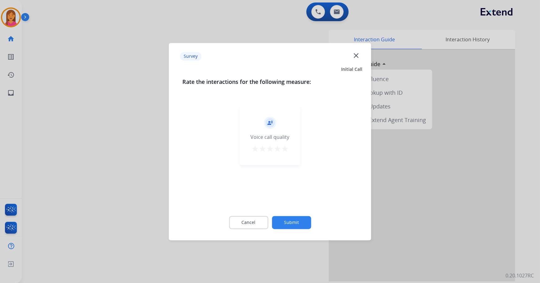
click at [284, 148] on mat-icon "star" at bounding box center [284, 148] width 7 height 7
click at [289, 222] on button "Submit" at bounding box center [291, 222] width 39 height 13
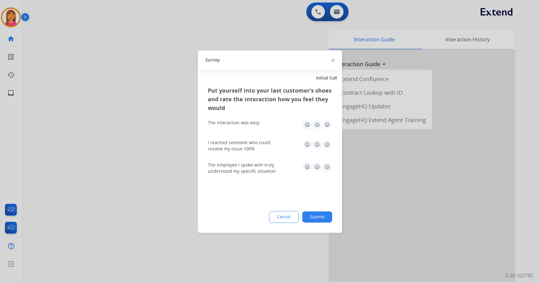
click at [330, 124] on img at bounding box center [327, 125] width 10 height 10
click at [328, 141] on img at bounding box center [327, 144] width 10 height 10
click at [329, 167] on img at bounding box center [327, 167] width 10 height 10
click at [318, 217] on button "Submit" at bounding box center [317, 216] width 30 height 11
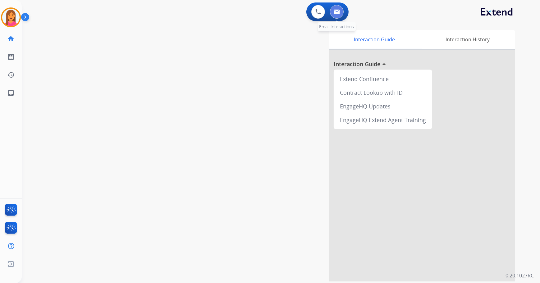
click at [336, 17] on button at bounding box center [337, 12] width 14 height 14
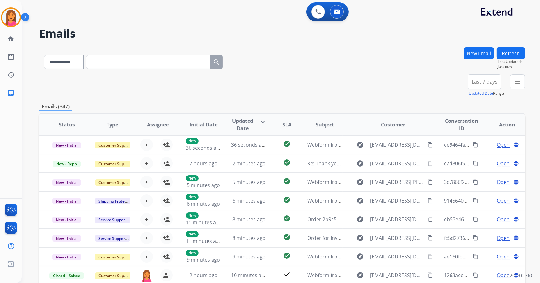
scroll to position [0, 0]
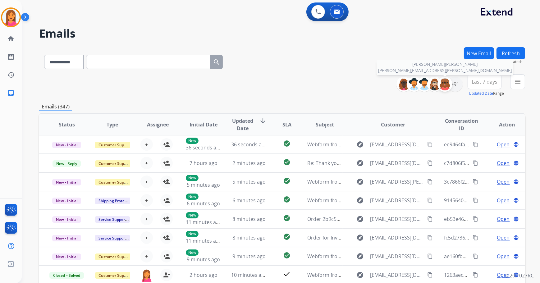
click at [451, 84] on div at bounding box center [444, 84] width 15 height 15
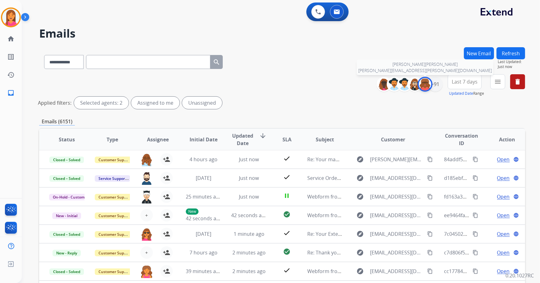
click at [428, 85] on img at bounding box center [425, 84] width 12 height 12
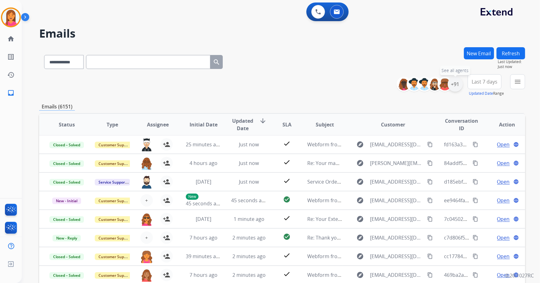
click at [455, 89] on div "+91" at bounding box center [455, 84] width 15 height 15
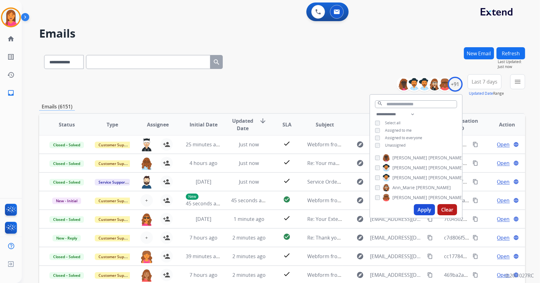
click at [401, 146] on span "Unassigned" at bounding box center [395, 145] width 21 height 5
click at [419, 209] on button "Apply" at bounding box center [424, 209] width 21 height 11
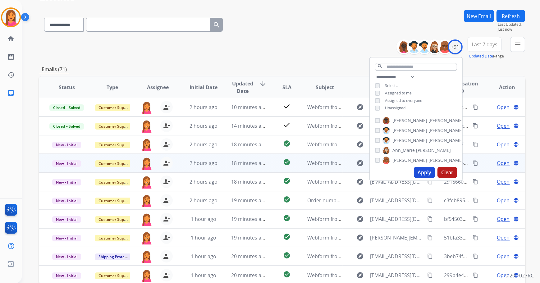
scroll to position [56, 0]
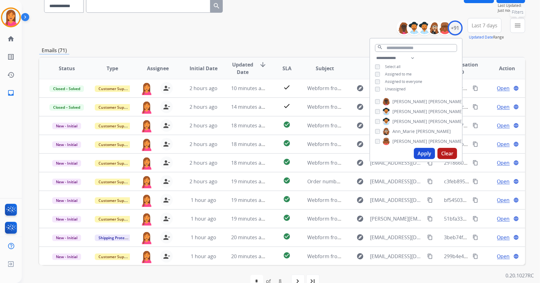
click at [512, 28] on button "menu Filters" at bounding box center [517, 25] width 15 height 15
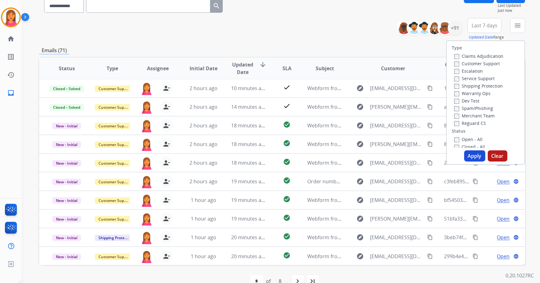
click at [468, 141] on label "Open - All" at bounding box center [468, 139] width 28 height 6
click at [472, 156] on button "Apply" at bounding box center [474, 155] width 21 height 11
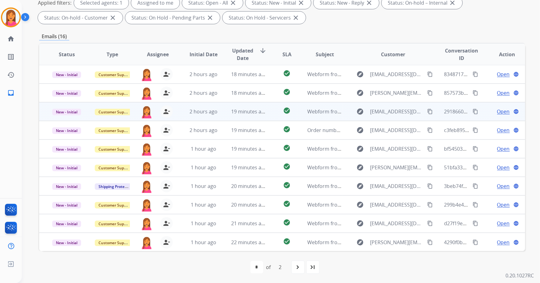
scroll to position [0, 0]
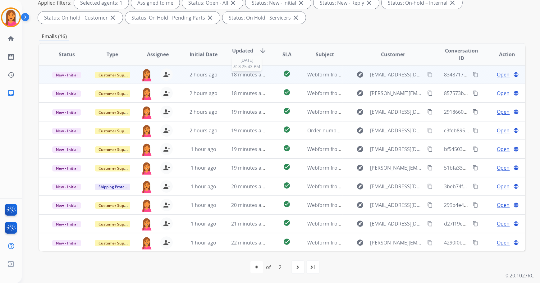
click at [261, 75] on span "18 minutes ago" at bounding box center [249, 74] width 36 height 7
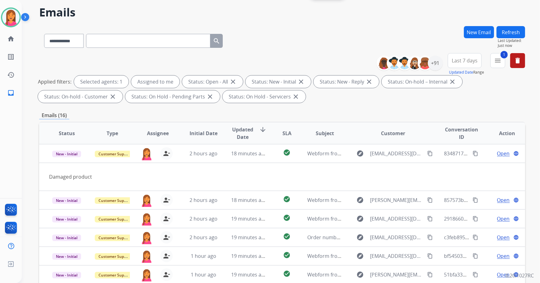
scroll to position [16, 0]
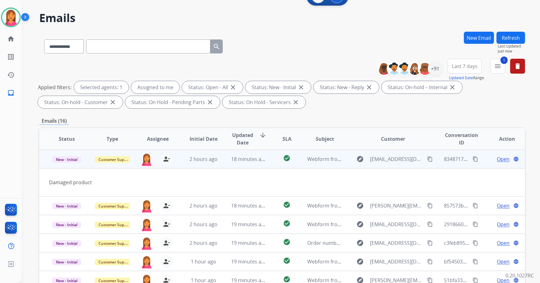
click at [497, 159] on span "Open" at bounding box center [503, 158] width 13 height 7
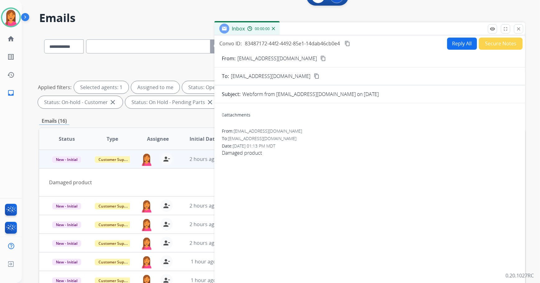
click at [456, 44] on button "Reply All" at bounding box center [462, 44] width 30 height 12
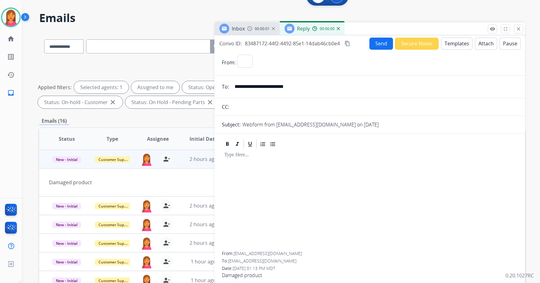
select select "**********"
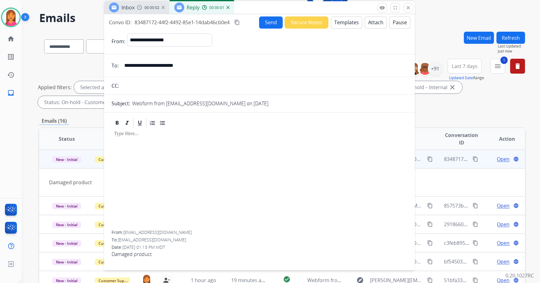
drag, startPoint x: 425, startPoint y: 31, endPoint x: 316, endPoint y: 12, distance: 110.7
click at [316, 12] on div "Inbox 00:00:02 Reply 00:00:01" at bounding box center [259, 7] width 311 height 13
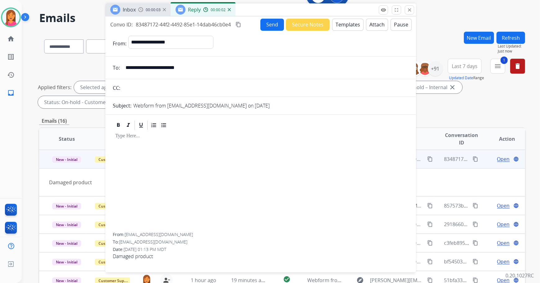
drag, startPoint x: 207, startPoint y: 68, endPoint x: 110, endPoint y: 74, distance: 97.1
click at [110, 74] on form "**********" at bounding box center [260, 150] width 311 height 239
click at [354, 26] on button "Templates" at bounding box center [347, 25] width 31 height 12
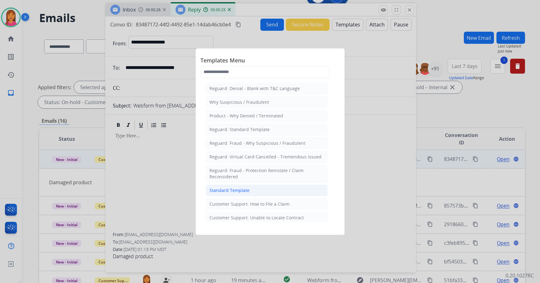
click at [231, 188] on div "Standard Template" at bounding box center [230, 190] width 40 height 6
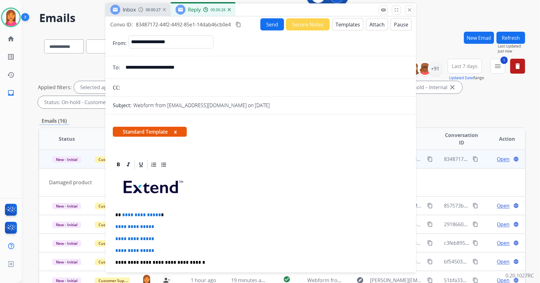
click at [176, 133] on button "x" at bounding box center [175, 131] width 3 height 7
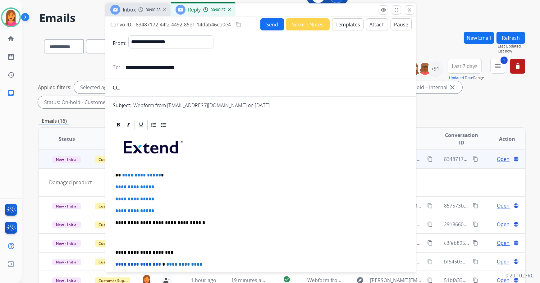
click at [168, 175] on p "**********" at bounding box center [258, 175] width 286 height 6
drag, startPoint x: 163, startPoint y: 210, endPoint x: 117, endPoint y: 184, distance: 53.1
click at [114, 186] on div "**********" at bounding box center [261, 237] width 296 height 214
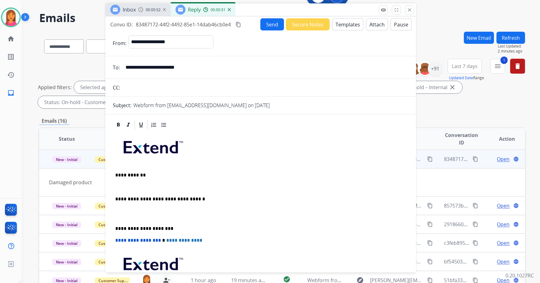
click at [114, 185] on div "**********" at bounding box center [261, 225] width 296 height 190
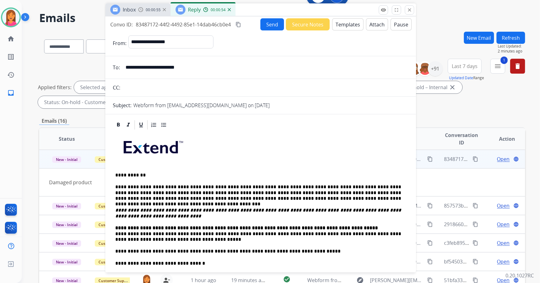
click at [114, 234] on div "**********" at bounding box center [261, 257] width 296 height 254
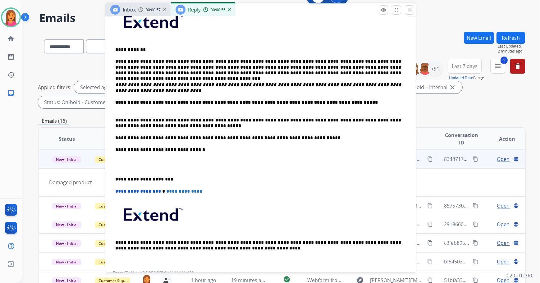
scroll to position [141, 0]
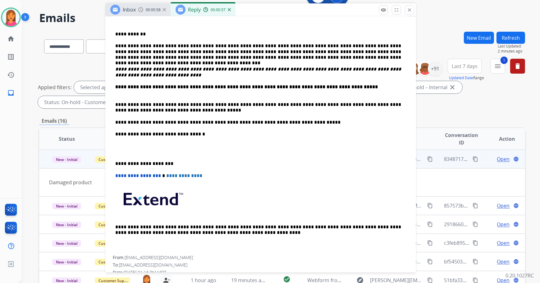
click at [112, 163] on div "**********" at bounding box center [260, 133] width 311 height 310
click at [114, 161] on div "**********" at bounding box center [261, 122] width 296 height 266
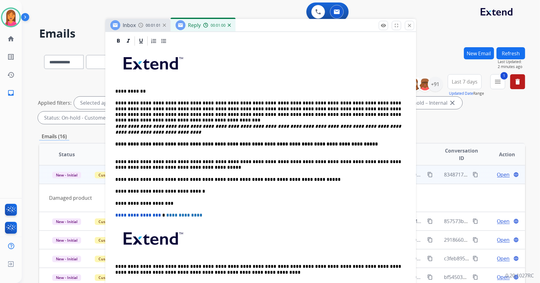
scroll to position [0, 0]
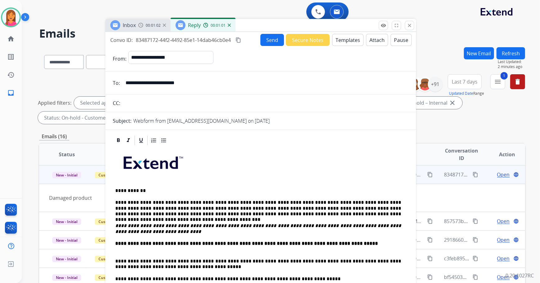
click at [273, 39] on button "Send" at bounding box center [272, 40] width 24 height 12
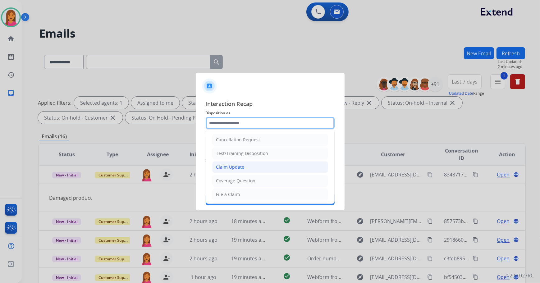
drag, startPoint x: 231, startPoint y: 126, endPoint x: 231, endPoint y: 164, distance: 37.9
click at [231, 126] on input "text" at bounding box center [270, 123] width 129 height 12
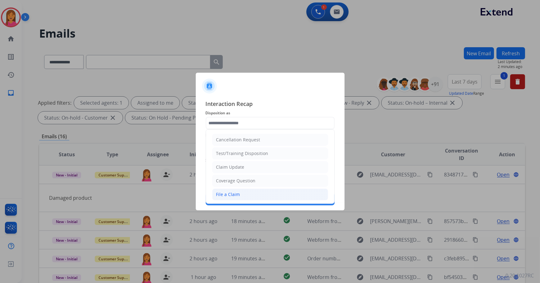
click at [237, 194] on div "File a Claim" at bounding box center [228, 194] width 24 height 6
type input "**********"
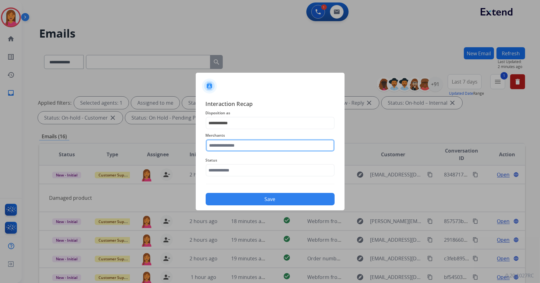
click at [230, 145] on input "text" at bounding box center [270, 145] width 129 height 12
click at [228, 163] on div "Cj pony parts" at bounding box center [231, 163] width 28 height 6
type input "**********"
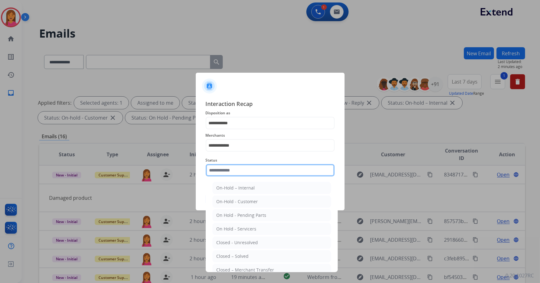
click at [231, 171] on input "text" at bounding box center [270, 170] width 129 height 12
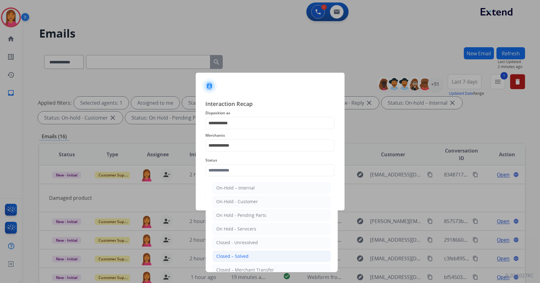
click at [236, 256] on div "Closed – Solved" at bounding box center [233, 256] width 32 height 6
type input "**********"
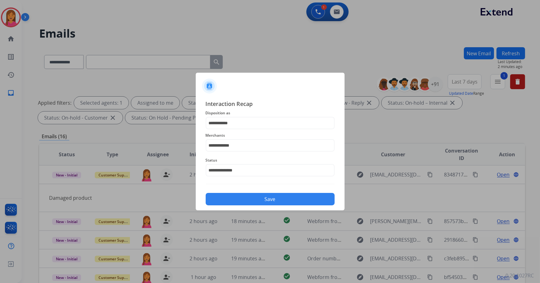
click at [239, 196] on button "Save" at bounding box center [270, 199] width 129 height 12
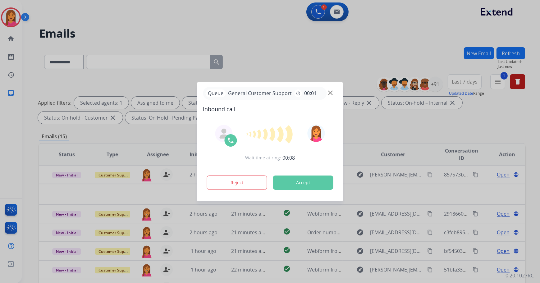
click at [289, 183] on button "Accept" at bounding box center [303, 183] width 60 height 14
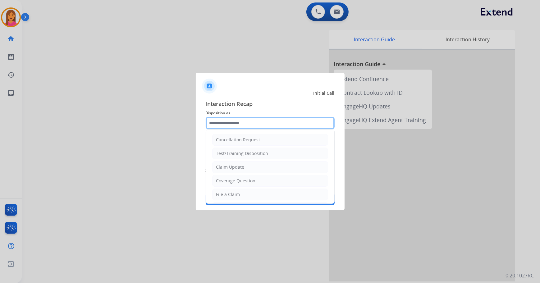
click at [230, 126] on input "text" at bounding box center [270, 123] width 129 height 12
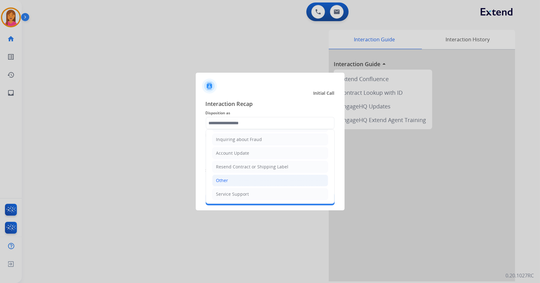
click at [219, 176] on li "Other" at bounding box center [270, 181] width 116 height 12
type input "*****"
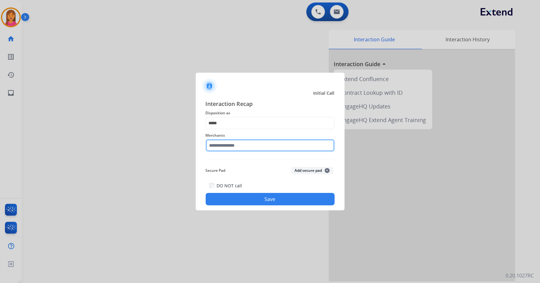
click at [222, 149] on input "text" at bounding box center [270, 145] width 129 height 12
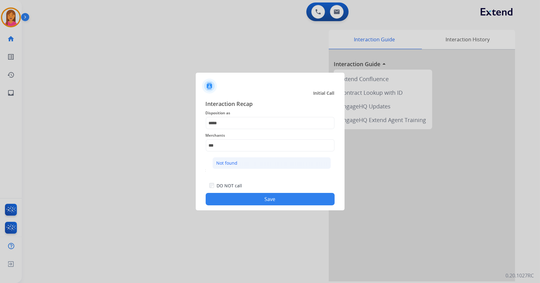
click at [255, 166] on li "Not found" at bounding box center [272, 163] width 118 height 12
type input "*********"
click at [253, 196] on button "Save" at bounding box center [270, 199] width 129 height 12
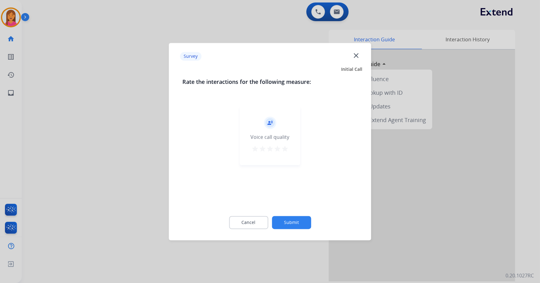
click at [281, 146] on mat-icon "star" at bounding box center [284, 148] width 7 height 7
click at [283, 230] on div "Cancel Submit" at bounding box center [270, 222] width 175 height 28
click at [286, 220] on button "Submit" at bounding box center [291, 222] width 39 height 13
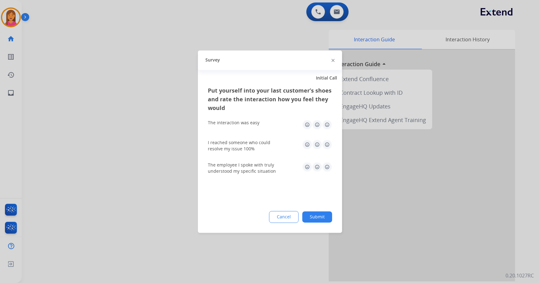
click at [327, 123] on img at bounding box center [327, 125] width 10 height 10
click at [324, 142] on img at bounding box center [327, 144] width 10 height 10
click at [331, 168] on img at bounding box center [327, 167] width 10 height 10
click at [321, 213] on button "Submit" at bounding box center [317, 216] width 30 height 11
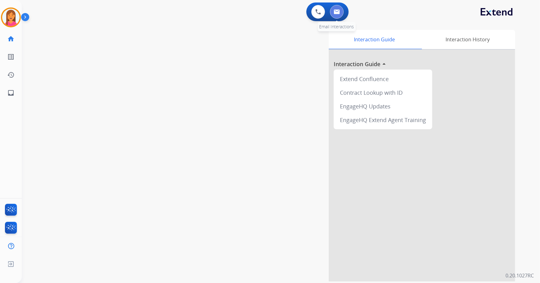
click at [339, 14] on img at bounding box center [337, 11] width 6 height 5
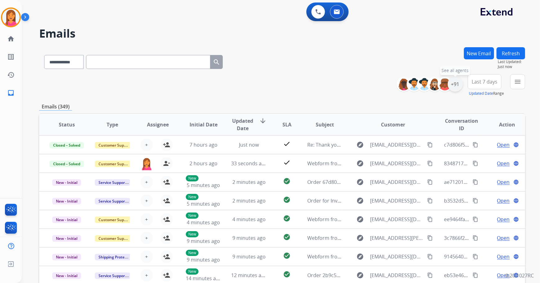
click at [454, 85] on div "+91" at bounding box center [455, 84] width 15 height 15
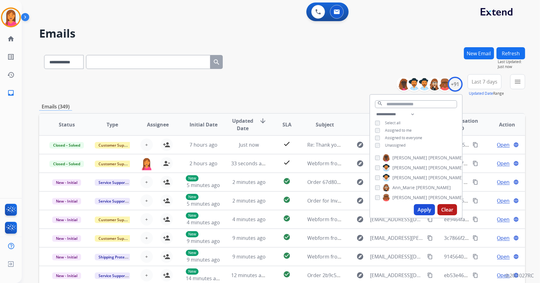
click at [396, 143] on span "Unassigned" at bounding box center [395, 145] width 21 height 5
click at [418, 206] on button "Apply" at bounding box center [424, 209] width 21 height 11
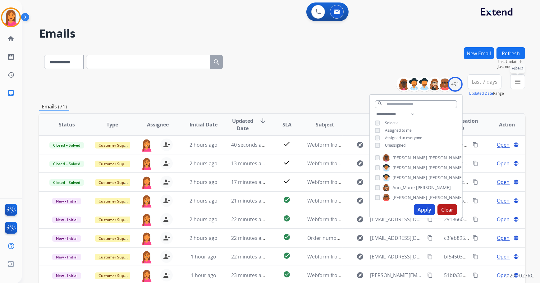
click at [517, 80] on mat-icon "menu" at bounding box center [517, 81] width 7 height 7
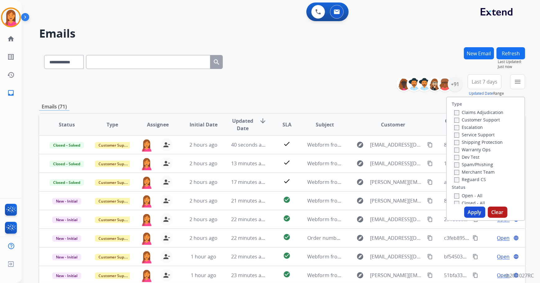
click at [474, 198] on label "Open - All" at bounding box center [468, 196] width 28 height 6
drag, startPoint x: 474, startPoint y: 209, endPoint x: 469, endPoint y: 205, distance: 6.2
click at [474, 209] on button "Apply" at bounding box center [474, 212] width 21 height 11
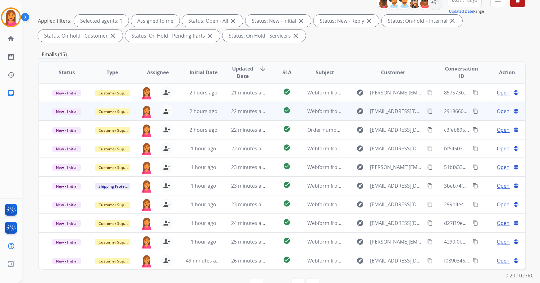
scroll to position [85, 0]
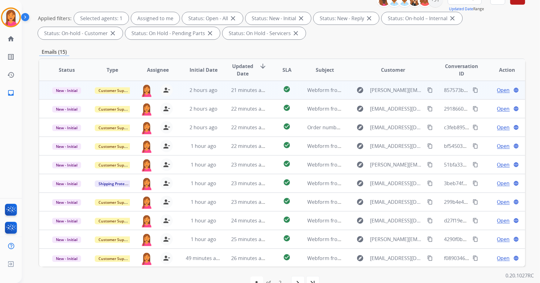
click at [267, 98] on td "check_circle" at bounding box center [282, 90] width 30 height 19
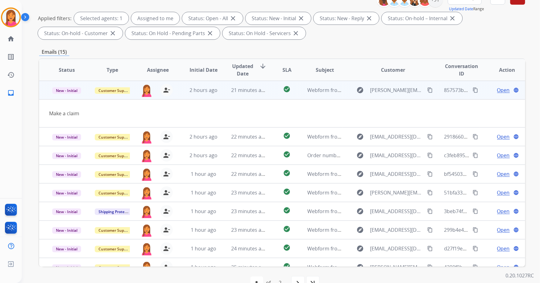
click at [427, 90] on mat-icon "content_copy" at bounding box center [430, 90] width 6 height 6
click at [504, 89] on span "Open" at bounding box center [503, 89] width 13 height 7
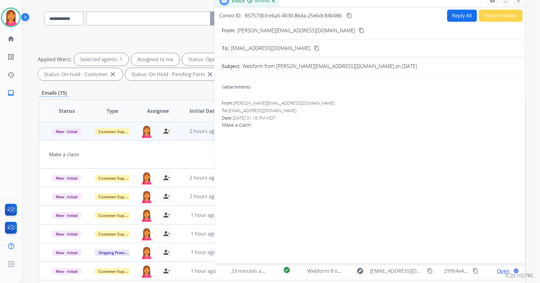
scroll to position [0, 0]
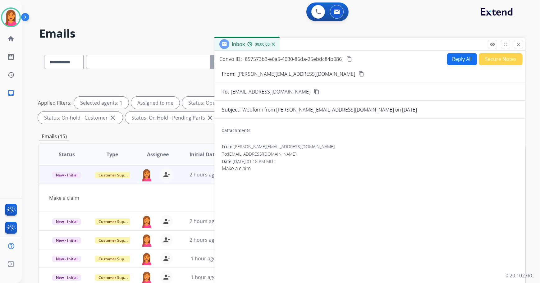
click at [466, 60] on button "Reply All" at bounding box center [462, 59] width 30 height 12
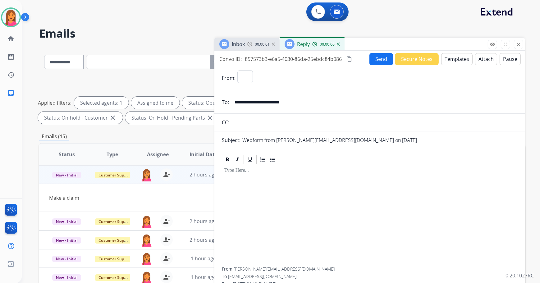
select select "**********"
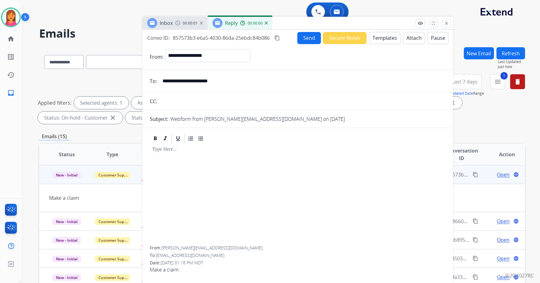
drag, startPoint x: 448, startPoint y: 46, endPoint x: 376, endPoint y: 24, distance: 75.2
click at [376, 24] on div "Inbox 00:00:01 Reply 00:00:00" at bounding box center [297, 23] width 311 height 13
click at [379, 41] on button "Templates" at bounding box center [384, 38] width 31 height 12
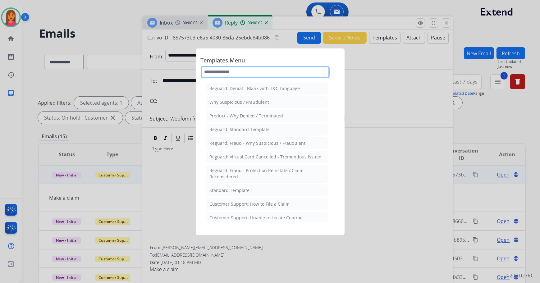
click at [228, 69] on input "text" at bounding box center [265, 72] width 129 height 12
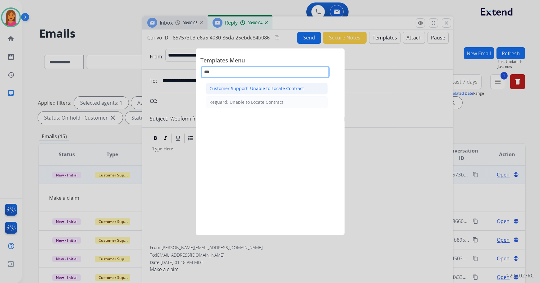
type input "***"
click at [252, 89] on div "Customer Support: Unable to Locate Contract" at bounding box center [257, 88] width 94 height 6
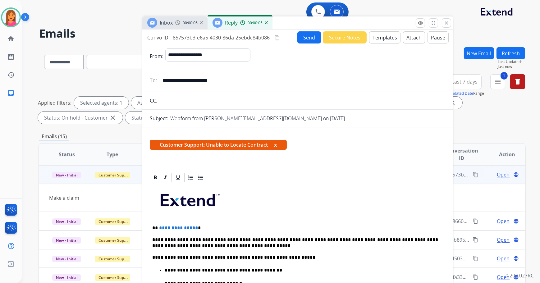
click at [277, 144] on button "x" at bounding box center [275, 144] width 3 height 7
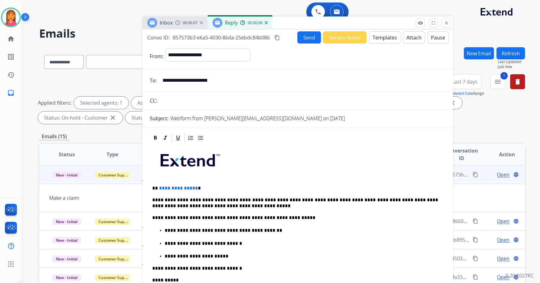
click at [212, 184] on div "**********" at bounding box center [298, 264] width 296 height 240
click at [307, 37] on button "Send" at bounding box center [309, 37] width 24 height 12
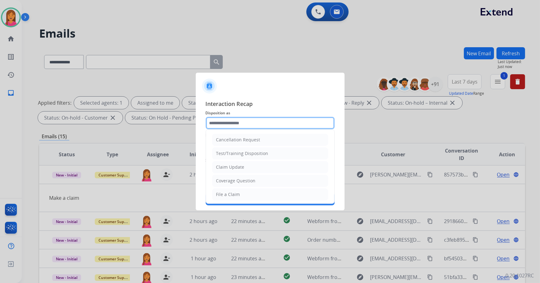
click at [290, 123] on input "text" at bounding box center [270, 123] width 129 height 12
click at [254, 195] on li "File a Claim" at bounding box center [270, 195] width 116 height 12
type input "**********"
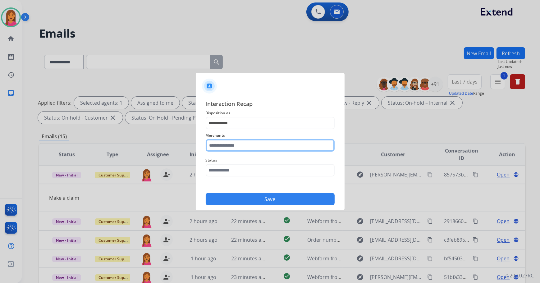
click at [245, 150] on input "text" at bounding box center [270, 145] width 129 height 12
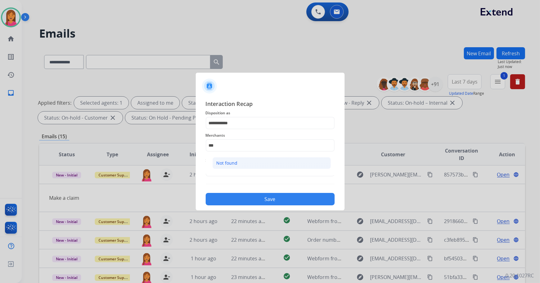
click at [236, 162] on div "Not found" at bounding box center [227, 163] width 21 height 6
type input "*********"
click at [240, 174] on input "text" at bounding box center [270, 170] width 129 height 12
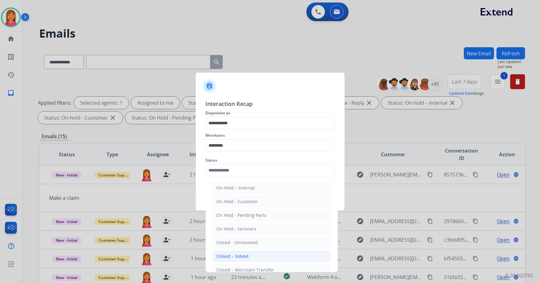
click at [242, 256] on div "Closed – Solved" at bounding box center [233, 256] width 32 height 6
type input "**********"
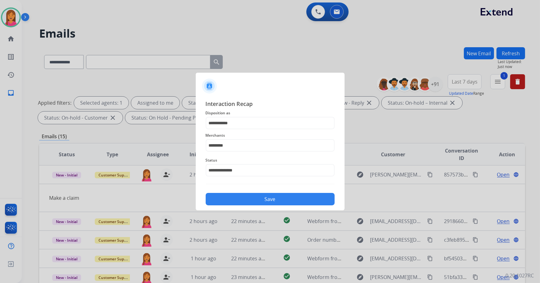
click at [273, 204] on div "**********" at bounding box center [270, 152] width 149 height 116
click at [273, 203] on button "Save" at bounding box center [270, 199] width 129 height 12
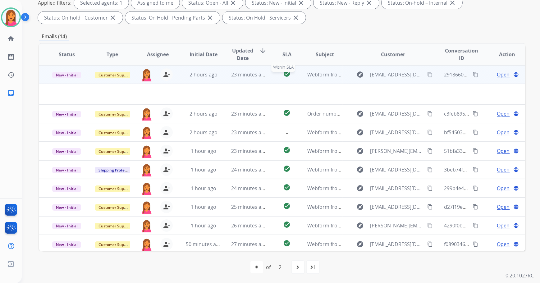
click at [277, 72] on div "check_circle" at bounding box center [287, 74] width 20 height 9
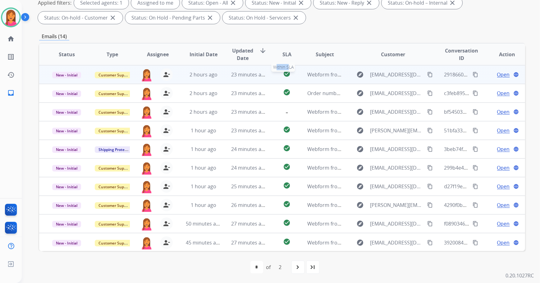
click at [277, 73] on div "check_circle" at bounding box center [287, 74] width 20 height 9
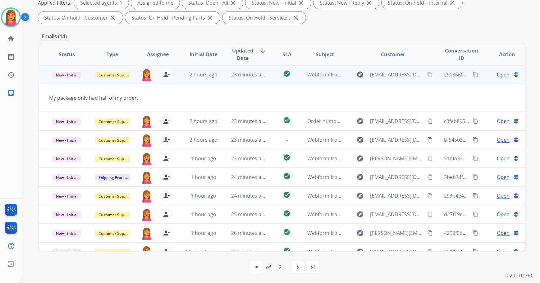
click at [497, 76] on span "Open" at bounding box center [503, 74] width 13 height 7
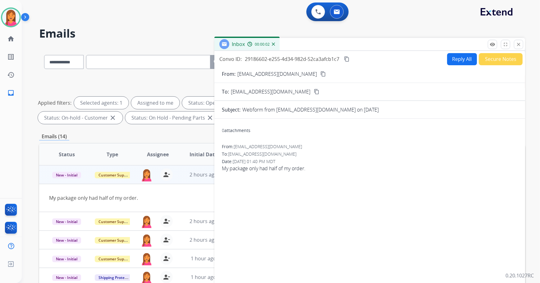
click at [320, 74] on mat-icon "content_copy" at bounding box center [323, 74] width 6 height 6
click at [458, 55] on button "Reply All" at bounding box center [462, 59] width 30 height 12
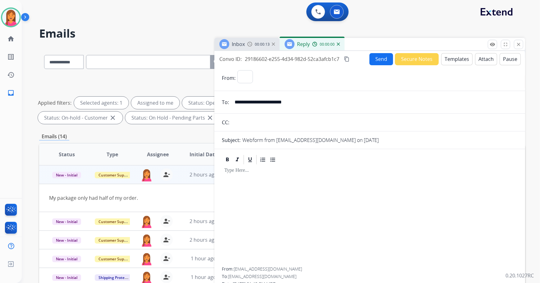
select select "**********"
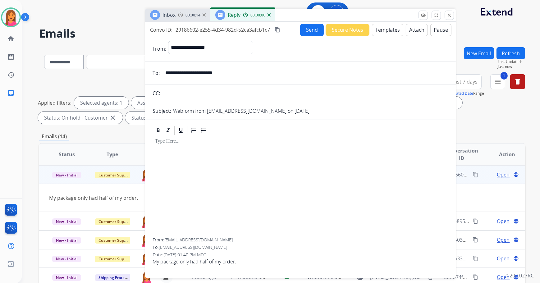
drag, startPoint x: 452, startPoint y: 49, endPoint x: 387, endPoint y: 19, distance: 71.2
click at [387, 19] on div "Inbox 00:00:14 Reply 00:00:00" at bounding box center [300, 15] width 311 height 13
click at [389, 31] on button "Templates" at bounding box center [387, 30] width 31 height 12
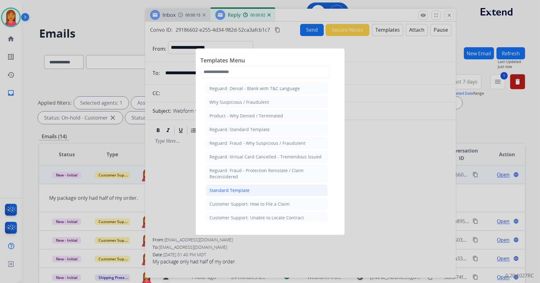
click at [235, 190] on div "Standard Template" at bounding box center [230, 190] width 40 height 6
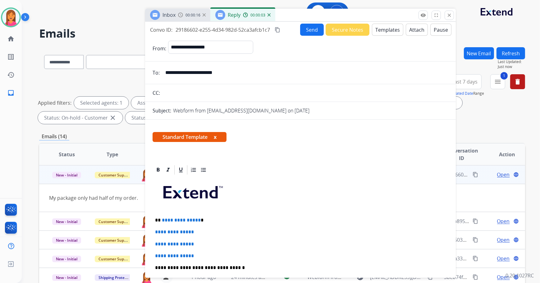
click at [215, 137] on button "x" at bounding box center [215, 136] width 3 height 7
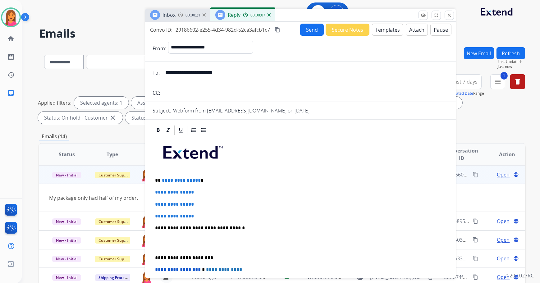
click at [199, 178] on p "**********" at bounding box center [298, 181] width 286 height 6
drag, startPoint x: 205, startPoint y: 214, endPoint x: 154, endPoint y: 191, distance: 55.7
click at [155, 192] on div "**********" at bounding box center [301, 243] width 296 height 214
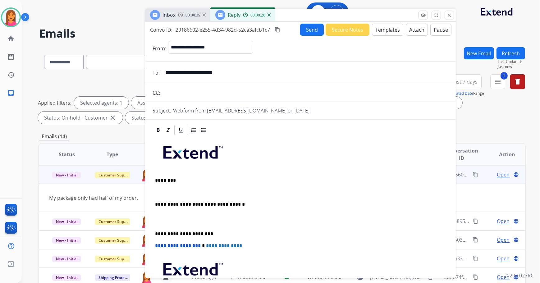
click at [164, 191] on p at bounding box center [300, 193] width 291 height 6
click at [158, 190] on p at bounding box center [300, 193] width 291 height 6
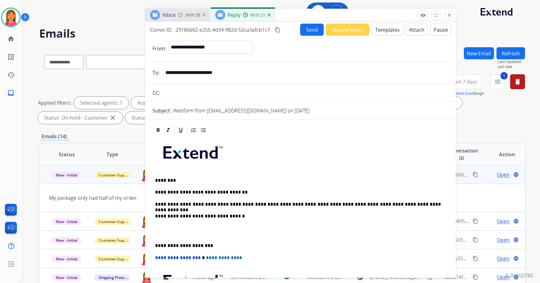
click at [153, 247] on div "**********" at bounding box center [301, 237] width 296 height 202
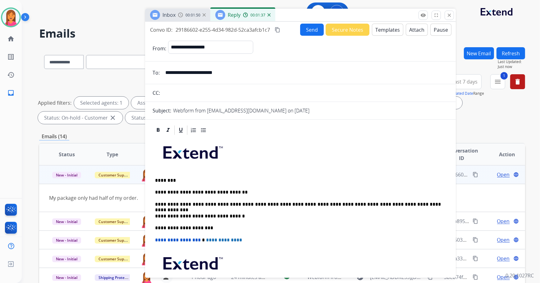
click at [302, 26] on button "Send" at bounding box center [312, 30] width 24 height 12
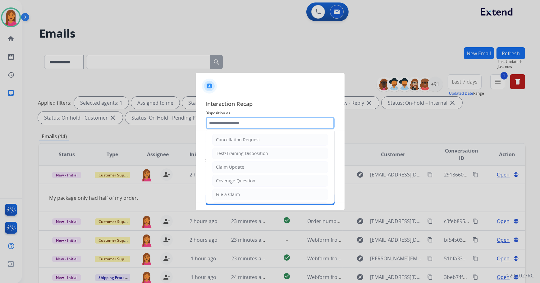
click at [245, 124] on input "text" at bounding box center [270, 123] width 129 height 12
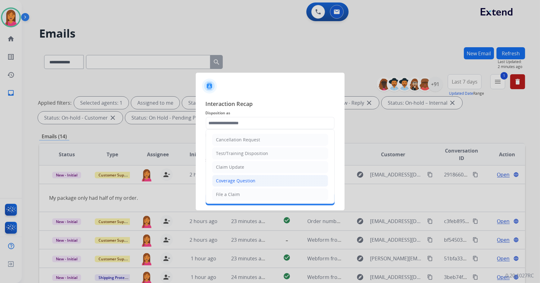
click at [238, 178] on div "Coverage Question" at bounding box center [235, 181] width 39 height 6
type input "**********"
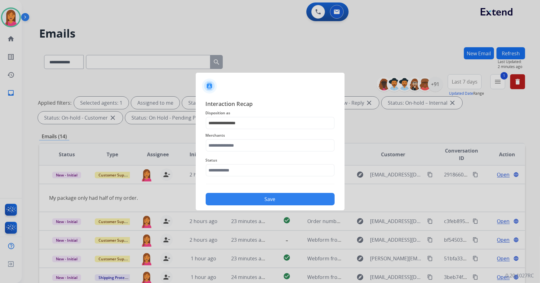
click at [238, 178] on div "Status" at bounding box center [270, 166] width 129 height 25
click at [230, 144] on input "text" at bounding box center [270, 145] width 129 height 12
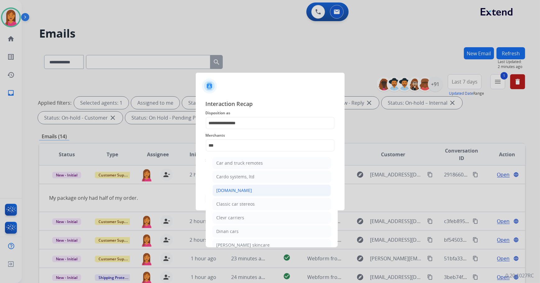
click at [223, 189] on div "[DOMAIN_NAME]" at bounding box center [235, 190] width 36 height 6
type input "**********"
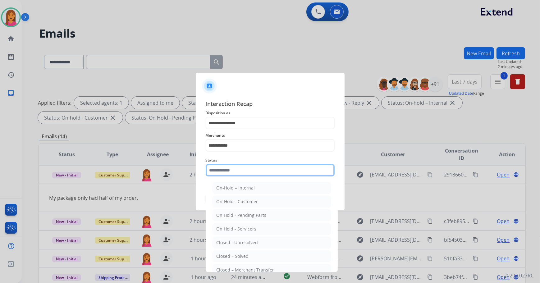
drag, startPoint x: 226, startPoint y: 173, endPoint x: 229, endPoint y: 194, distance: 22.0
click at [226, 173] on input "text" at bounding box center [270, 170] width 129 height 12
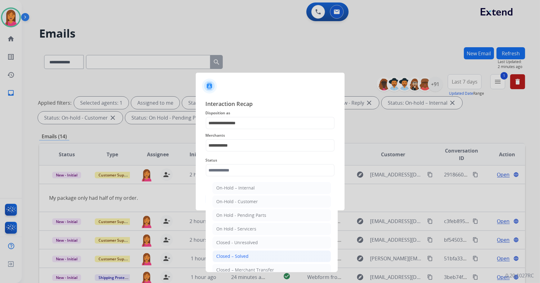
click at [241, 252] on li "Closed – Solved" at bounding box center [272, 256] width 118 height 12
type input "**********"
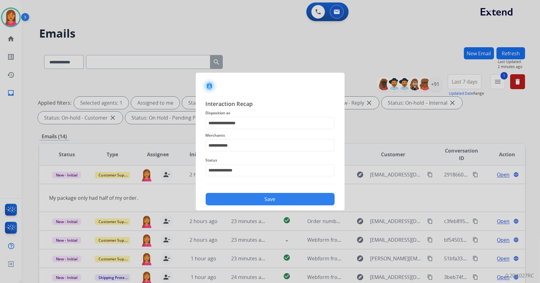
click at [250, 203] on button "Save" at bounding box center [270, 199] width 129 height 12
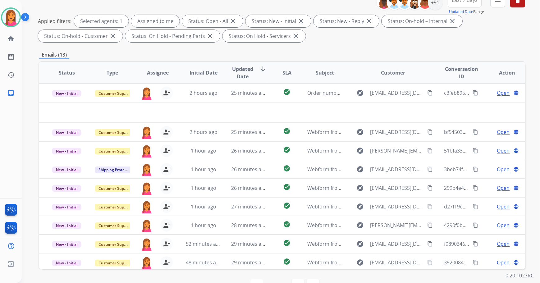
scroll to position [72, 0]
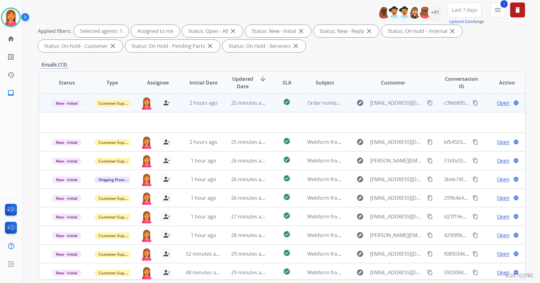
click at [299, 105] on td "Order number 100138608" at bounding box center [320, 103] width 46 height 19
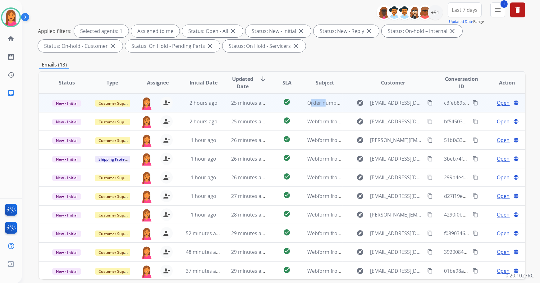
click at [299, 105] on td "Order number 100138608" at bounding box center [320, 103] width 46 height 19
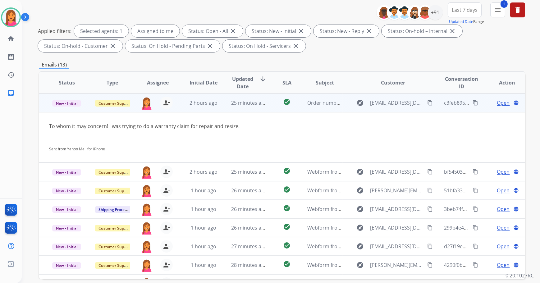
click at [499, 102] on span "Open" at bounding box center [503, 102] width 13 height 7
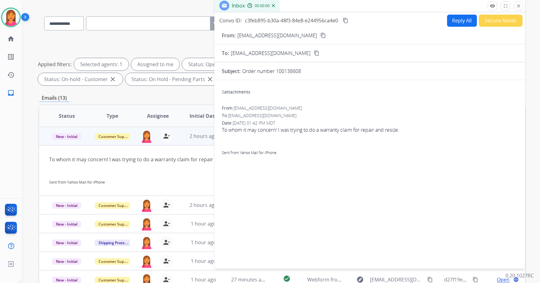
scroll to position [0, 0]
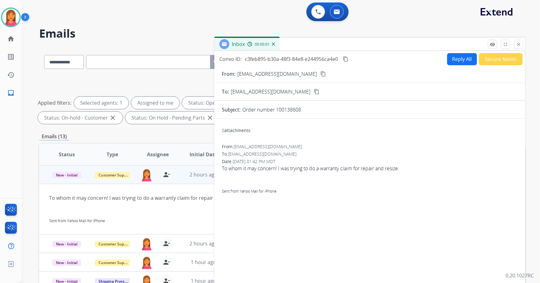
click at [320, 72] on mat-icon "content_copy" at bounding box center [323, 74] width 6 height 6
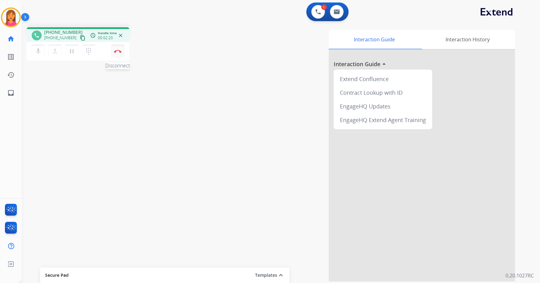
click at [116, 49] on button "Disconnect" at bounding box center [117, 51] width 13 height 13
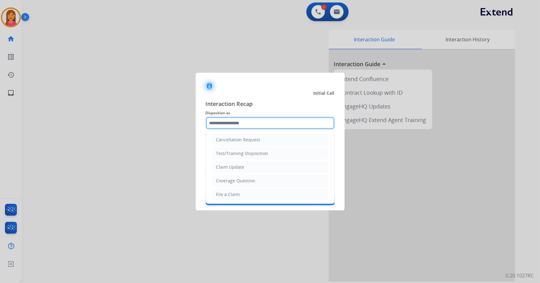
click at [210, 125] on input "text" at bounding box center [270, 123] width 129 height 12
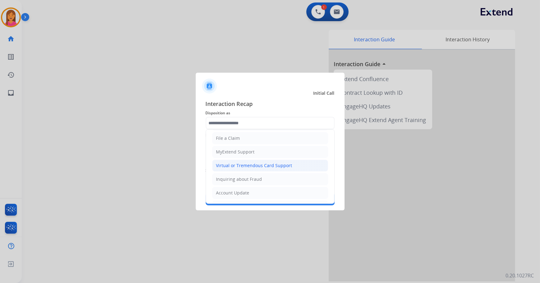
click at [253, 164] on div "Virtual or Tremendous Card Support" at bounding box center [254, 165] width 76 height 6
type input "**********"
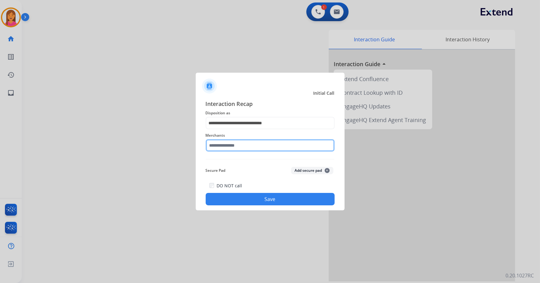
click at [252, 150] on input "text" at bounding box center [270, 145] width 129 height 12
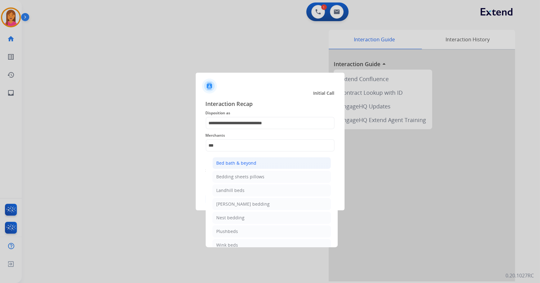
click at [247, 165] on div "Bed bath & beyond" at bounding box center [237, 163] width 40 height 6
type input "**********"
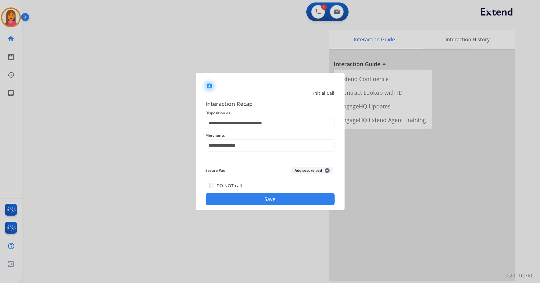
click at [243, 196] on button "Save" at bounding box center [270, 199] width 129 height 12
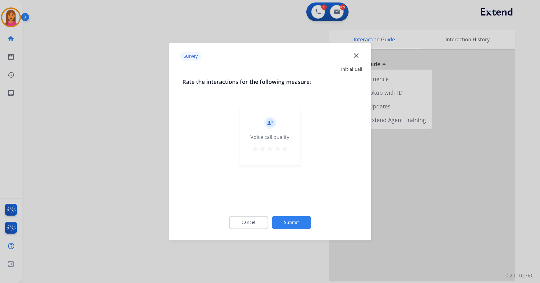
click at [286, 148] on mat-icon "star" at bounding box center [284, 148] width 7 height 7
click at [277, 220] on button "Submit" at bounding box center [291, 222] width 39 height 13
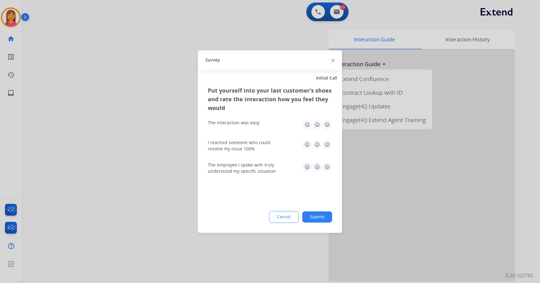
drag, startPoint x: 328, startPoint y: 124, endPoint x: 328, endPoint y: 132, distance: 8.4
click at [328, 124] on img at bounding box center [327, 125] width 10 height 10
click at [328, 149] on img at bounding box center [327, 144] width 10 height 10
click at [324, 167] on img at bounding box center [327, 167] width 10 height 10
click at [319, 216] on button "Submit" at bounding box center [317, 216] width 30 height 11
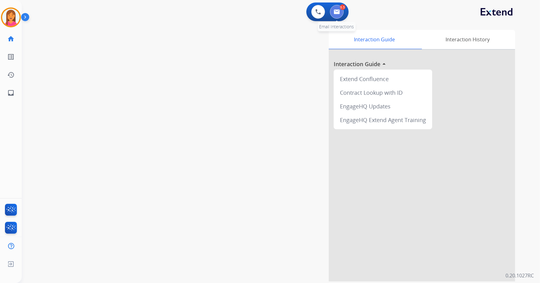
click at [340, 13] on button at bounding box center [337, 12] width 14 height 14
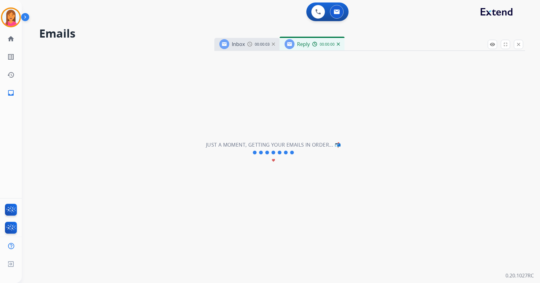
select select "**********"
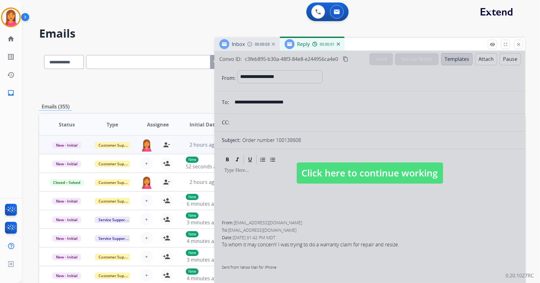
click at [347, 190] on div at bounding box center [369, 167] width 311 height 232
select select
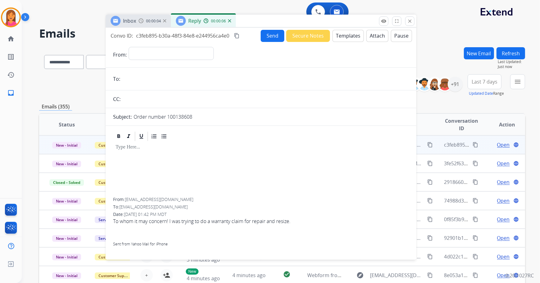
drag, startPoint x: 377, startPoint y: 41, endPoint x: 268, endPoint y: 18, distance: 111.2
click at [268, 18] on div "Inbox 00:00:04 Reply 00:00:06" at bounding box center [261, 21] width 311 height 13
click at [345, 36] on button "Templates" at bounding box center [347, 36] width 31 height 12
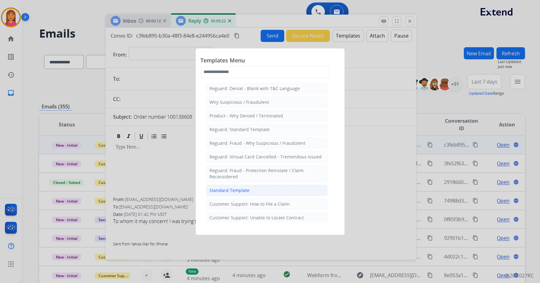
click at [230, 187] on div "Standard Template" at bounding box center [230, 190] width 40 height 6
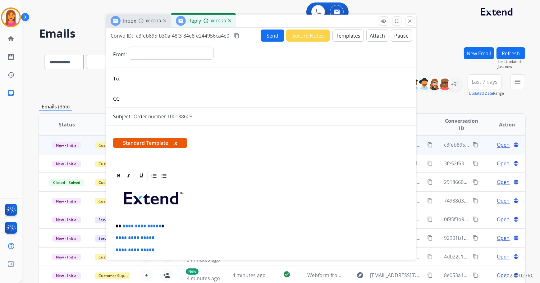
click at [177, 144] on button "x" at bounding box center [175, 142] width 3 height 7
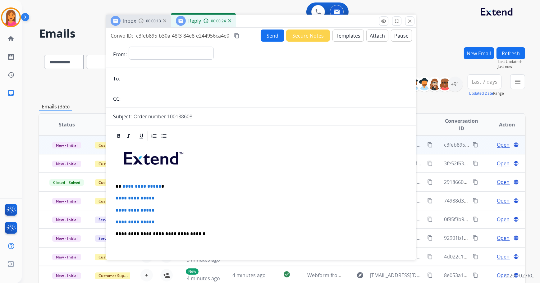
click at [140, 81] on input "email" at bounding box center [265, 78] width 287 height 12
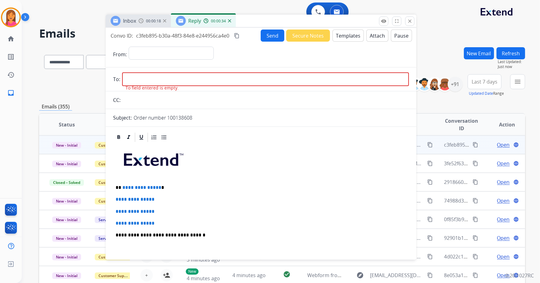
click at [160, 75] on input "email" at bounding box center [265, 79] width 287 height 14
paste input "**********"
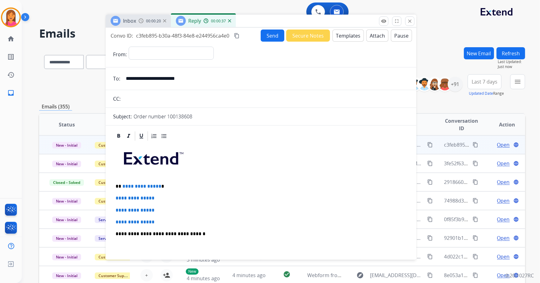
type input "**********"
click at [165, 53] on select "**********" at bounding box center [171, 53] width 85 height 12
select select "**********"
click at [129, 47] on select "**********" at bounding box center [171, 53] width 85 height 12
click at [170, 184] on p "**********" at bounding box center [259, 187] width 286 height 6
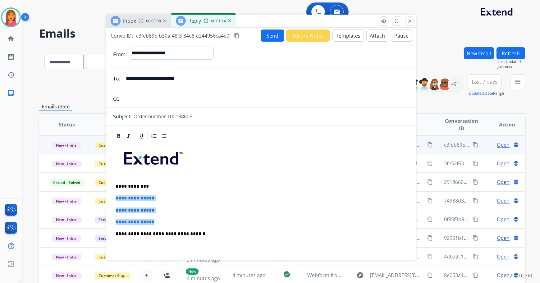
drag, startPoint x: 164, startPoint y: 222, endPoint x: 113, endPoint y: 196, distance: 57.5
click at [113, 196] on div "**********" at bounding box center [261, 249] width 296 height 214
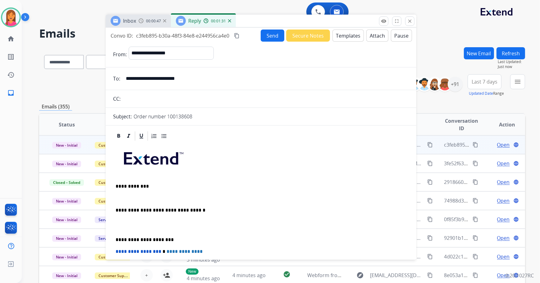
click at [124, 202] on div "**********" at bounding box center [261, 237] width 296 height 190
drag, startPoint x: 124, startPoint y: 202, endPoint x: 114, endPoint y: 199, distance: 10.2
click at [114, 199] on div "**********" at bounding box center [261, 237] width 296 height 190
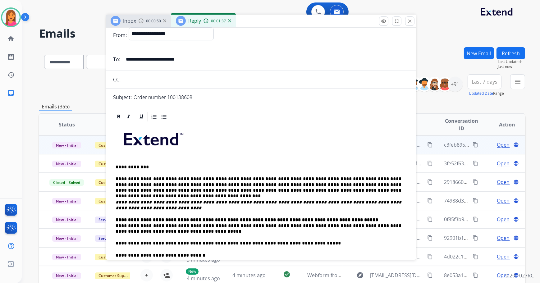
scroll to position [28, 0]
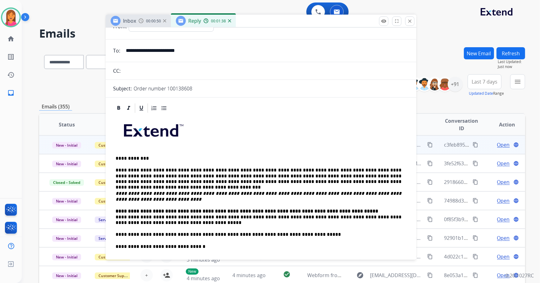
click at [116, 214] on p "**********" at bounding box center [259, 216] width 286 height 17
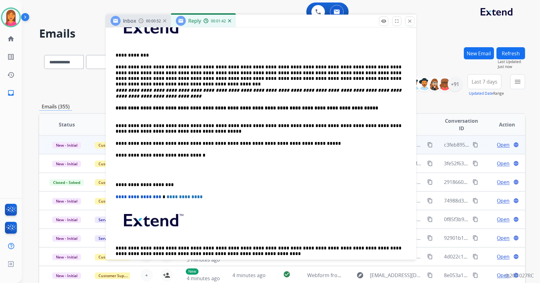
scroll to position [141, 0]
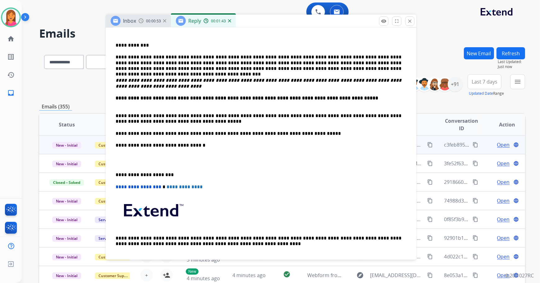
click at [113, 176] on div "**********" at bounding box center [261, 134] width 296 height 266
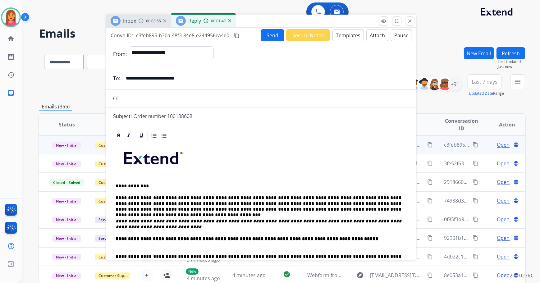
scroll to position [0, 0]
click at [274, 31] on button "Send" at bounding box center [273, 36] width 24 height 12
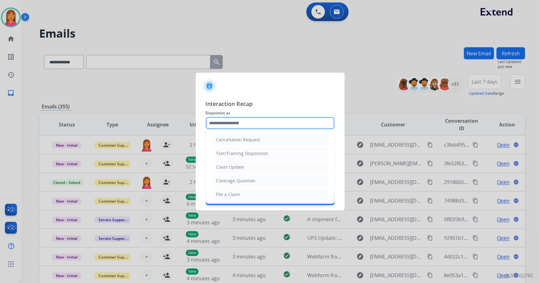
click at [242, 120] on input "text" at bounding box center [270, 123] width 129 height 12
click at [239, 194] on li "File a Claim" at bounding box center [270, 195] width 116 height 12
type input "**********"
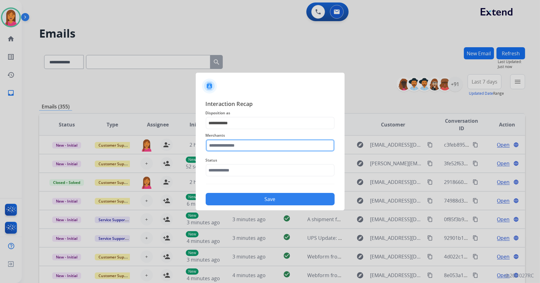
click at [228, 145] on input "text" at bounding box center [270, 145] width 129 height 12
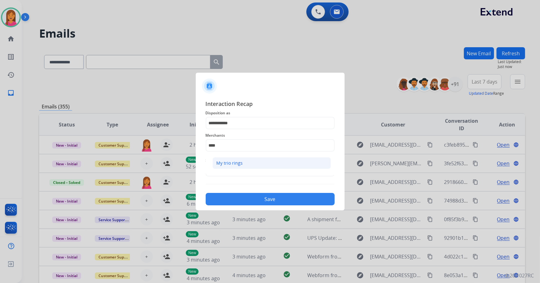
click at [225, 158] on li "My trio rings" at bounding box center [272, 163] width 118 height 12
type input "**********"
click at [236, 171] on input "text" at bounding box center [270, 170] width 129 height 12
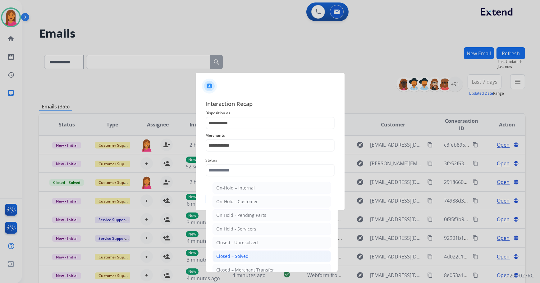
click at [242, 258] on div "Closed – Solved" at bounding box center [233, 256] width 32 height 6
type input "**********"
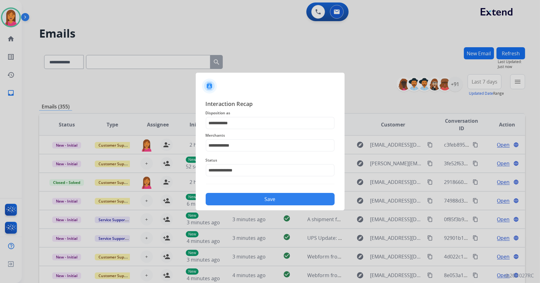
click at [231, 201] on button "Save" at bounding box center [270, 199] width 129 height 12
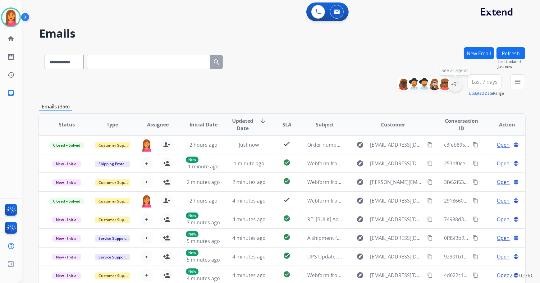
click at [455, 86] on div "+91" at bounding box center [455, 84] width 15 height 15
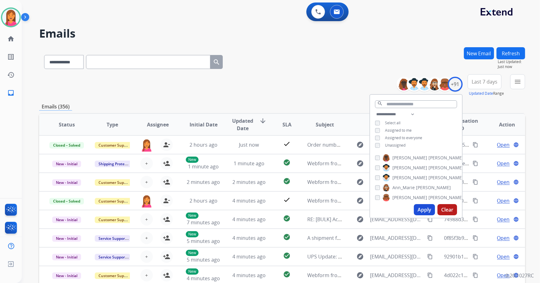
click at [382, 145] on div "Unassigned" at bounding box center [390, 145] width 30 height 5
click at [421, 210] on button "Apply" at bounding box center [424, 209] width 21 height 11
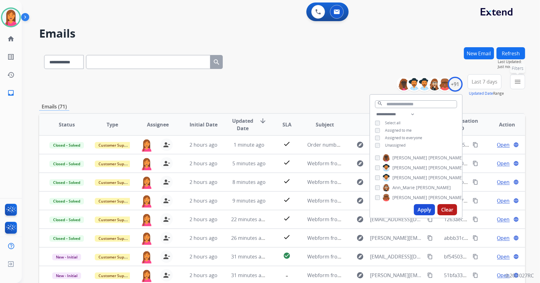
click at [519, 82] on mat-icon "menu" at bounding box center [517, 81] width 7 height 7
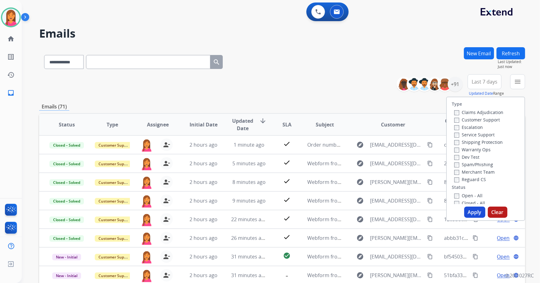
click at [474, 194] on label "Open - All" at bounding box center [468, 196] width 28 height 6
click at [472, 217] on div "Apply Clear" at bounding box center [486, 212] width 78 height 11
click at [467, 213] on button "Apply" at bounding box center [474, 212] width 21 height 11
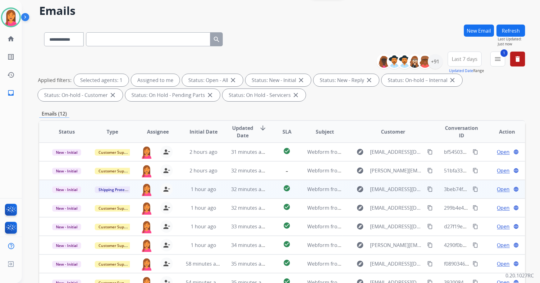
scroll to position [16, 0]
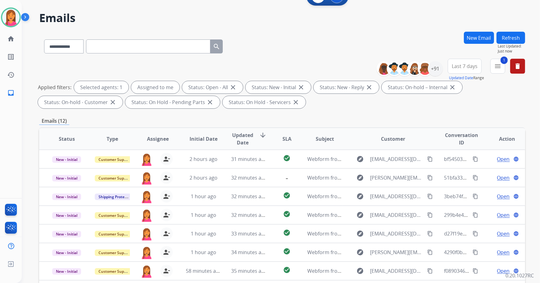
click at [491, 68] on button "1 menu" at bounding box center [497, 66] width 15 height 15
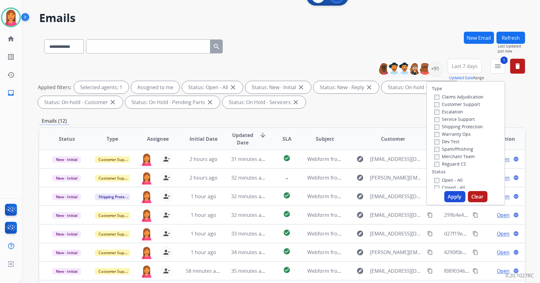
click at [380, 117] on div "**********" at bounding box center [282, 200] width 486 height 336
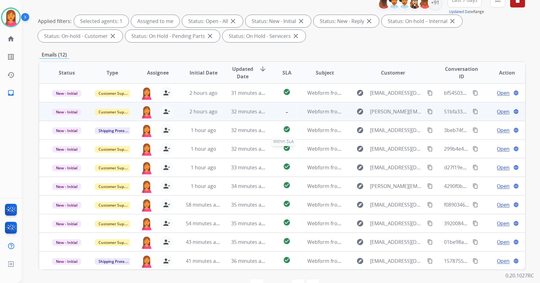
scroll to position [72, 0]
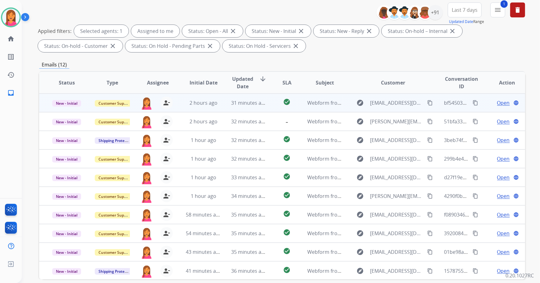
click at [267, 106] on td "check_circle" at bounding box center [282, 103] width 30 height 19
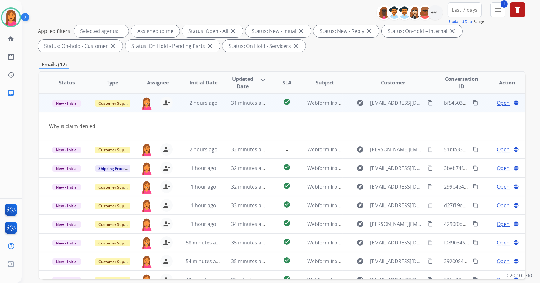
click at [427, 101] on mat-icon "content_copy" at bounding box center [430, 103] width 6 height 6
click at [497, 102] on span "Open" at bounding box center [503, 102] width 13 height 7
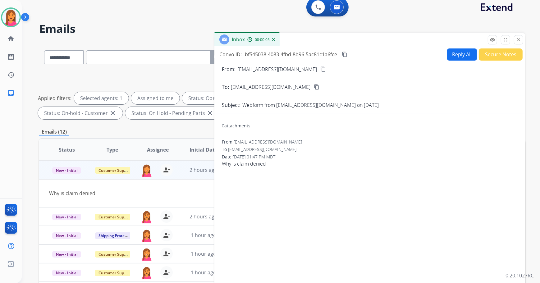
scroll to position [0, 0]
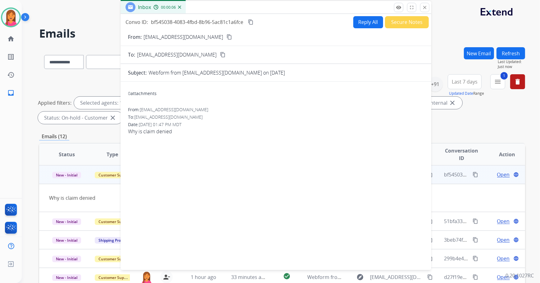
drag, startPoint x: 387, startPoint y: 43, endPoint x: 293, endPoint y: 7, distance: 100.8
click at [293, 7] on div "Inbox 00:00:06" at bounding box center [276, 7] width 311 height 13
click at [363, 21] on button "Reply All" at bounding box center [368, 22] width 30 height 12
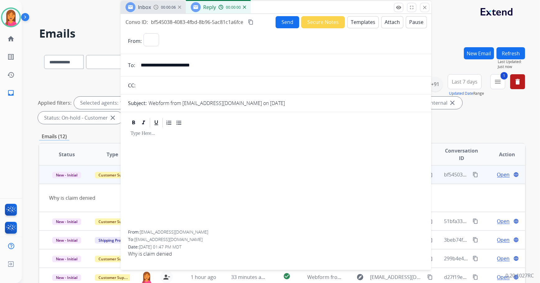
select select "**********"
click at [359, 18] on button "Templates" at bounding box center [362, 22] width 31 height 12
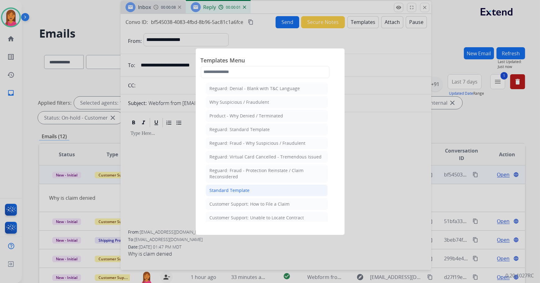
click at [223, 190] on div "Standard Template" at bounding box center [230, 190] width 40 height 6
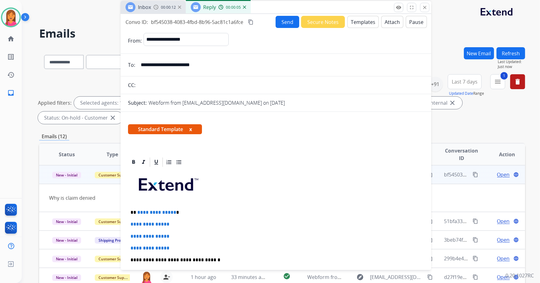
click at [360, 25] on button "Templates" at bounding box center [362, 22] width 31 height 12
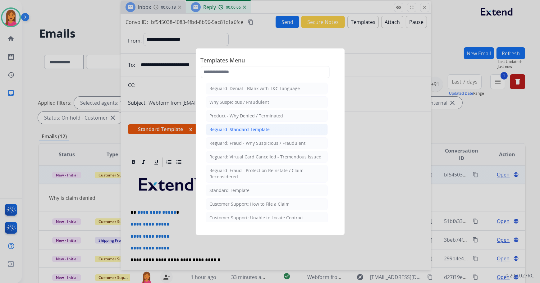
click at [219, 127] on div "Reguard: Standard Template" at bounding box center [240, 129] width 60 height 6
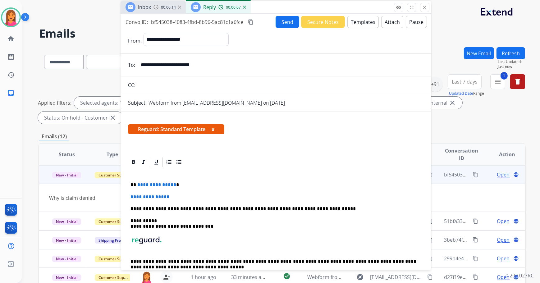
click at [214, 131] on button "x" at bounding box center [213, 129] width 3 height 7
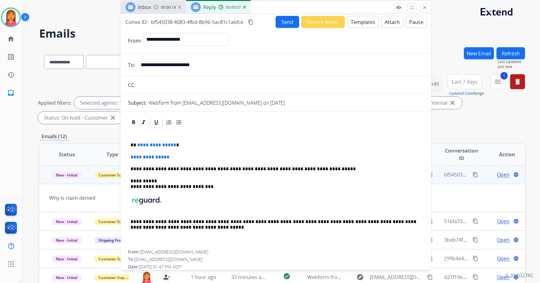
click at [194, 142] on div "**********" at bounding box center [276, 189] width 296 height 122
click at [166, 147] on p "**" at bounding box center [273, 145] width 286 height 6
drag, startPoint x: 177, startPoint y: 156, endPoint x: 130, endPoint y: 154, distance: 46.9
click at [130, 154] on p "**********" at bounding box center [275, 157] width 291 height 6
click at [129, 158] on div "**********" at bounding box center [276, 189] width 296 height 122
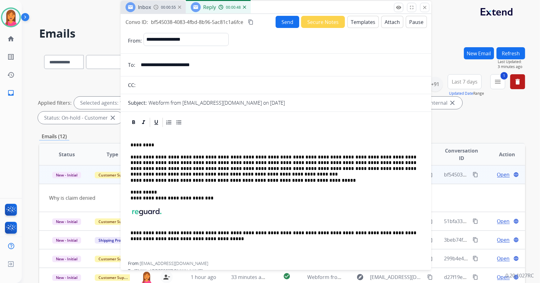
click at [199, 157] on p "**********" at bounding box center [273, 162] width 286 height 17
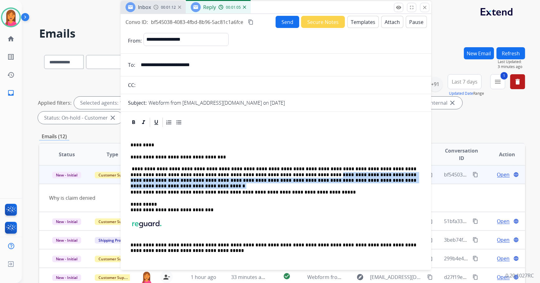
drag, startPoint x: 346, startPoint y: 180, endPoint x: 252, endPoint y: 174, distance: 94.4
click at [252, 174] on p "**********" at bounding box center [273, 174] width 286 height 17
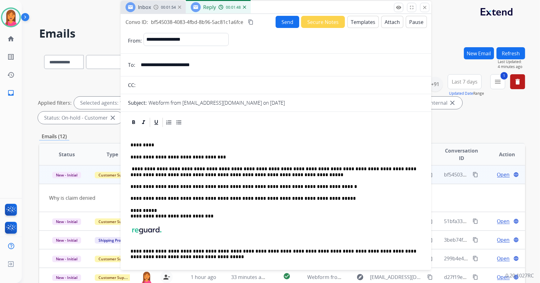
click at [155, 176] on p "**********" at bounding box center [273, 171] width 286 height 11
click at [162, 175] on p "**********" at bounding box center [273, 171] width 286 height 11
click at [158, 175] on p "**********" at bounding box center [273, 171] width 286 height 11
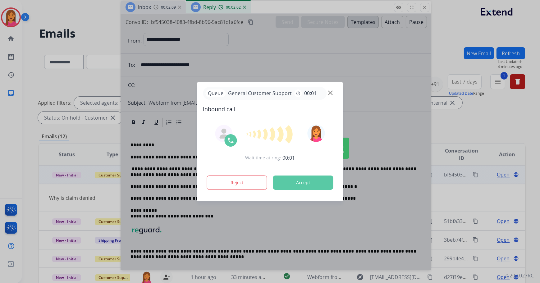
click at [261, 210] on div at bounding box center [270, 141] width 540 height 283
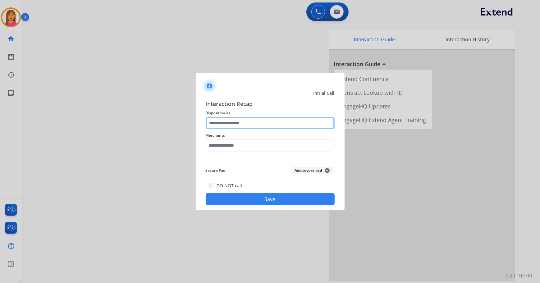
click at [210, 122] on input "text" at bounding box center [270, 123] width 129 height 12
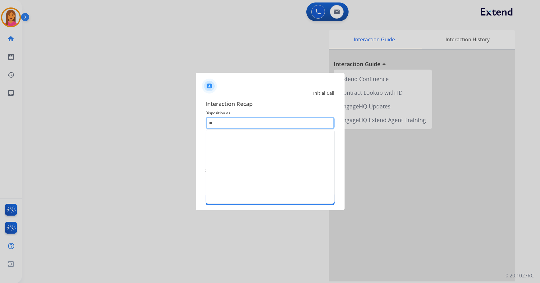
type input "*"
click at [227, 133] on ul "Other" at bounding box center [270, 140] width 128 height 21
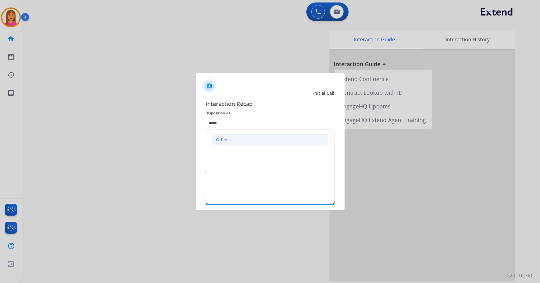
click at [226, 141] on div "Other" at bounding box center [222, 140] width 12 height 6
type input "*****"
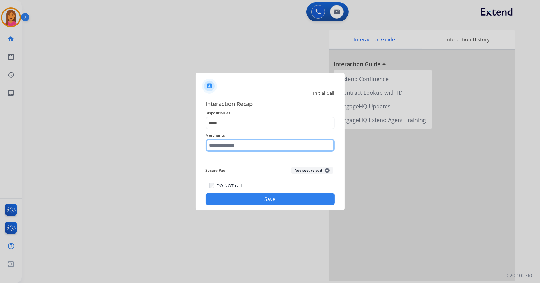
click at [225, 146] on input "text" at bounding box center [270, 145] width 129 height 12
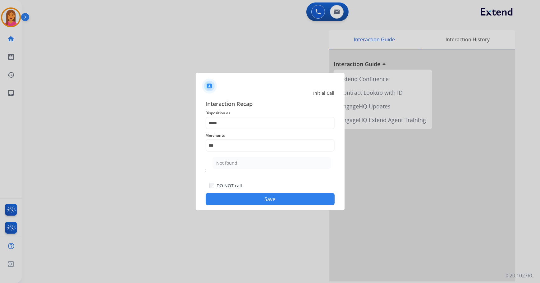
click at [227, 156] on ul "Not found" at bounding box center [272, 164] width 122 height 21
click at [227, 161] on div "Not found" at bounding box center [227, 163] width 21 height 6
type input "*********"
click at [244, 201] on button "Save" at bounding box center [270, 199] width 129 height 12
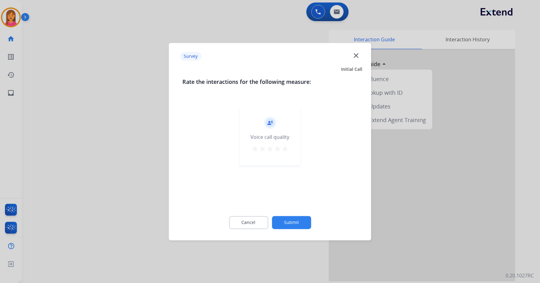
click at [299, 218] on button "Submit" at bounding box center [291, 222] width 39 height 13
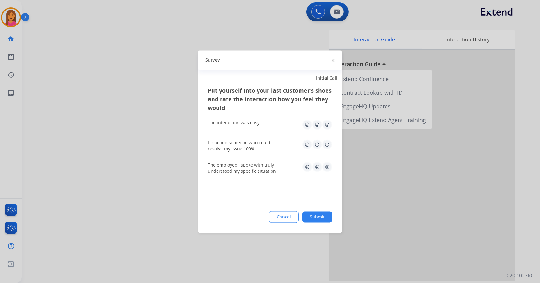
click at [307, 214] on button "Submit" at bounding box center [317, 216] width 30 height 11
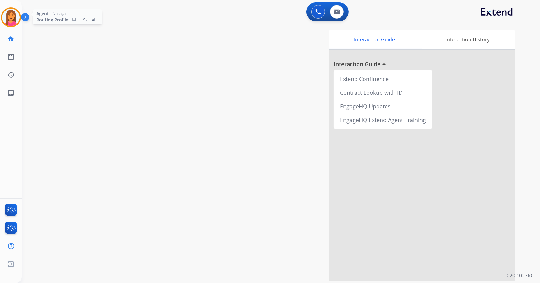
click at [13, 17] on img at bounding box center [10, 17] width 17 height 17
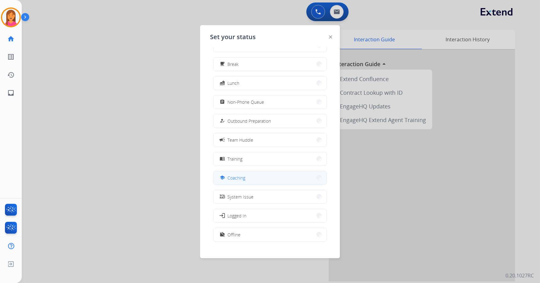
scroll to position [21, 0]
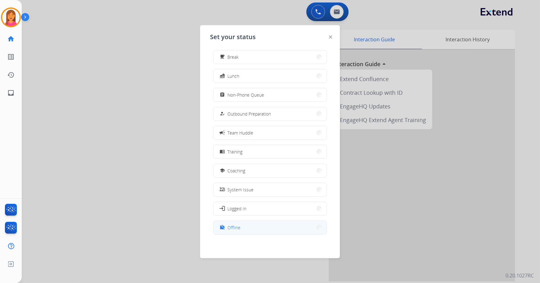
click at [247, 226] on button "work_off Offline" at bounding box center [269, 227] width 113 height 13
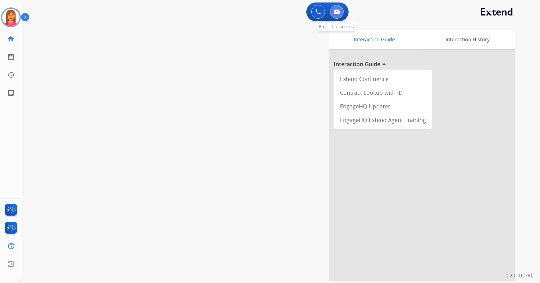
click at [336, 9] on img at bounding box center [337, 11] width 6 height 5
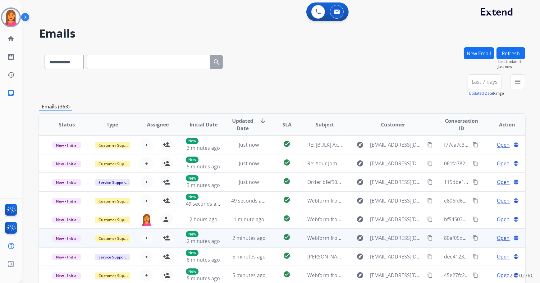
click at [322, 229] on td "Webform from nweiner88@ymail.com on 08/11/2025" at bounding box center [320, 238] width 46 height 19
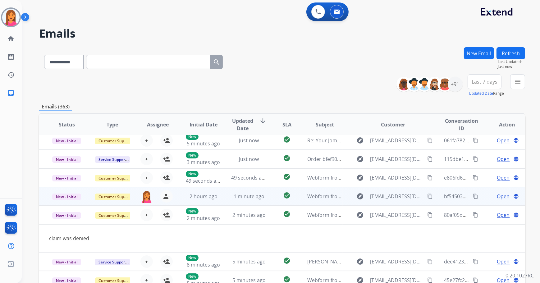
scroll to position [28, 0]
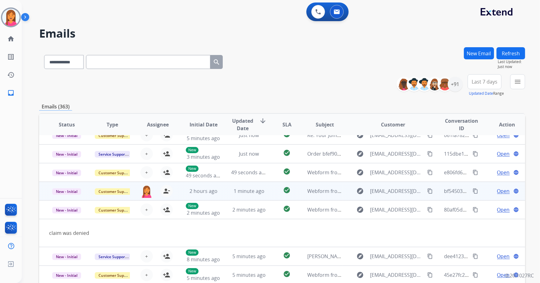
click at [323, 196] on td "Webform from [EMAIL_ADDRESS][DOMAIN_NAME] on [DATE]" at bounding box center [320, 191] width 46 height 19
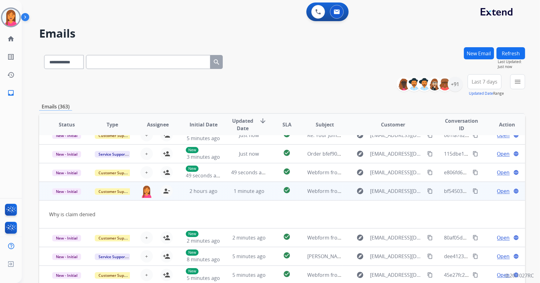
click at [500, 187] on span "Open" at bounding box center [503, 190] width 13 height 7
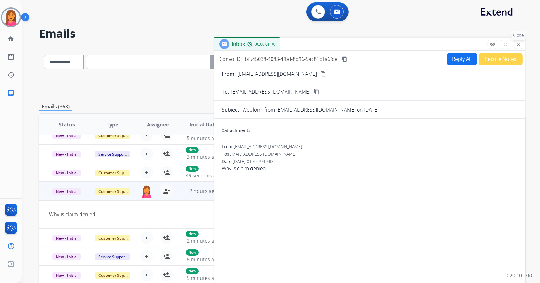
click at [520, 47] on mat-icon "close" at bounding box center [519, 45] width 6 height 6
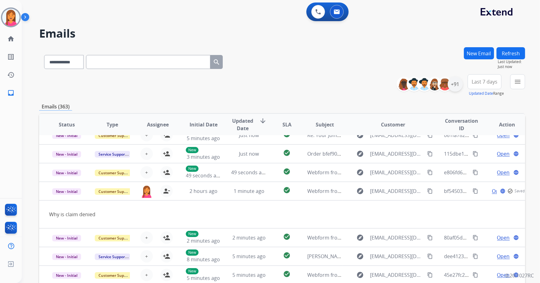
click at [450, 88] on div "+91" at bounding box center [455, 84] width 15 height 15
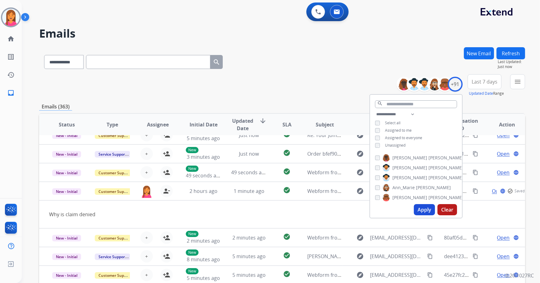
click at [390, 143] on span "Unassigned" at bounding box center [395, 145] width 21 height 5
click at [423, 205] on button "Apply" at bounding box center [424, 209] width 21 height 11
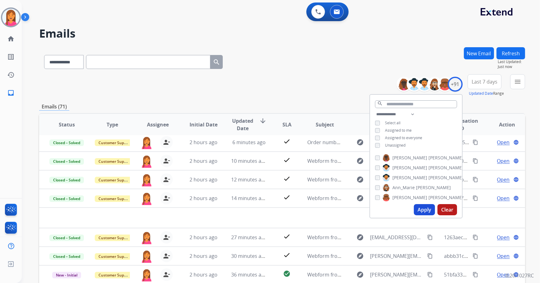
scroll to position [21, 0]
click at [318, 98] on div "**********" at bounding box center [282, 200] width 486 height 306
